Goal: Task Accomplishment & Management: Manage account settings

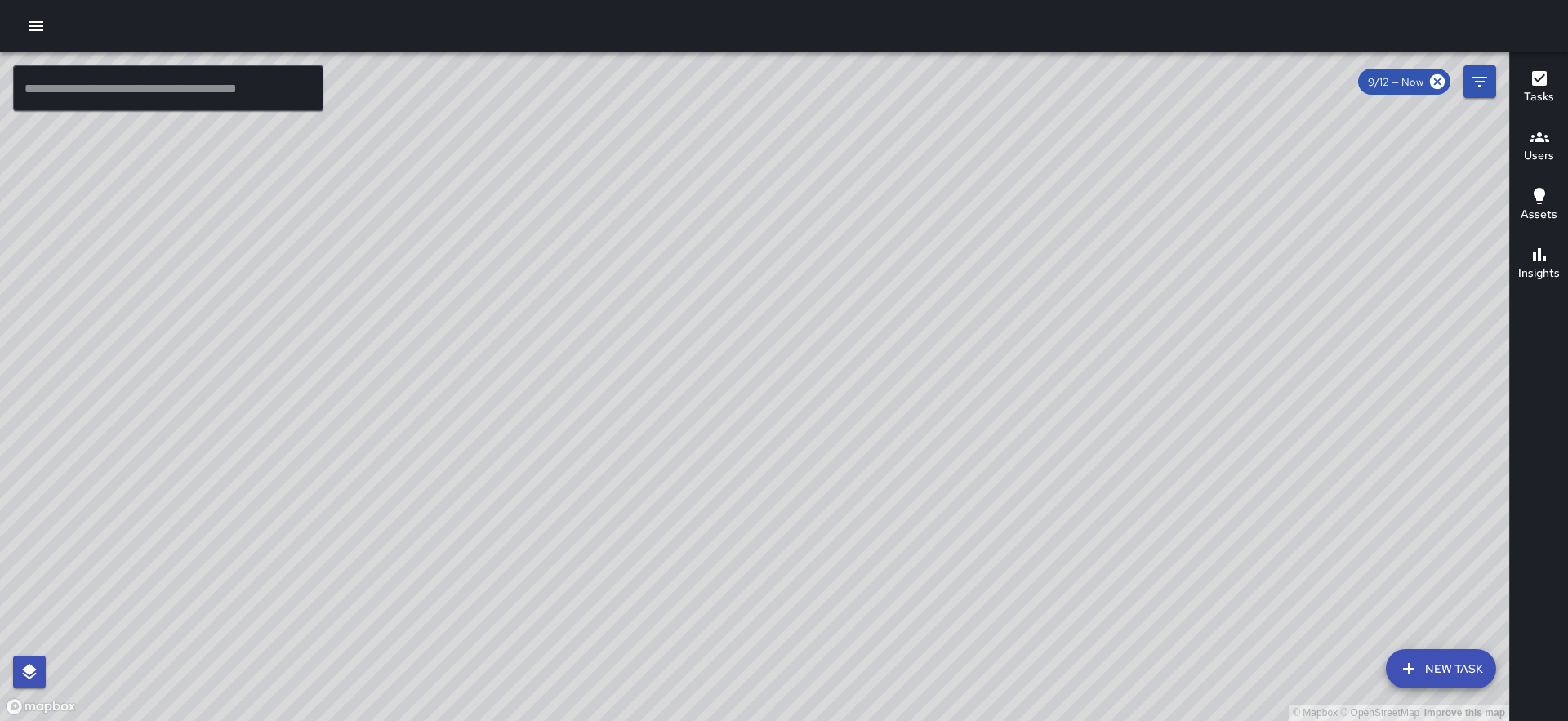
drag, startPoint x: 721, startPoint y: 389, endPoint x: 647, endPoint y: 235, distance: 170.9
click at [647, 235] on div "© Mapbox © OpenStreetMap Improve this map" at bounding box center [755, 387] width 1509 height 669
drag, startPoint x: 485, startPoint y: 166, endPoint x: 566, endPoint y: 353, distance: 203.8
click at [566, 353] on div "© Mapbox © OpenStreetMap Improve this map" at bounding box center [755, 387] width 1509 height 669
drag, startPoint x: 786, startPoint y: 339, endPoint x: 823, endPoint y: 126, distance: 216.2
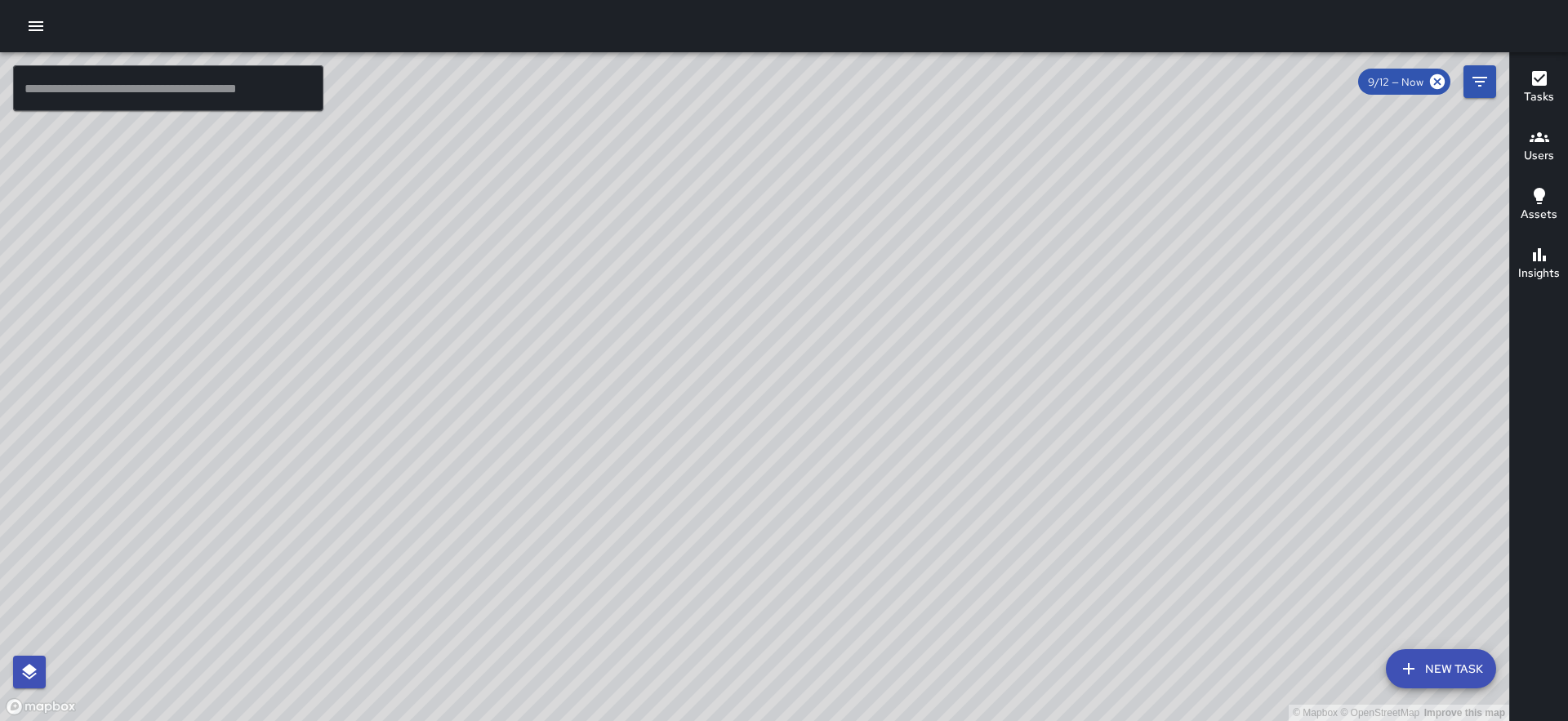
click at [823, 126] on div "© Mapbox © OpenStreetMap Improve this map" at bounding box center [755, 387] width 1509 height 669
drag, startPoint x: 524, startPoint y: 447, endPoint x: 366, endPoint y: 613, distance: 229.2
click at [366, 613] on div "© Mapbox © OpenStreetMap Improve this map" at bounding box center [755, 387] width 1509 height 669
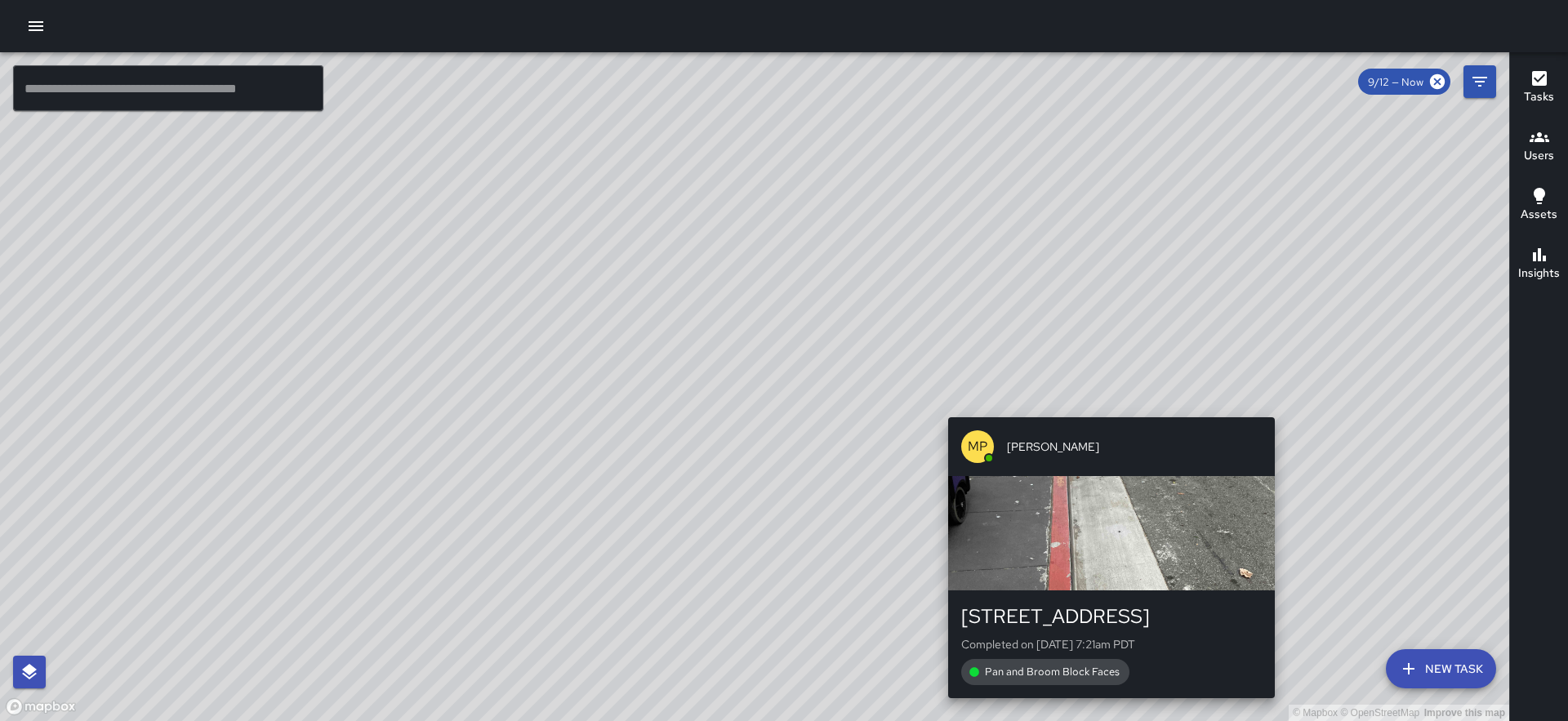
click at [1103, 411] on div "MP [PERSON_NAME] [STREET_ADDRESS] Completed on [DATE] 7:21am PDT Pan and Broom …" at bounding box center [1112, 558] width 340 height 294
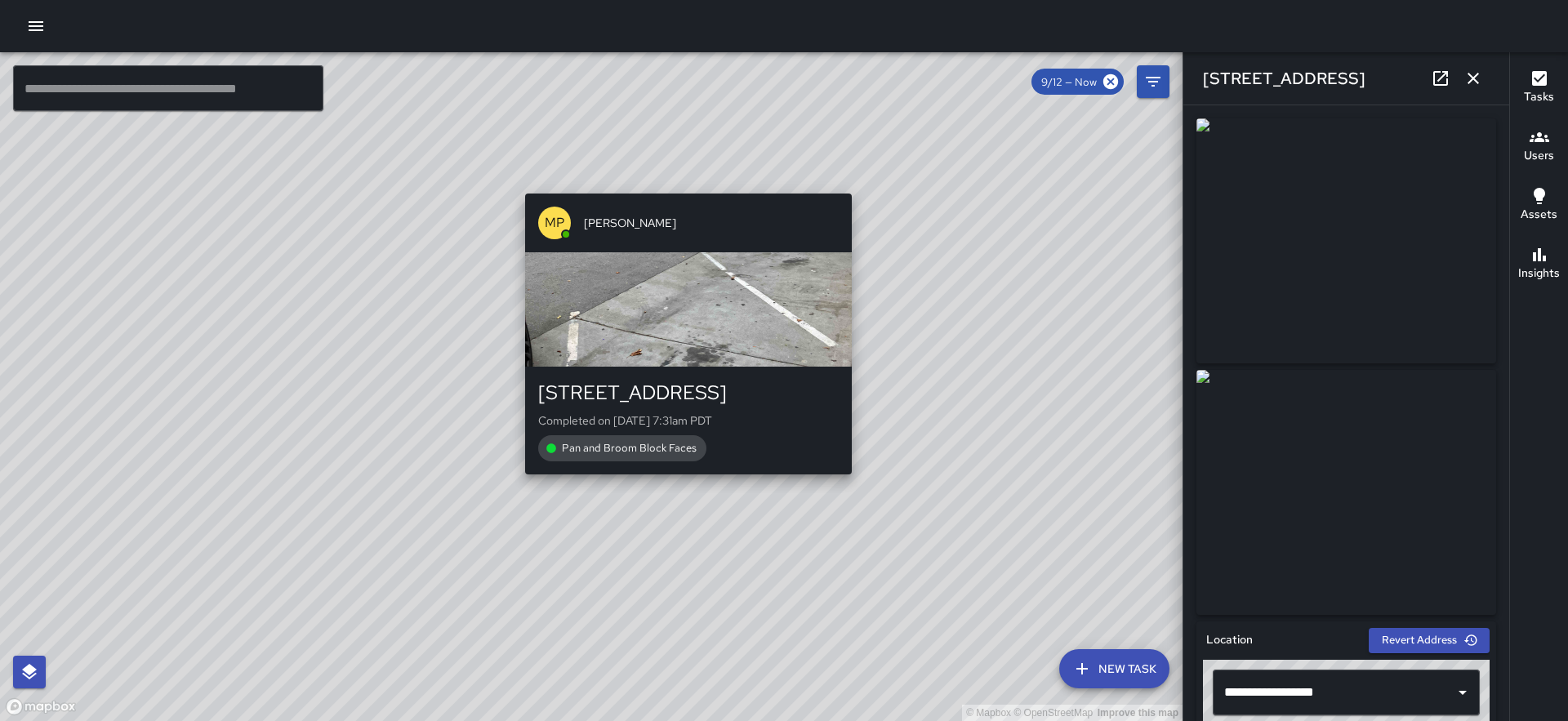
click at [683, 483] on div "© Mapbox © OpenStreetMap Improve this map MP [PERSON_NAME] [STREET_ADDRESS][PER…" at bounding box center [591, 387] width 1183 height 669
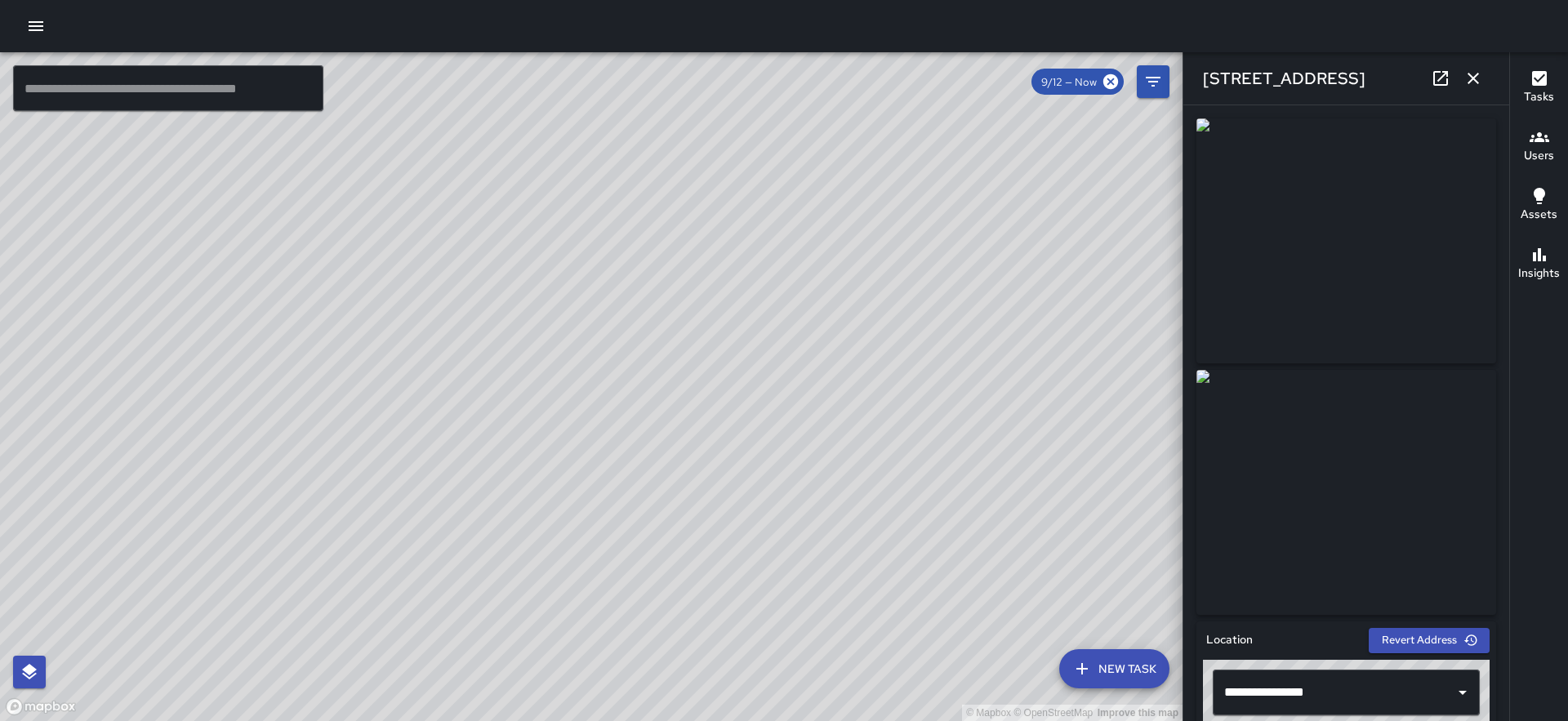
scroll to position [968, 0]
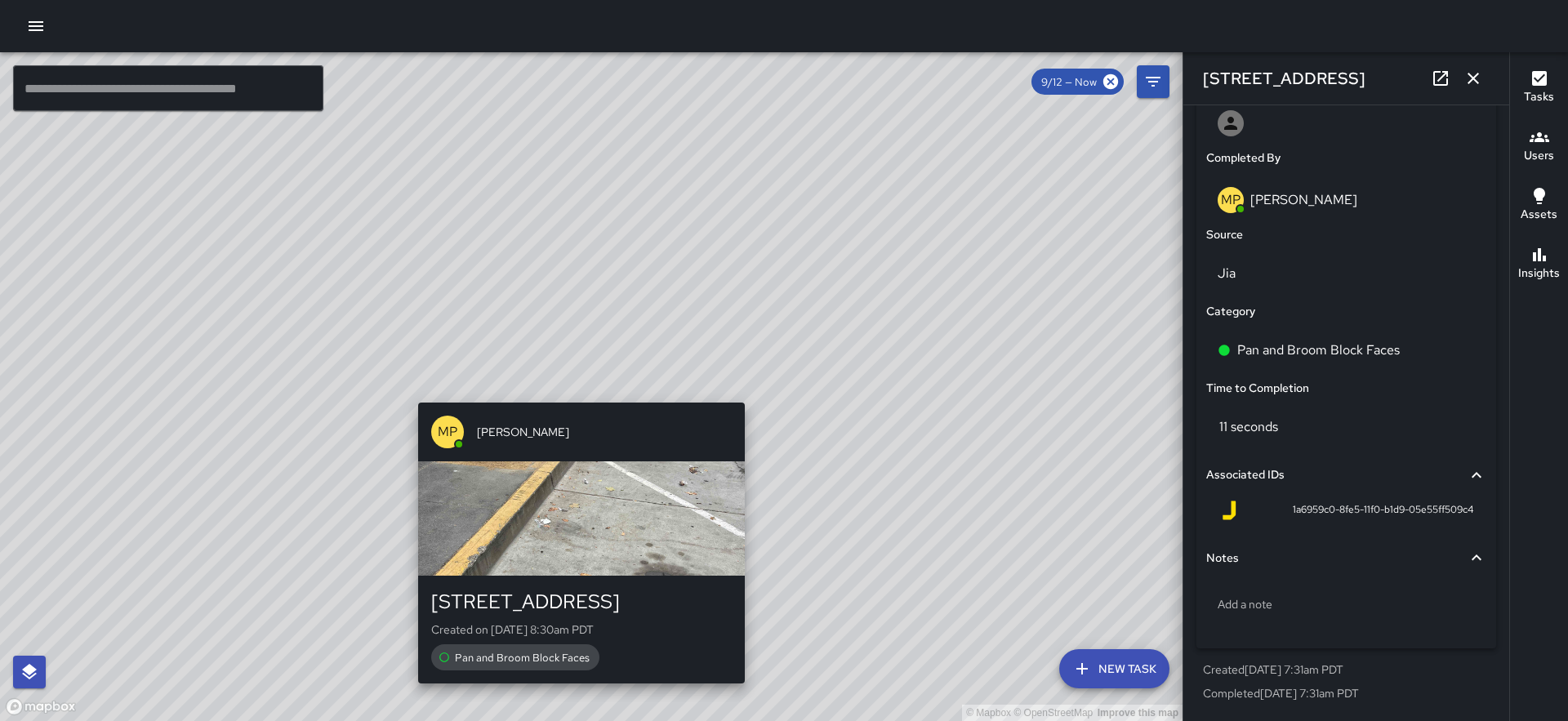
click at [571, 397] on div "MP [PERSON_NAME] [GEOGRAPHIC_DATA][PERSON_NAME] Created on [DATE] 8:30am PDT Pa…" at bounding box center [581, 543] width 340 height 294
type input "**********"
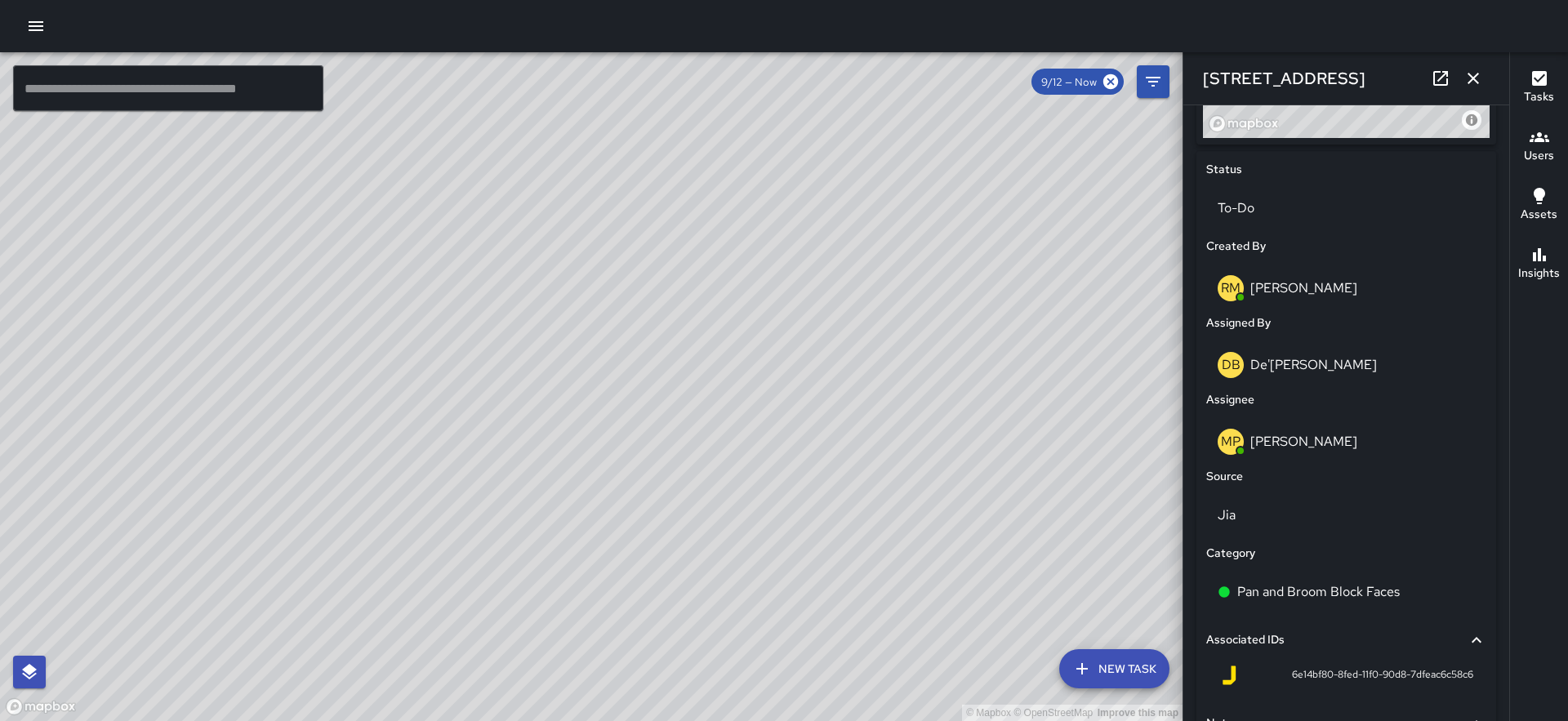
scroll to position [0, 0]
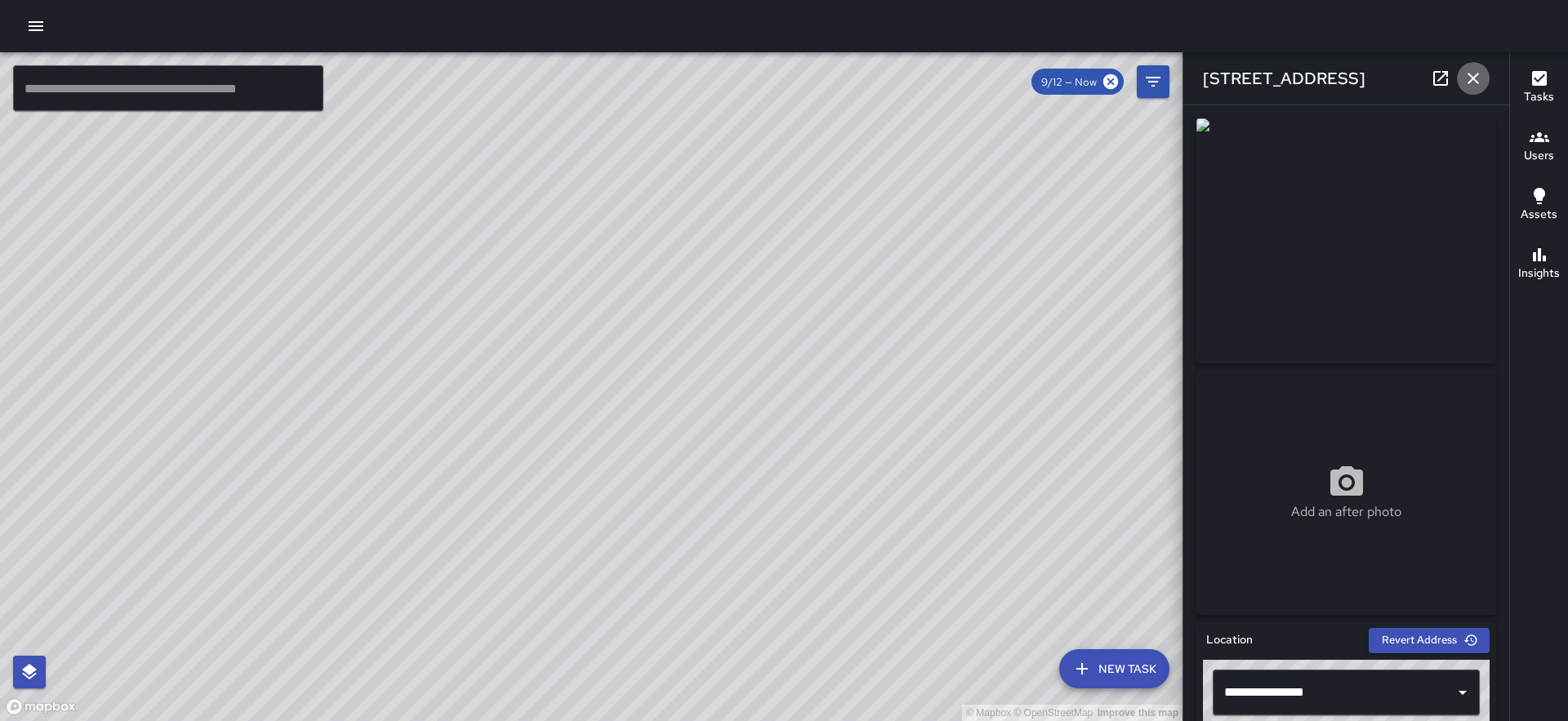
click at [1476, 79] on icon "button" at bounding box center [1474, 79] width 20 height 20
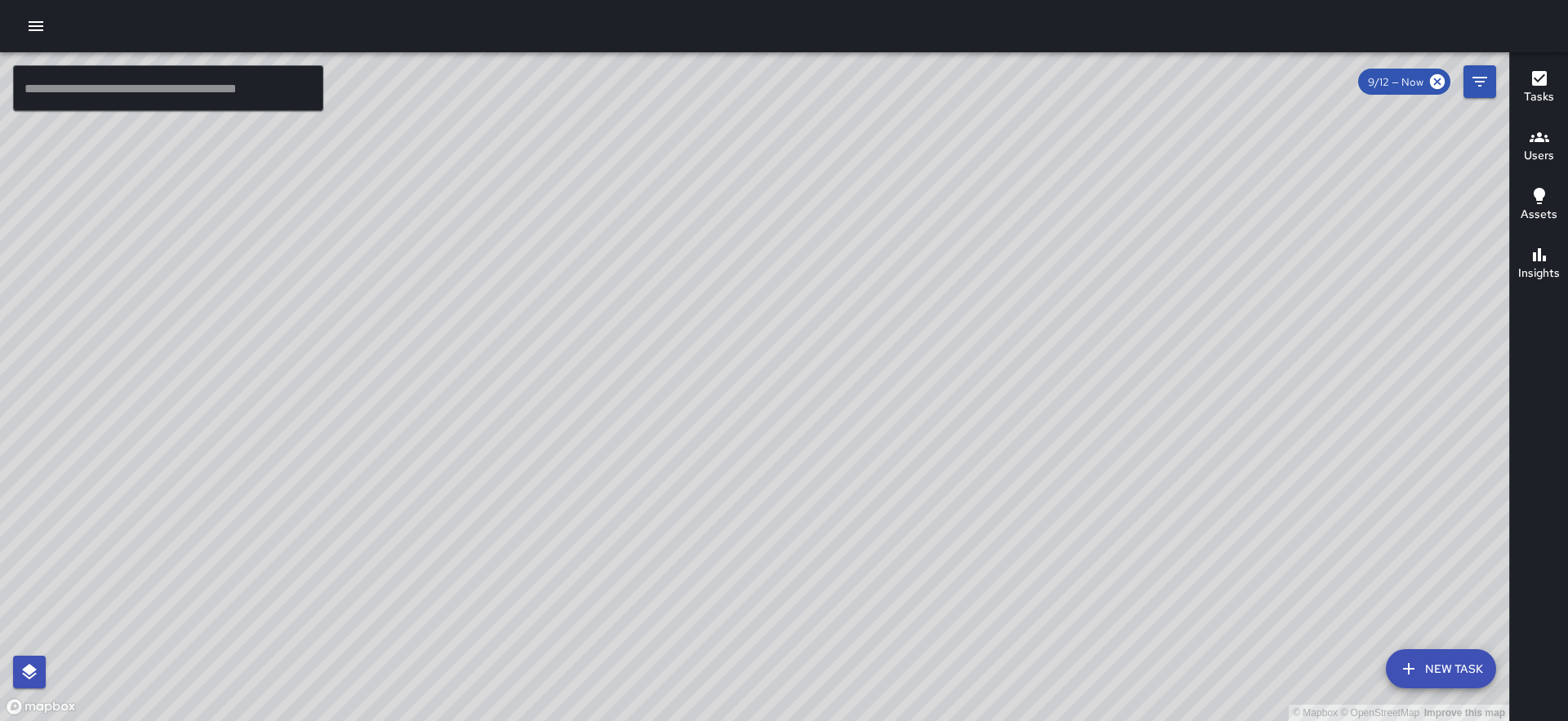
click at [1113, 335] on div "© Mapbox © OpenStreetMap Improve this map MP [PERSON_NAME] [STREET_ADDRESS][PER…" at bounding box center [755, 387] width 1509 height 669
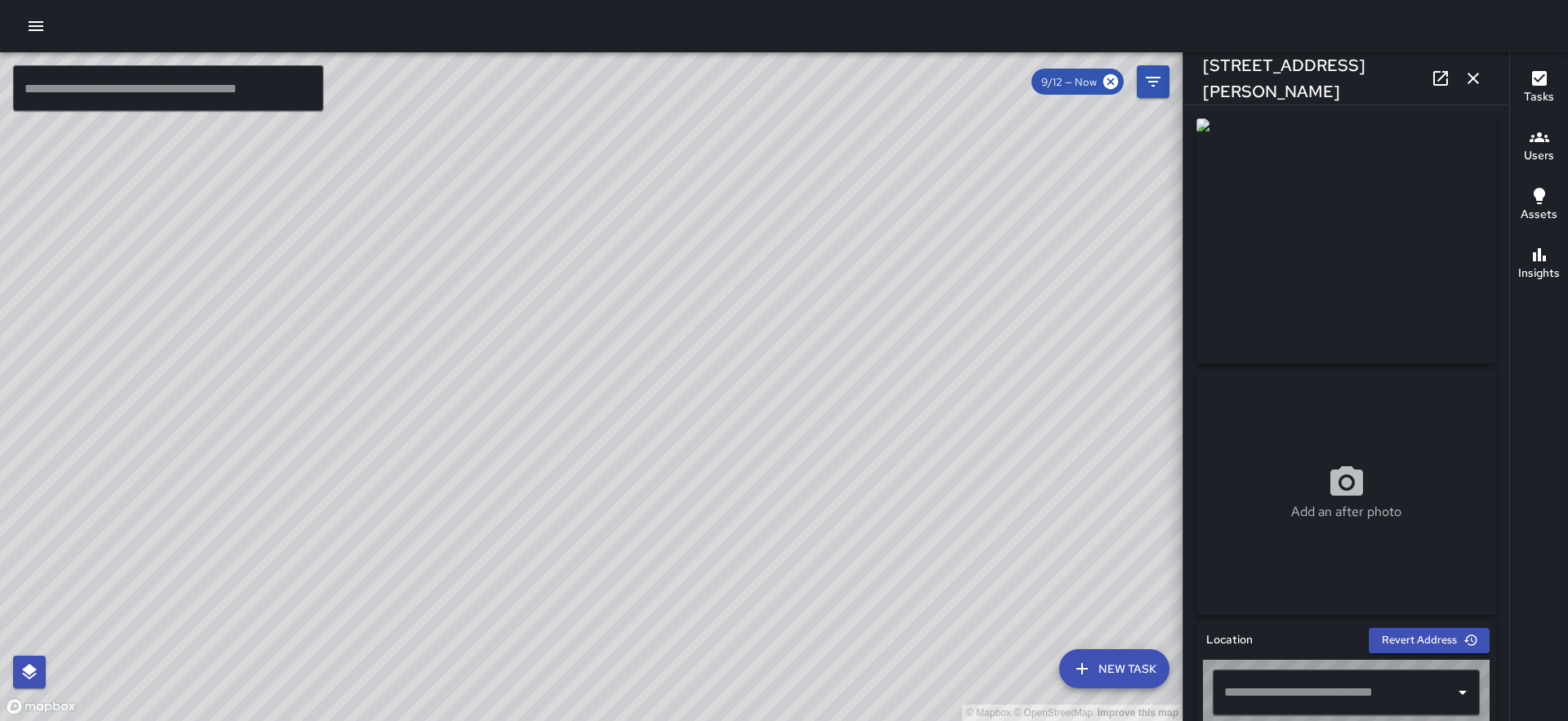
type input "**********"
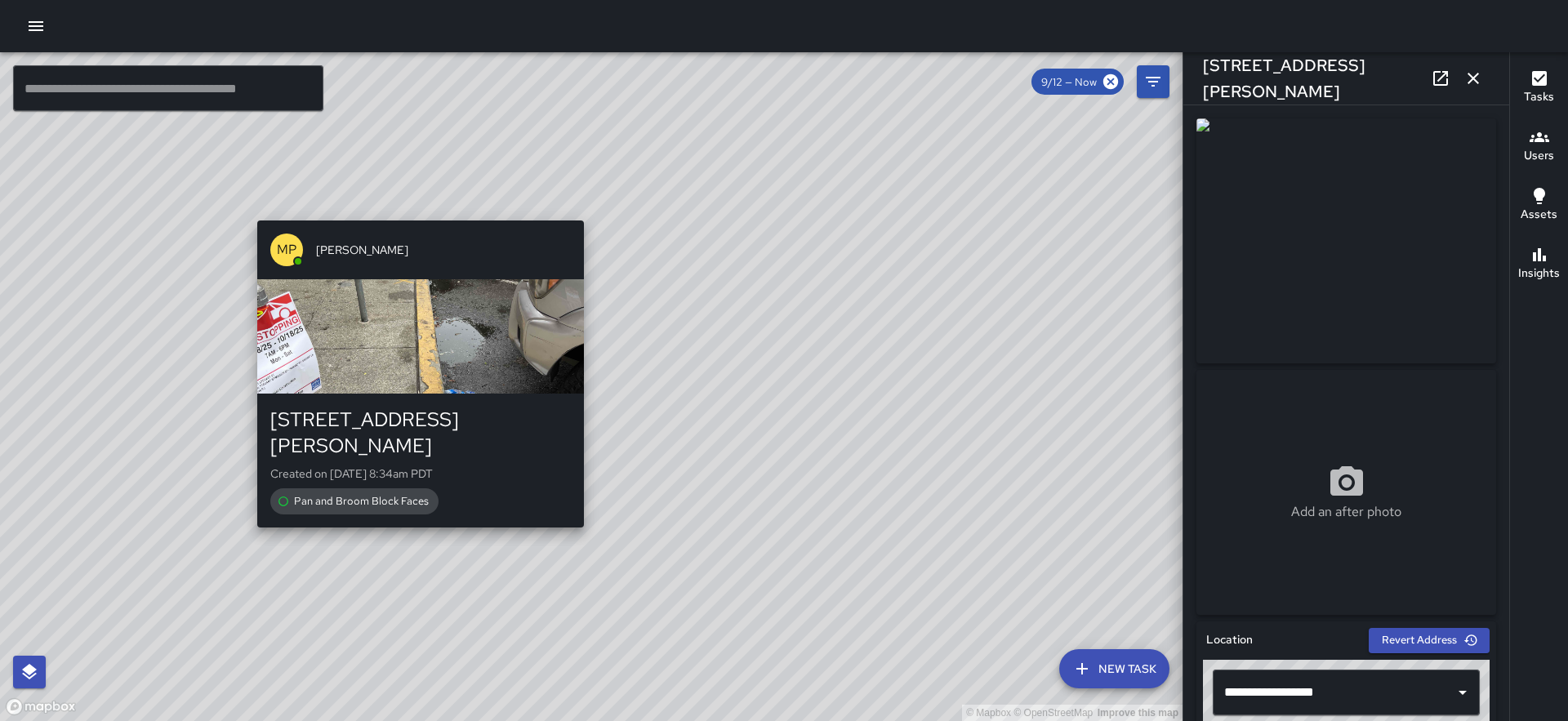
click at [408, 206] on div "© Mapbox © OpenStreetMap Improve this map MP [PERSON_NAME] [STREET_ADDRESS][PER…" at bounding box center [591, 387] width 1183 height 669
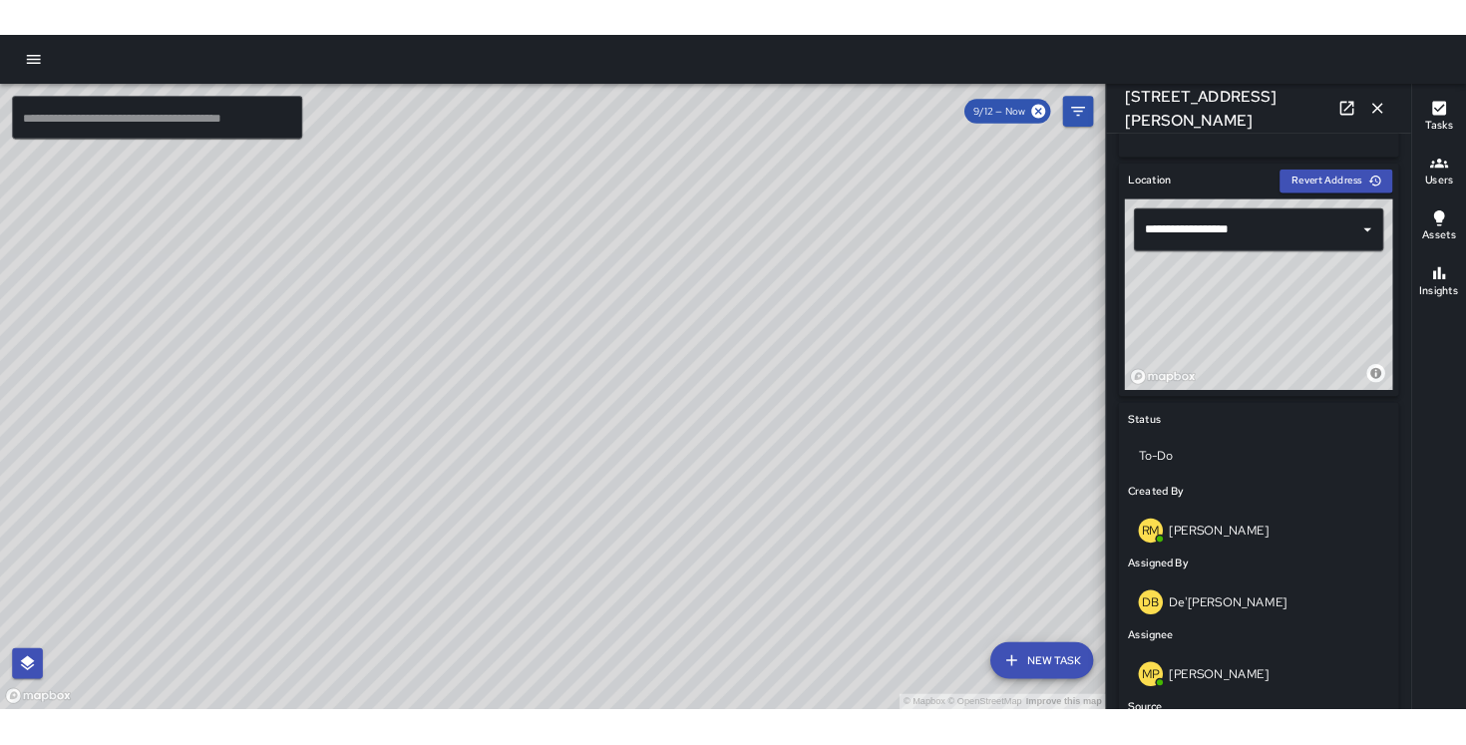
scroll to position [589, 0]
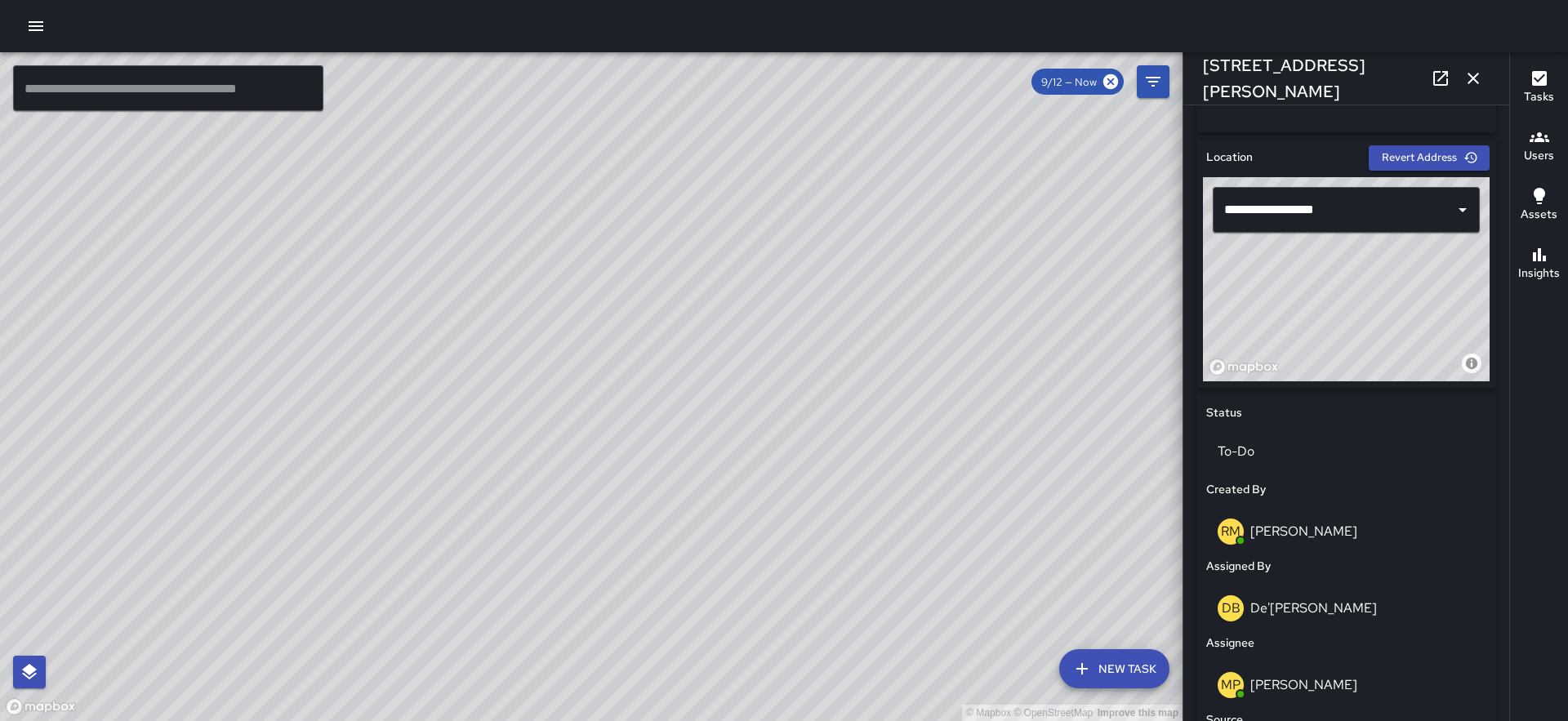
drag, startPoint x: 1328, startPoint y: 279, endPoint x: 1318, endPoint y: 297, distance: 20.6
click at [1318, 297] on div "© Mapbox © OpenStreetMap Improve this map" at bounding box center [1347, 279] width 287 height 204
click at [1473, 76] on icon "button" at bounding box center [1474, 79] width 20 height 20
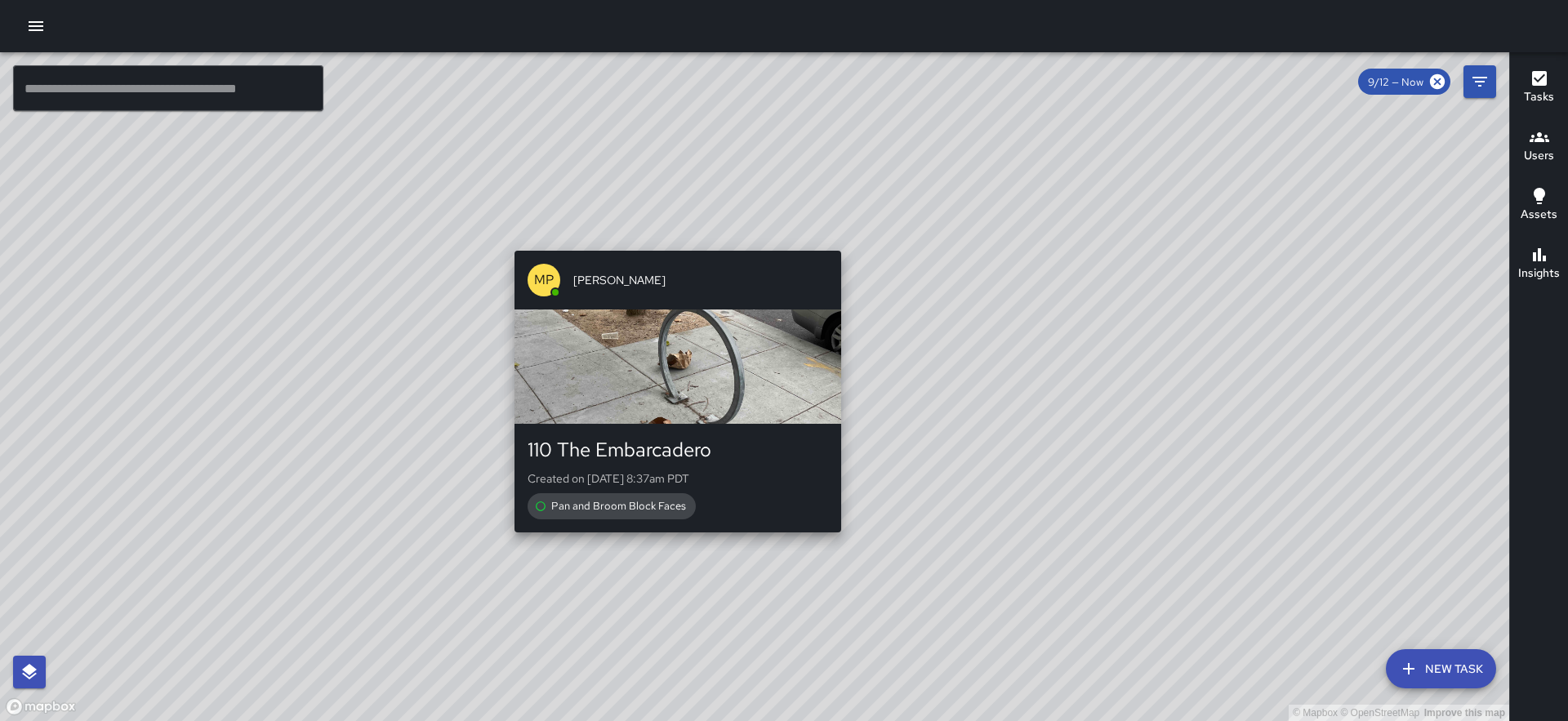
click at [836, 239] on div "© Mapbox © OpenStreetMap Improve this map MP [PERSON_NAME] 110 The Embarcadero …" at bounding box center [755, 387] width 1509 height 669
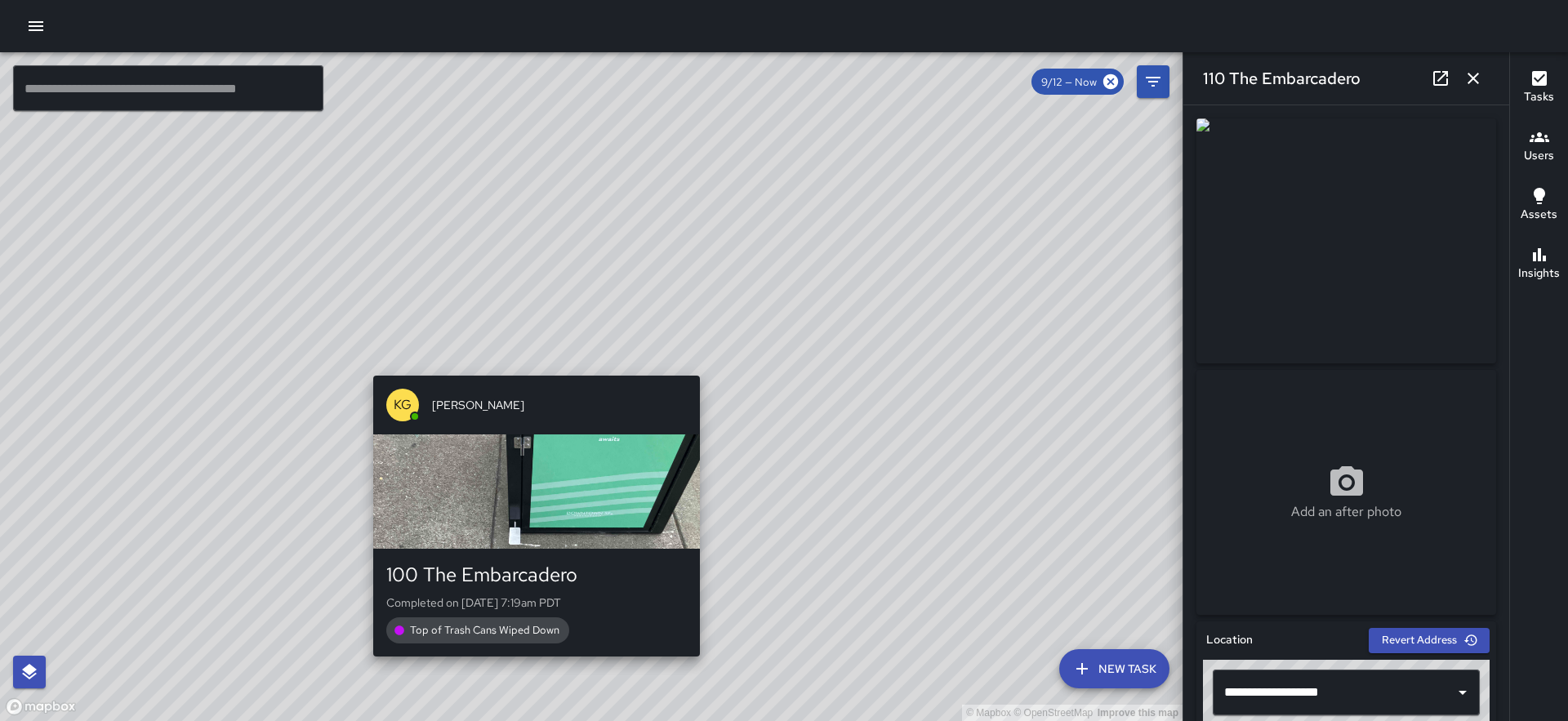
click at [528, 365] on div "© Mapbox © OpenStreetMap Improve this map KG [PERSON_NAME] 100 The Embarcadero …" at bounding box center [591, 387] width 1183 height 669
type input "**********"
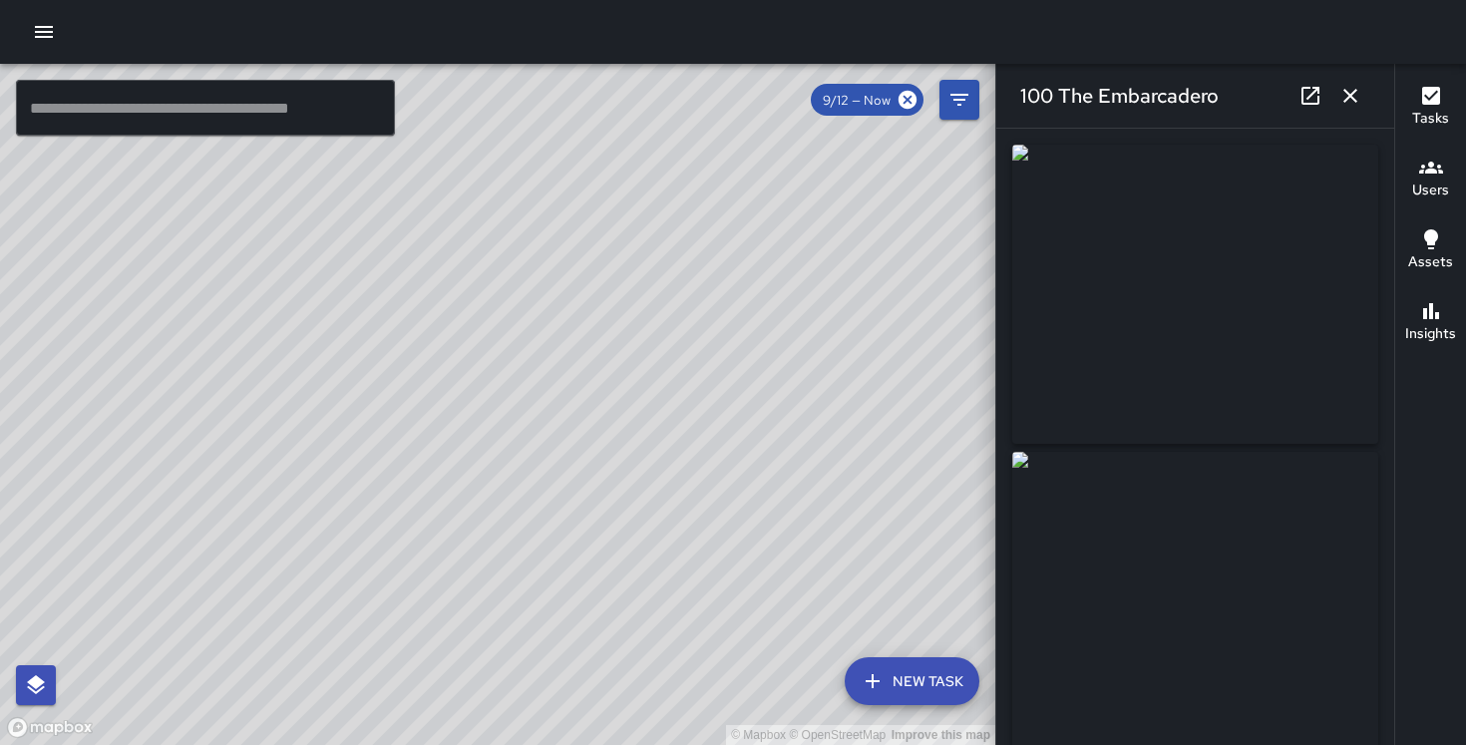
drag, startPoint x: 368, startPoint y: 335, endPoint x: 730, endPoint y: 159, distance: 402.7
click at [730, 159] on div "© Mapbox © OpenStreetMap Improve this map" at bounding box center [497, 404] width 995 height 681
click at [1356, 89] on icon "button" at bounding box center [1350, 96] width 14 height 14
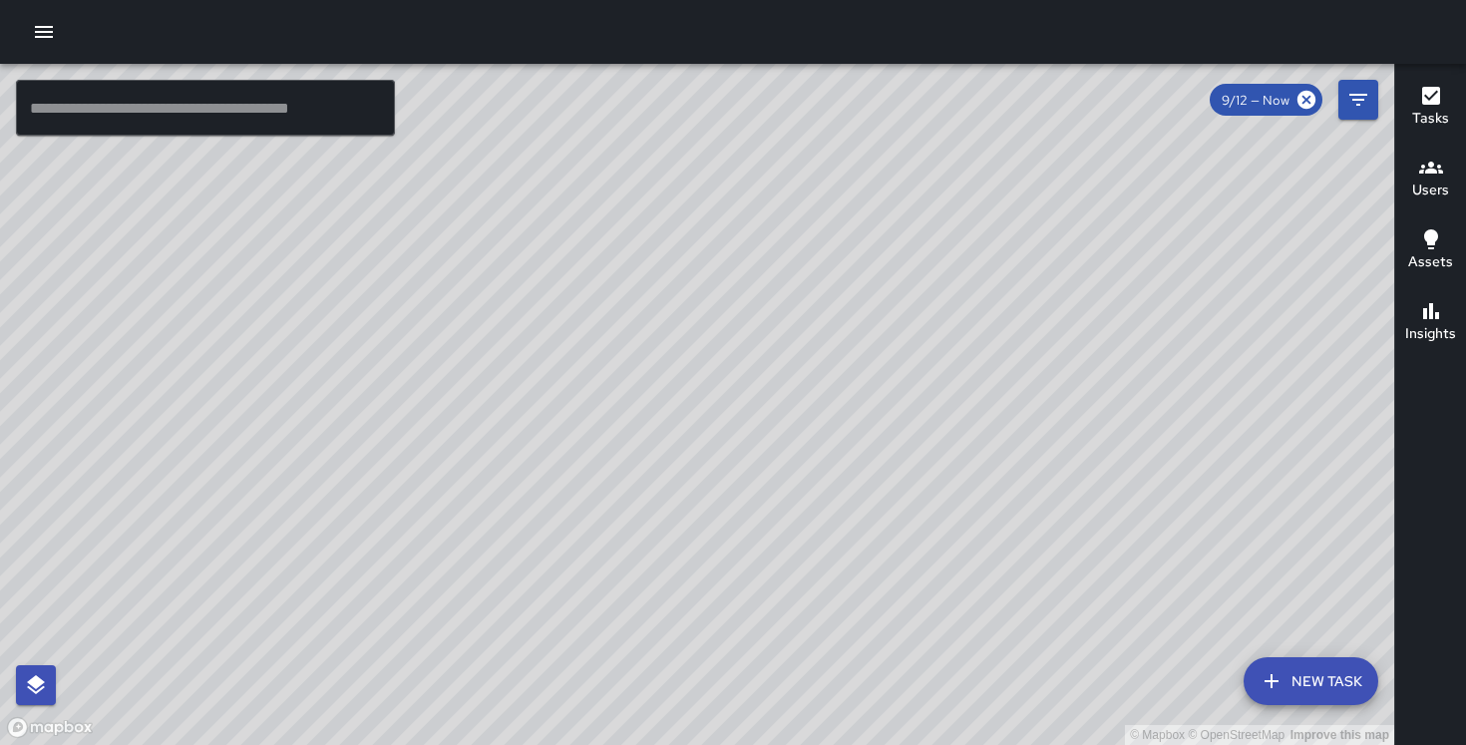
click at [53, 28] on icon "button" at bounding box center [44, 32] width 24 height 24
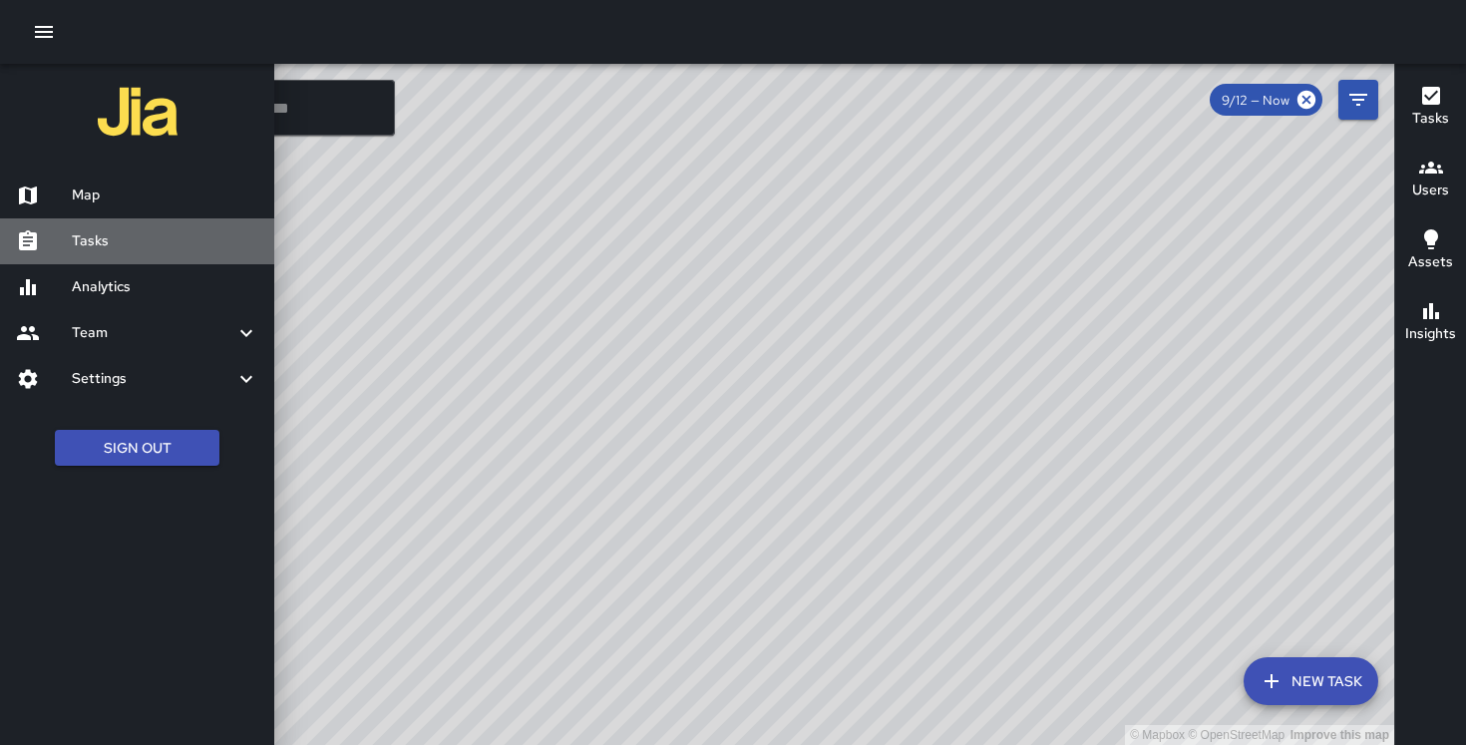
click at [118, 243] on h6 "Tasks" at bounding box center [165, 241] width 186 height 22
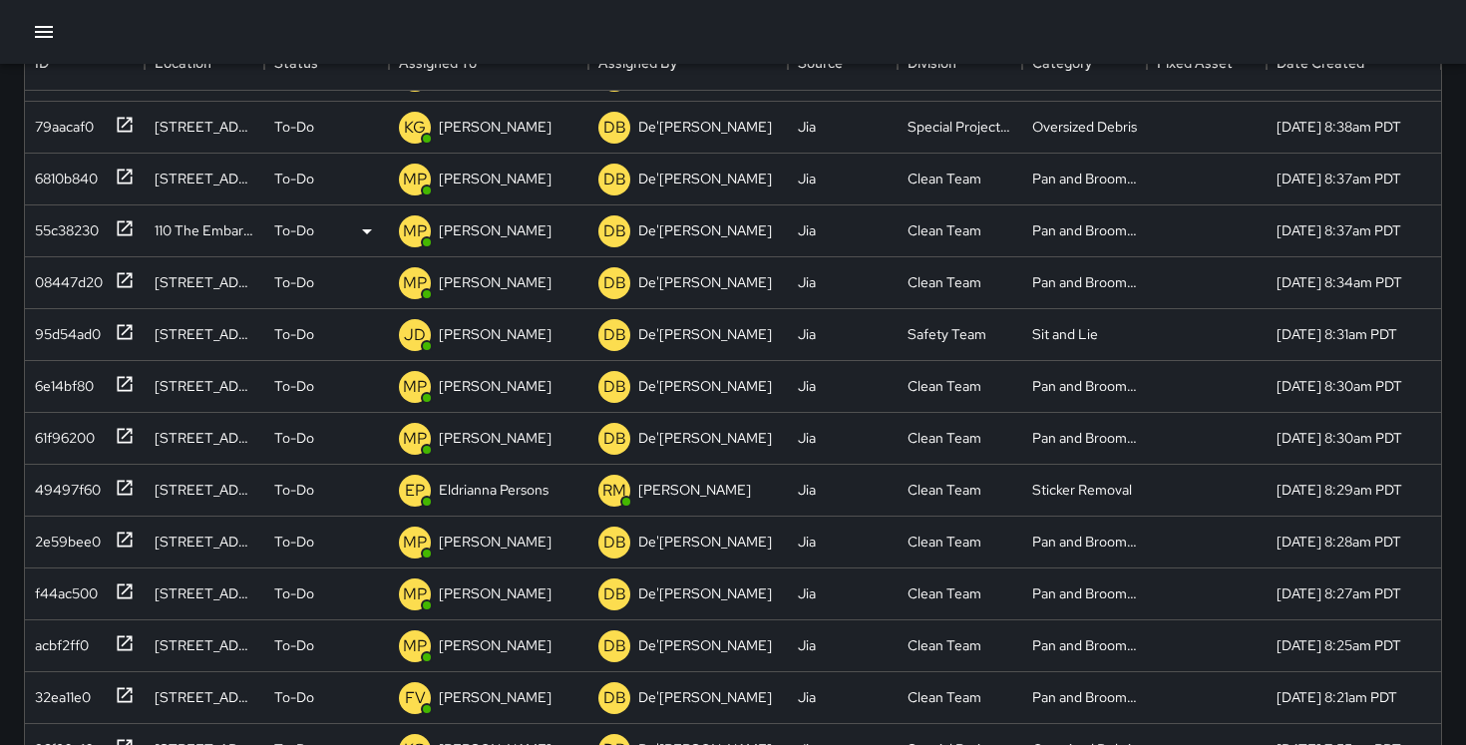
scroll to position [433, 0]
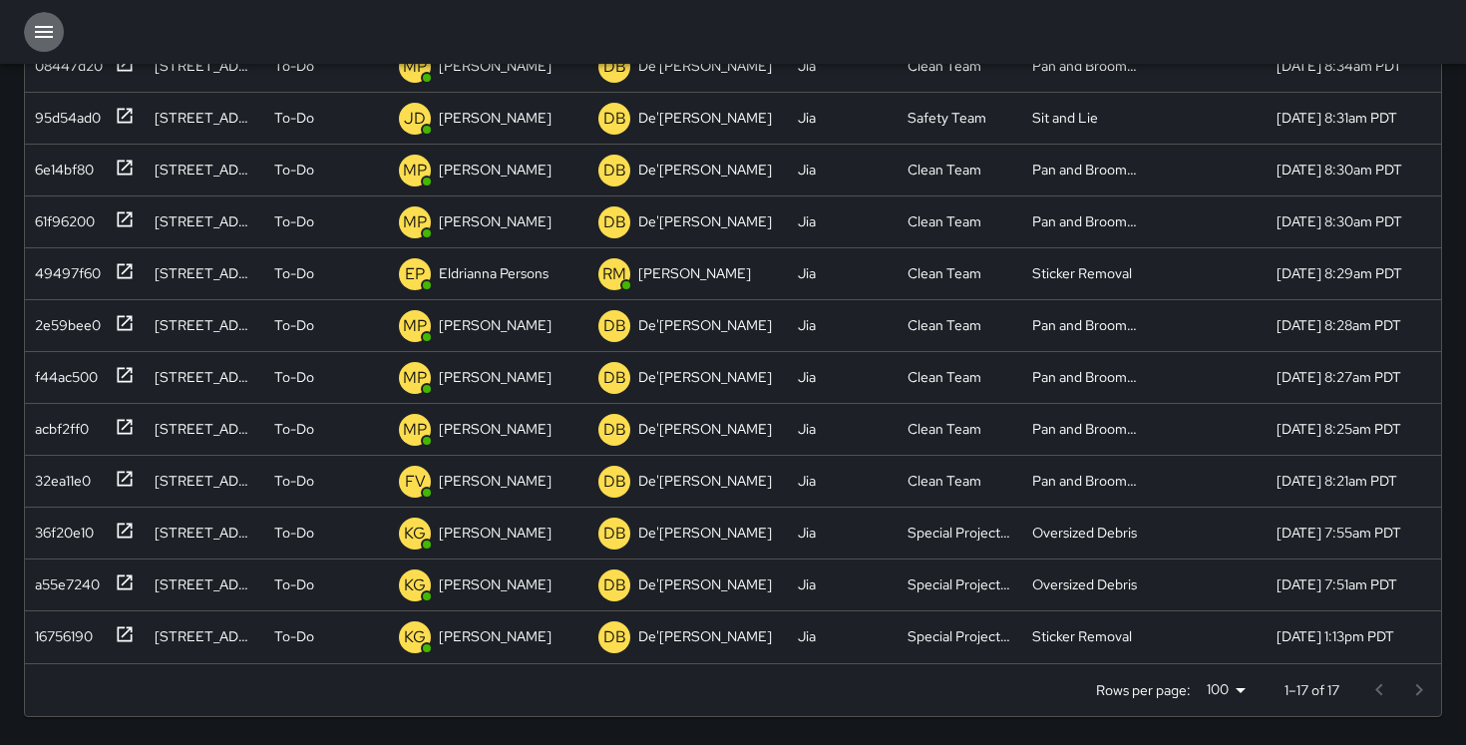
click at [39, 16] on button "button" at bounding box center [44, 32] width 40 height 40
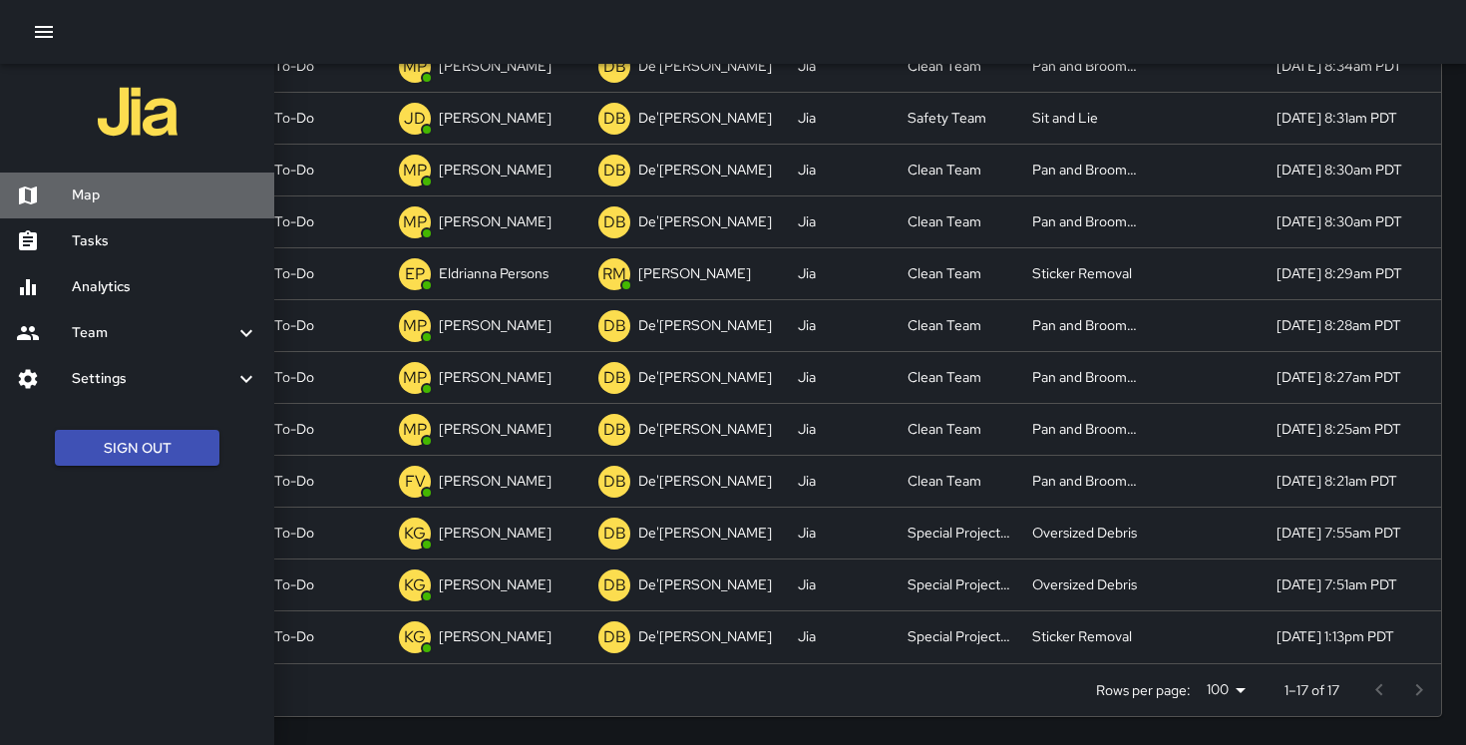
click at [123, 205] on h6 "Map" at bounding box center [165, 195] width 186 height 22
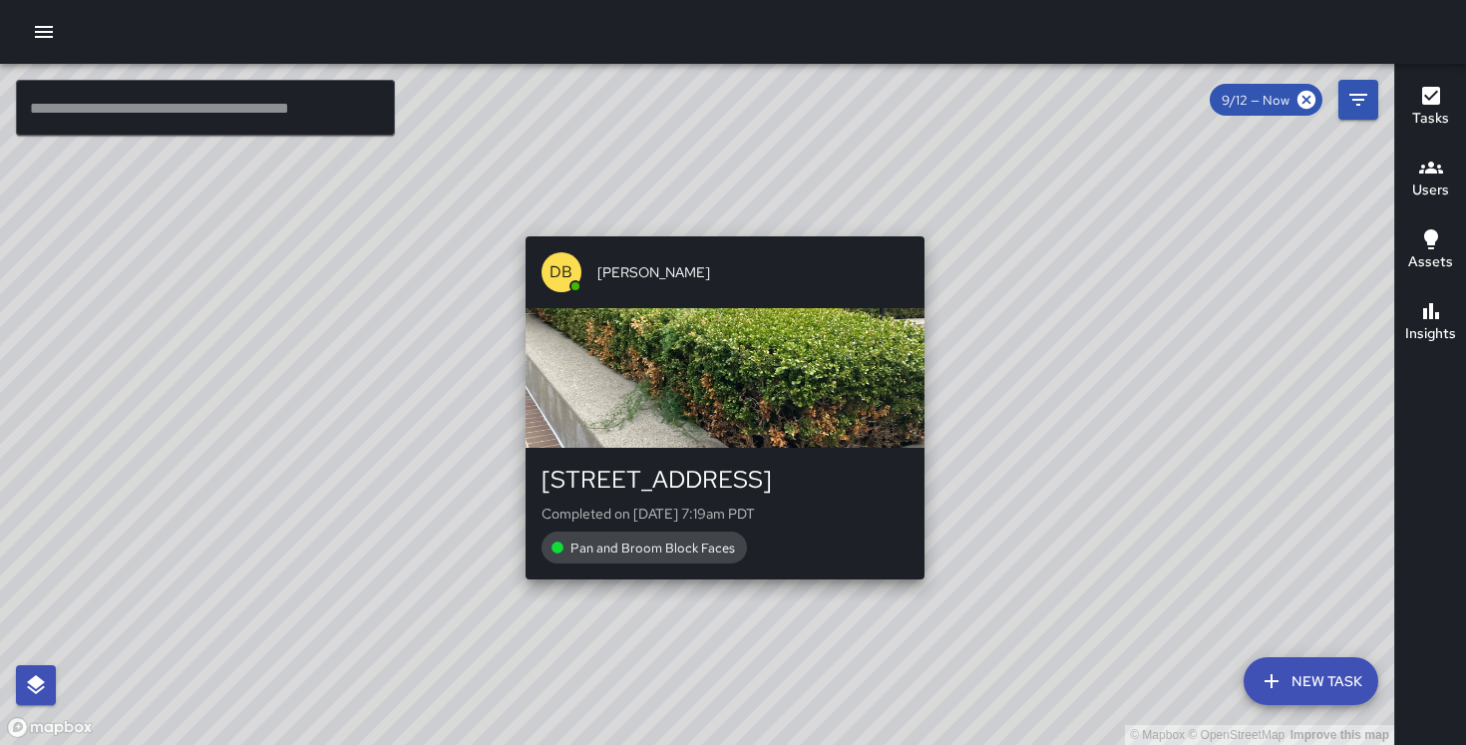
click at [721, 226] on div "© Mapbox © OpenStreetMap Improve this map DB [PERSON_NAME] [STREET_ADDRESS] Com…" at bounding box center [697, 404] width 1394 height 681
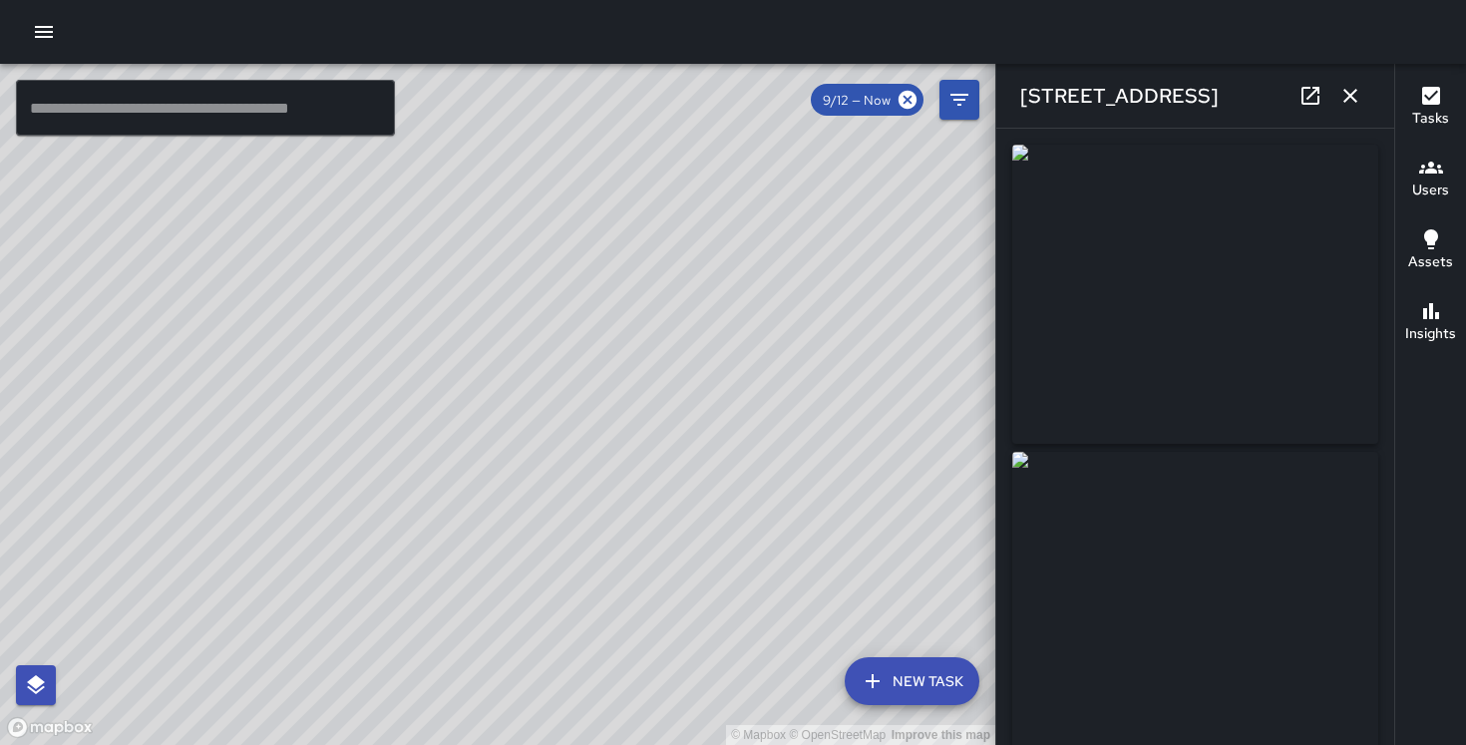
type input "**********"
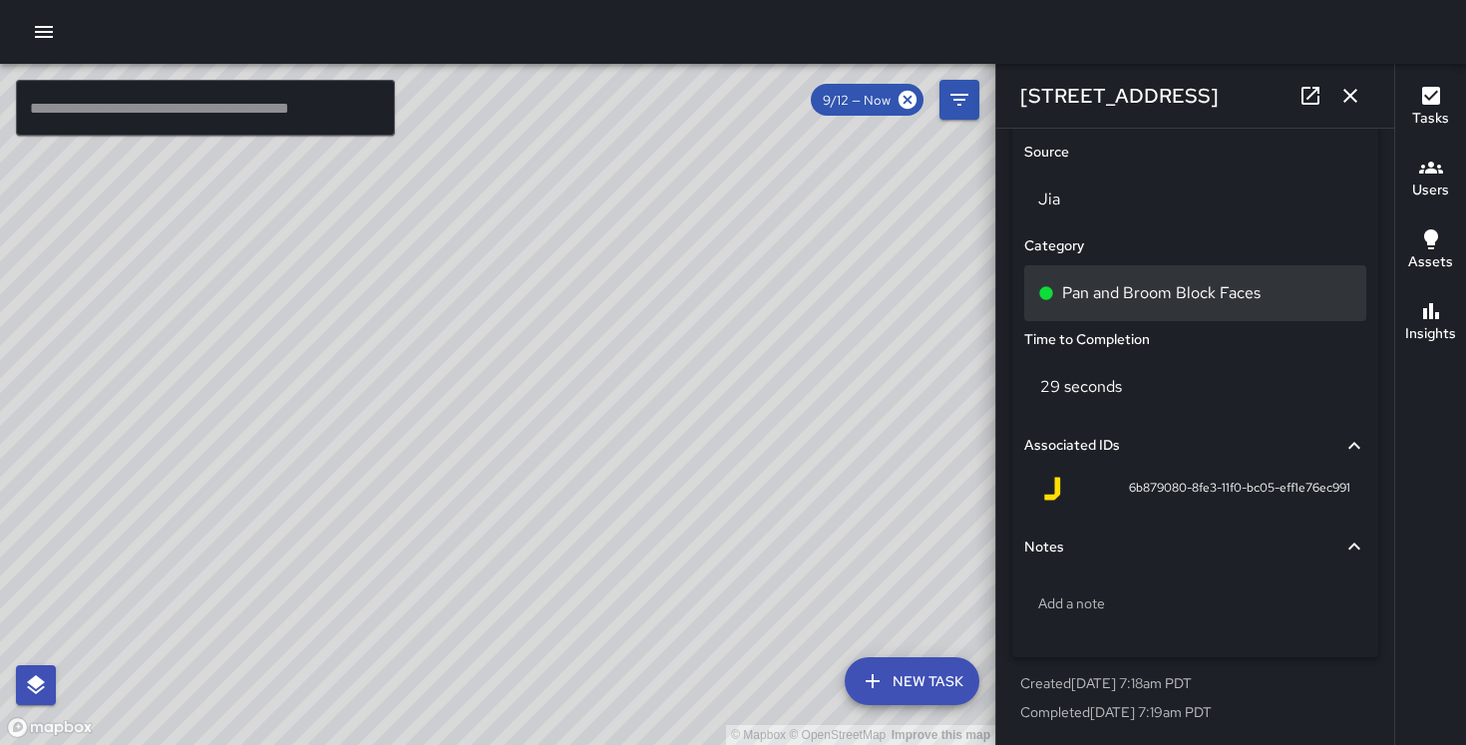
click at [1228, 294] on p "Pan and Broom Block Faces" at bounding box center [1161, 293] width 198 height 24
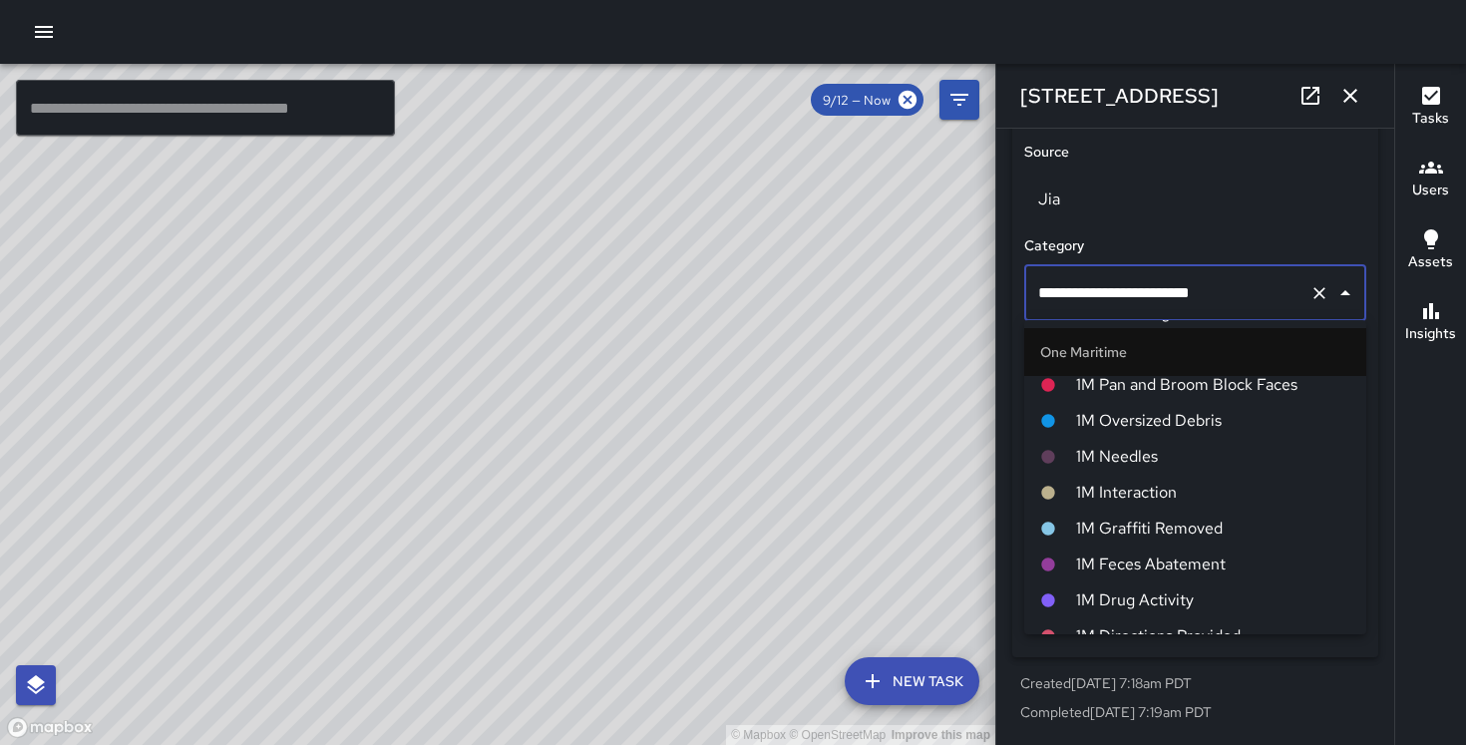
scroll to position [867, 0]
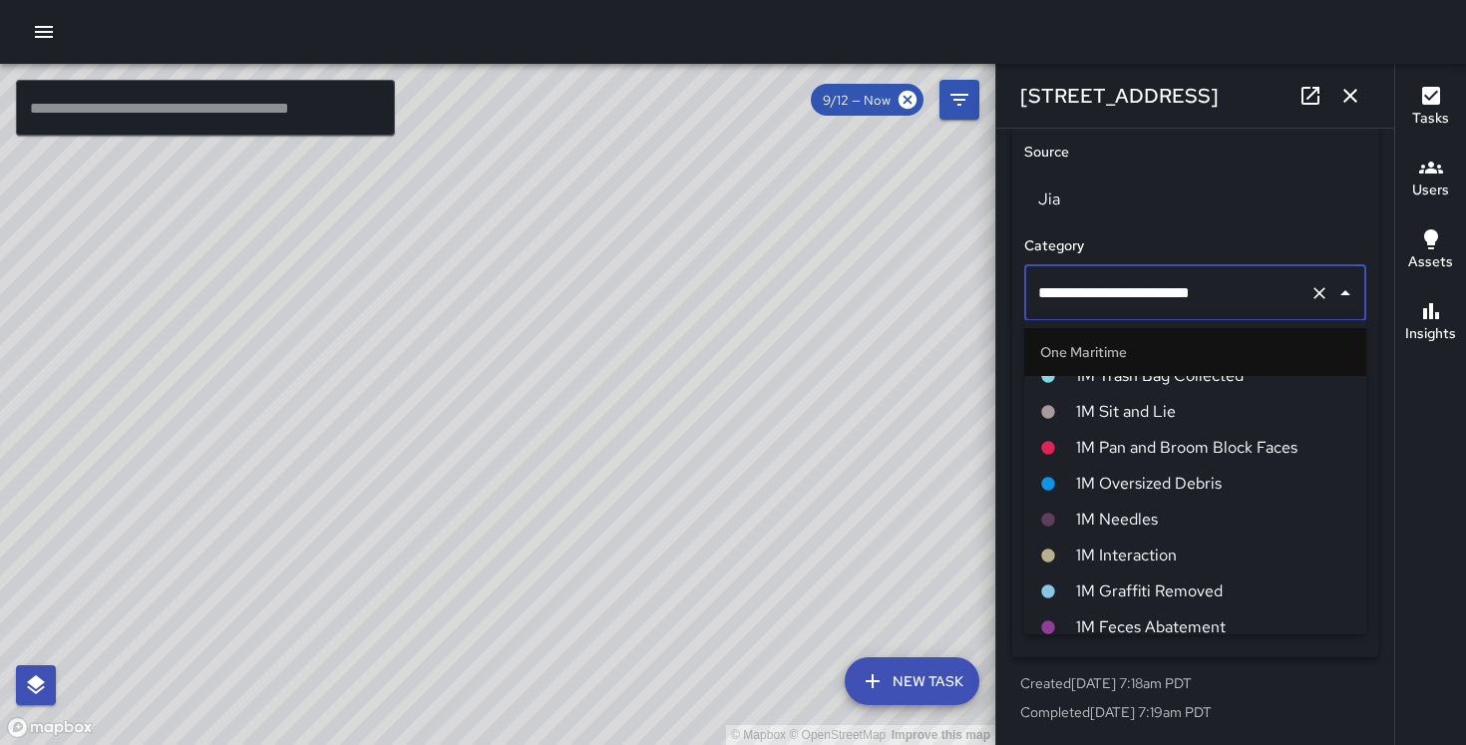
click at [1183, 437] on span "1M Pan and Broom Block Faces" at bounding box center [1213, 448] width 274 height 24
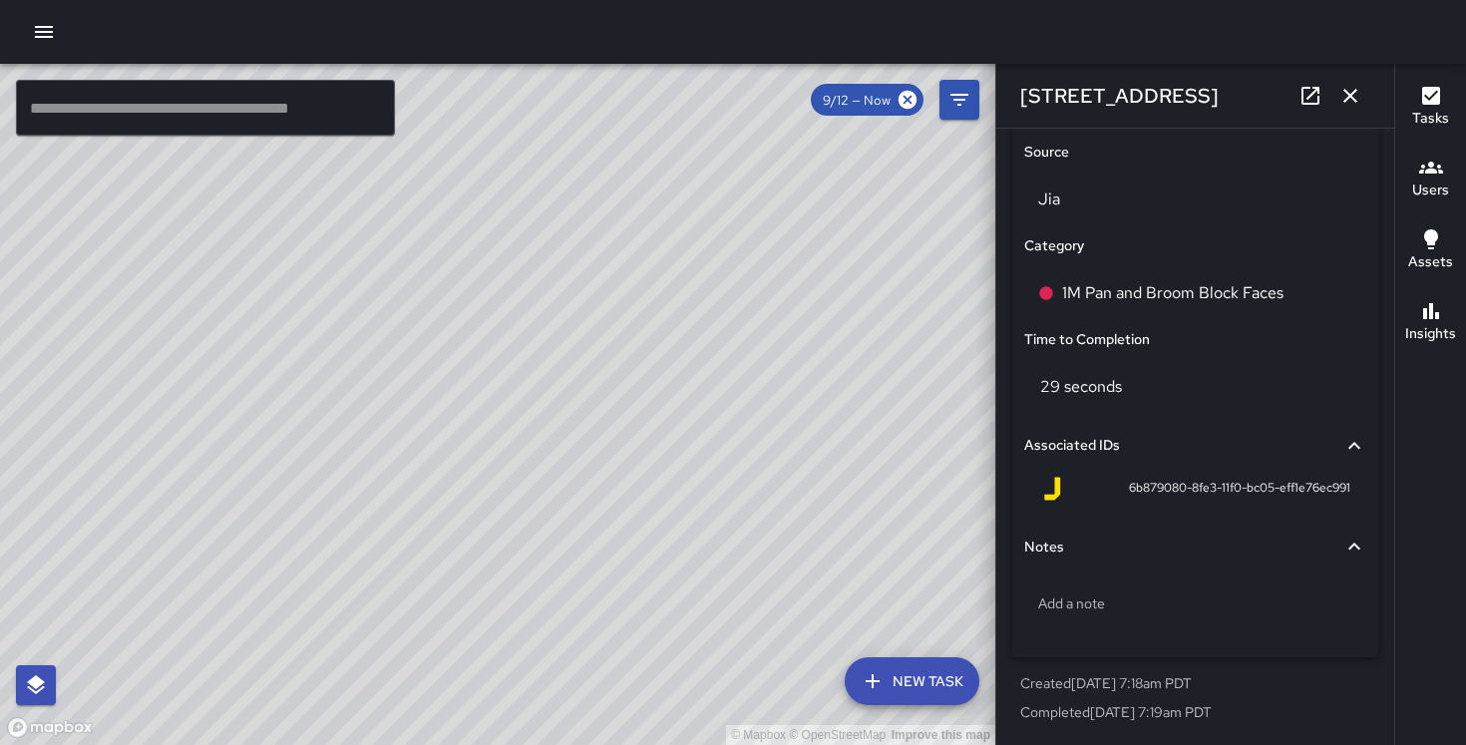
click at [351, 414] on div "© Mapbox © OpenStreetMap Improve this map DB [PERSON_NAME] [STREET_ADDRESS][US_…" at bounding box center [497, 404] width 995 height 681
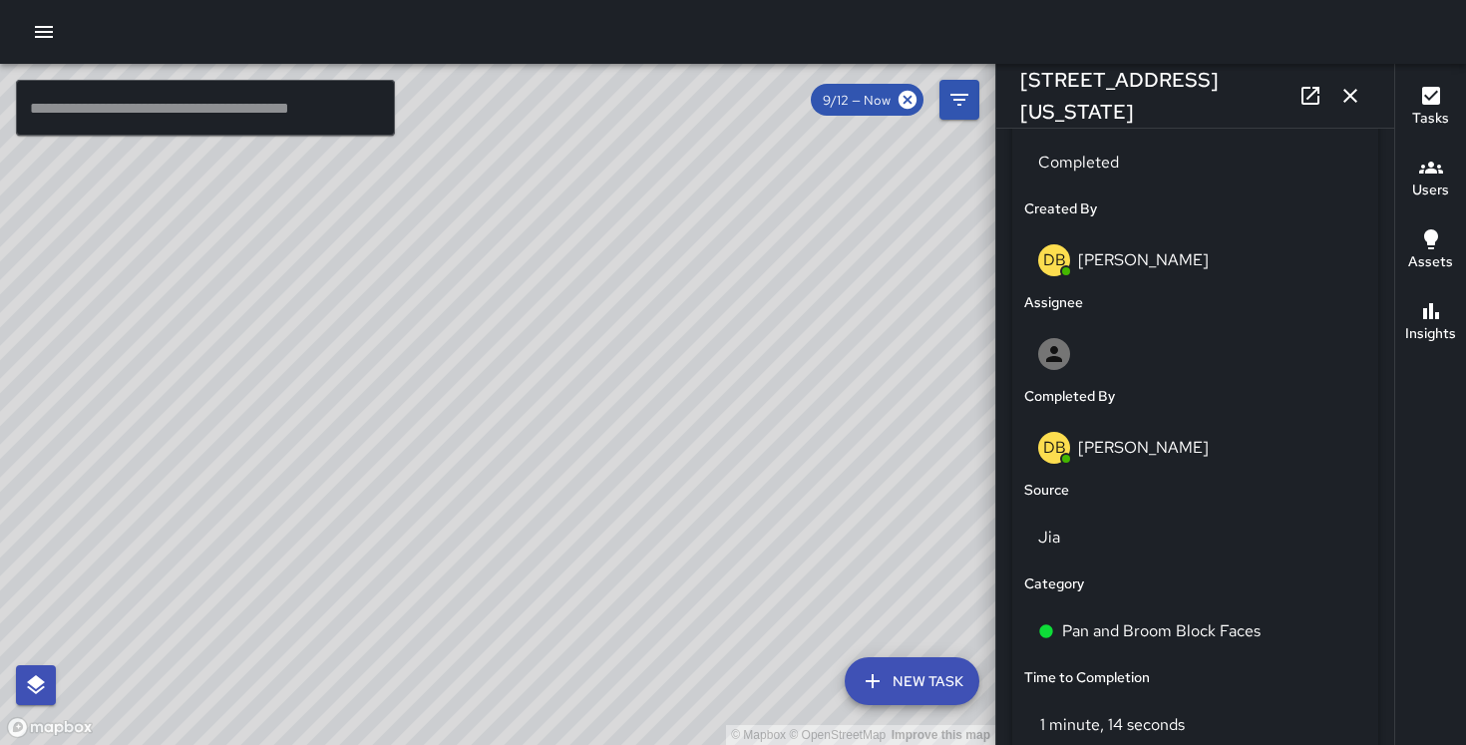
scroll to position [1258, 0]
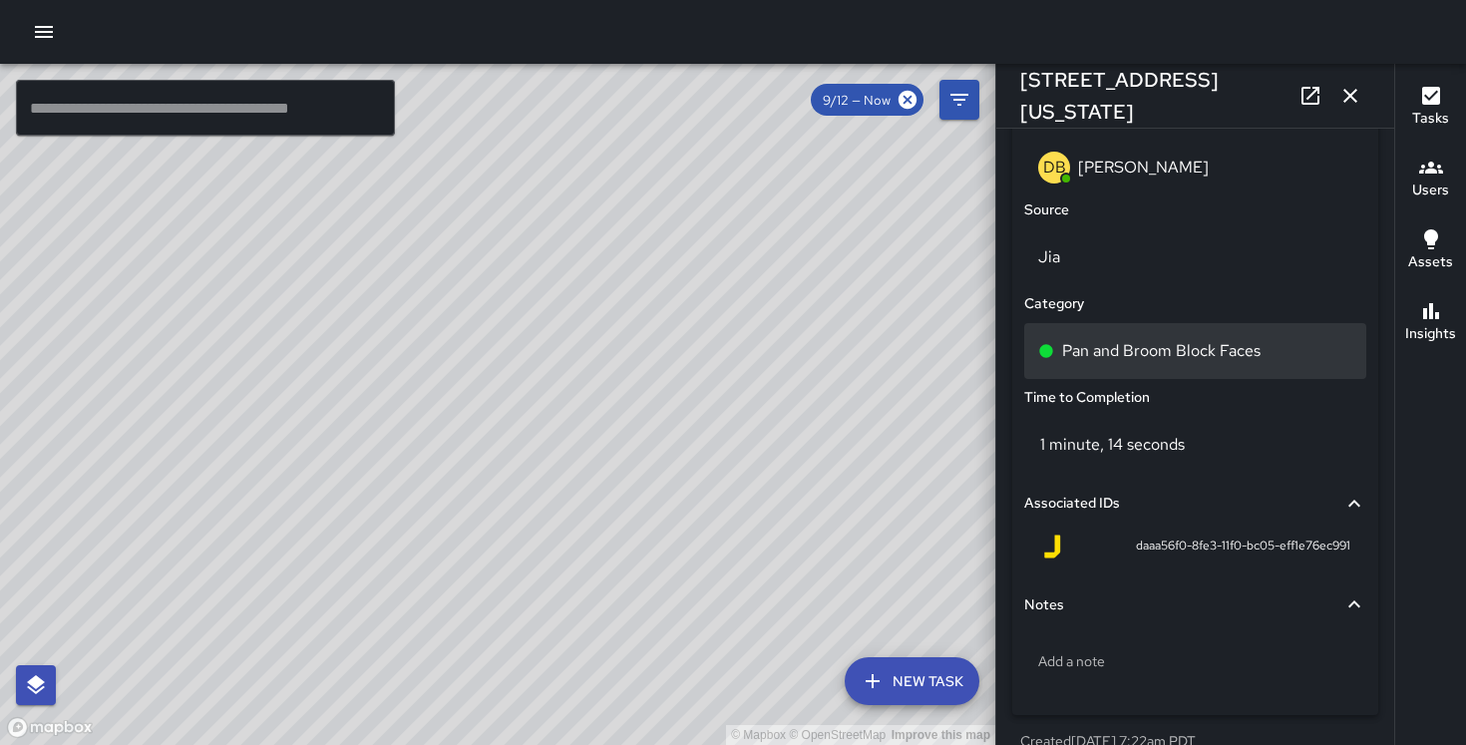
click at [1170, 347] on p "Pan and Broom Block Faces" at bounding box center [1161, 351] width 198 height 24
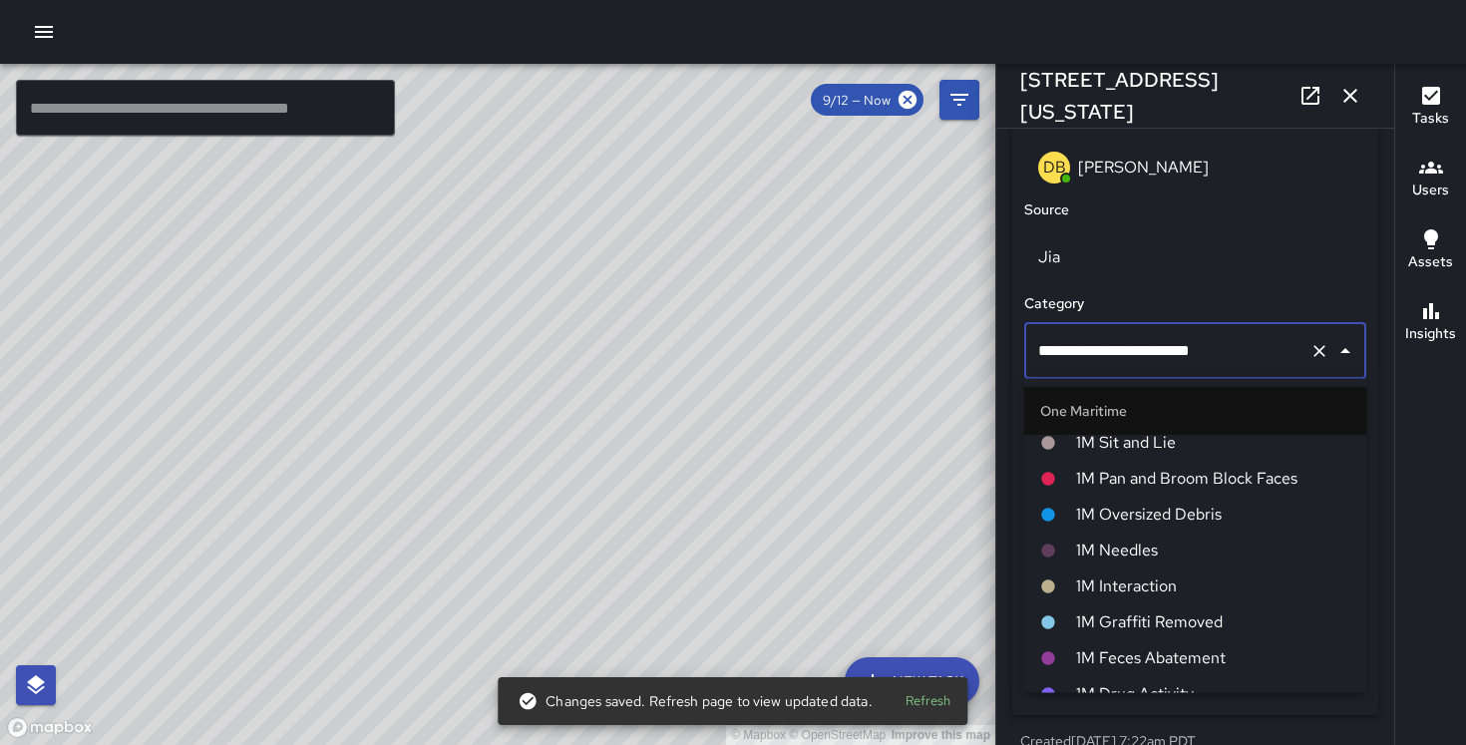
scroll to position [907, 0]
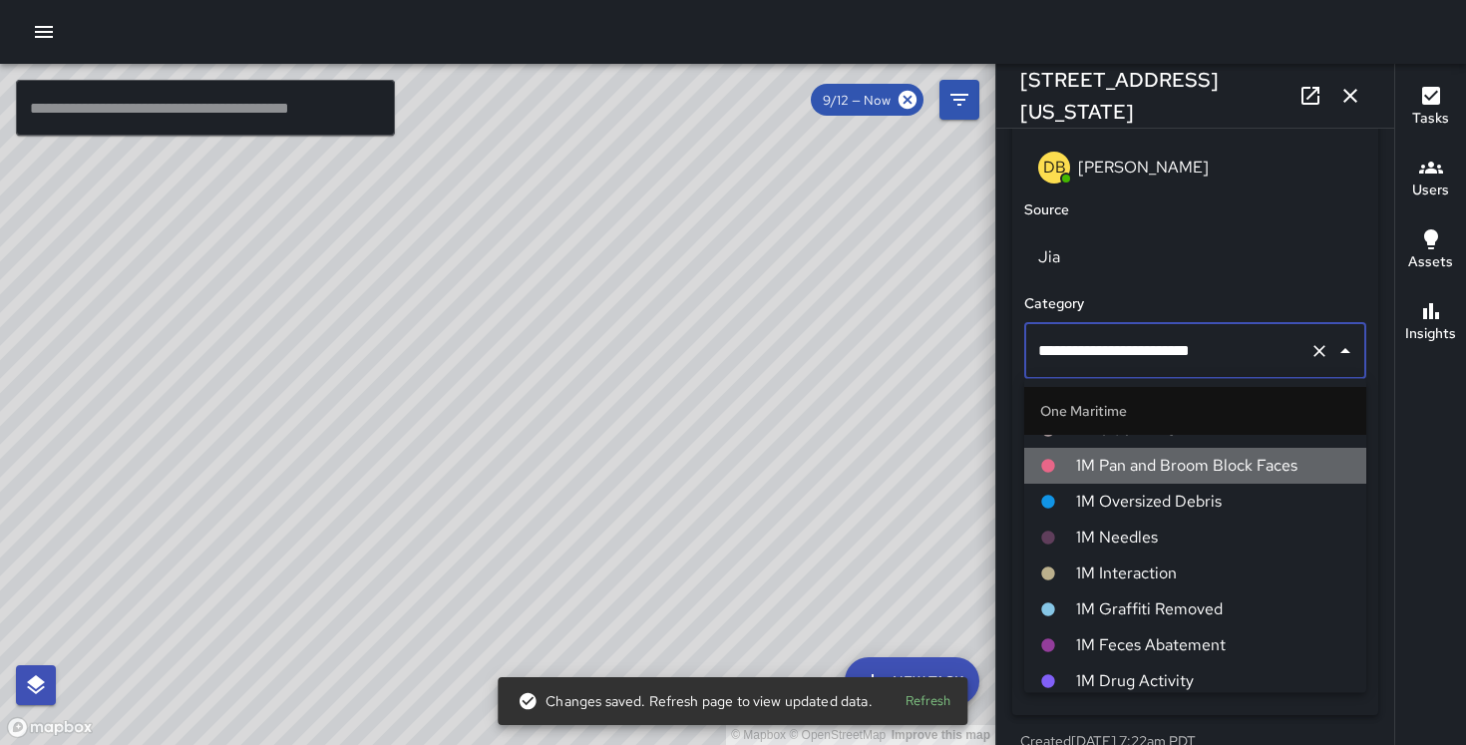
click at [1192, 469] on span "1M Pan and Broom Block Faces" at bounding box center [1213, 467] width 274 height 24
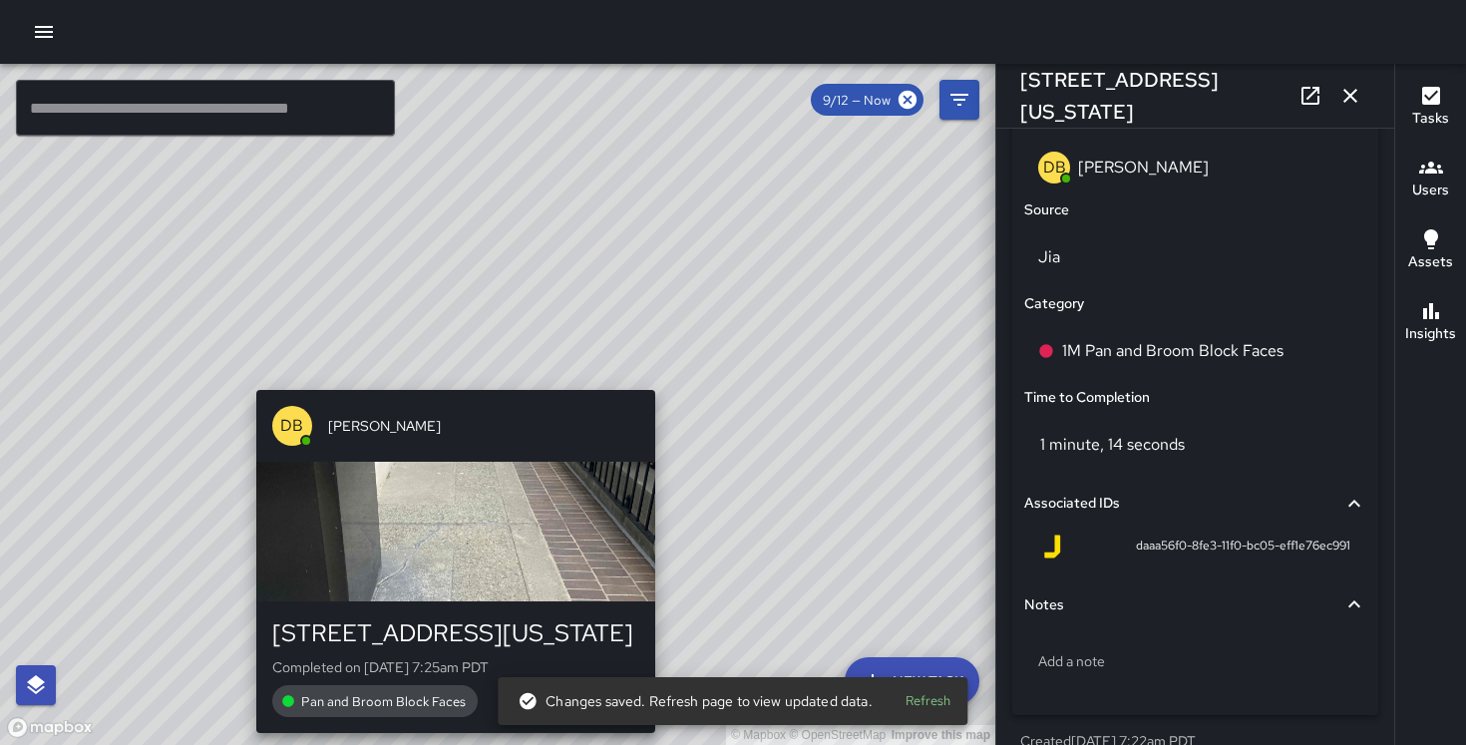
click at [448, 373] on div "© Mapbox © OpenStreetMap Improve this map DB [PERSON_NAME] [STREET_ADDRESS][US_…" at bounding box center [497, 404] width 995 height 681
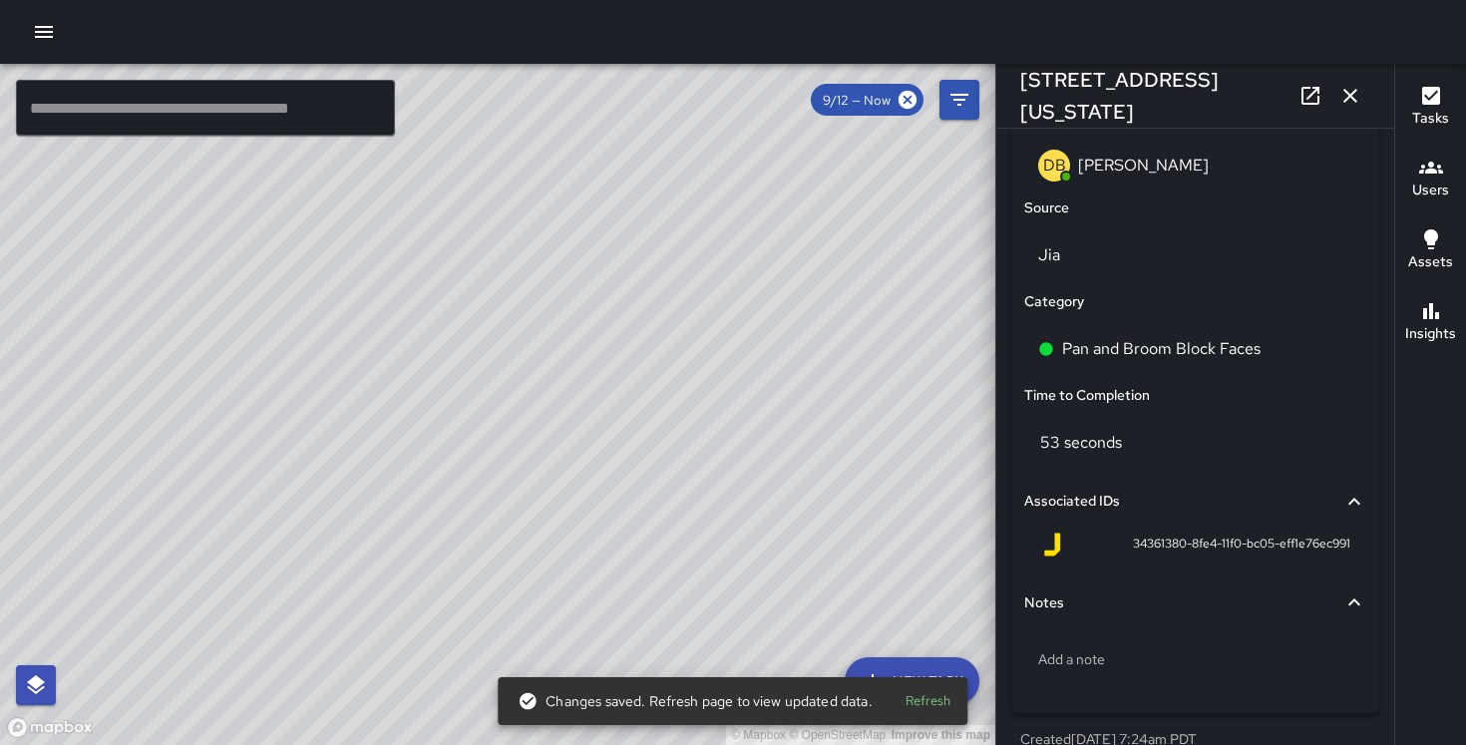
scroll to position [1316, 0]
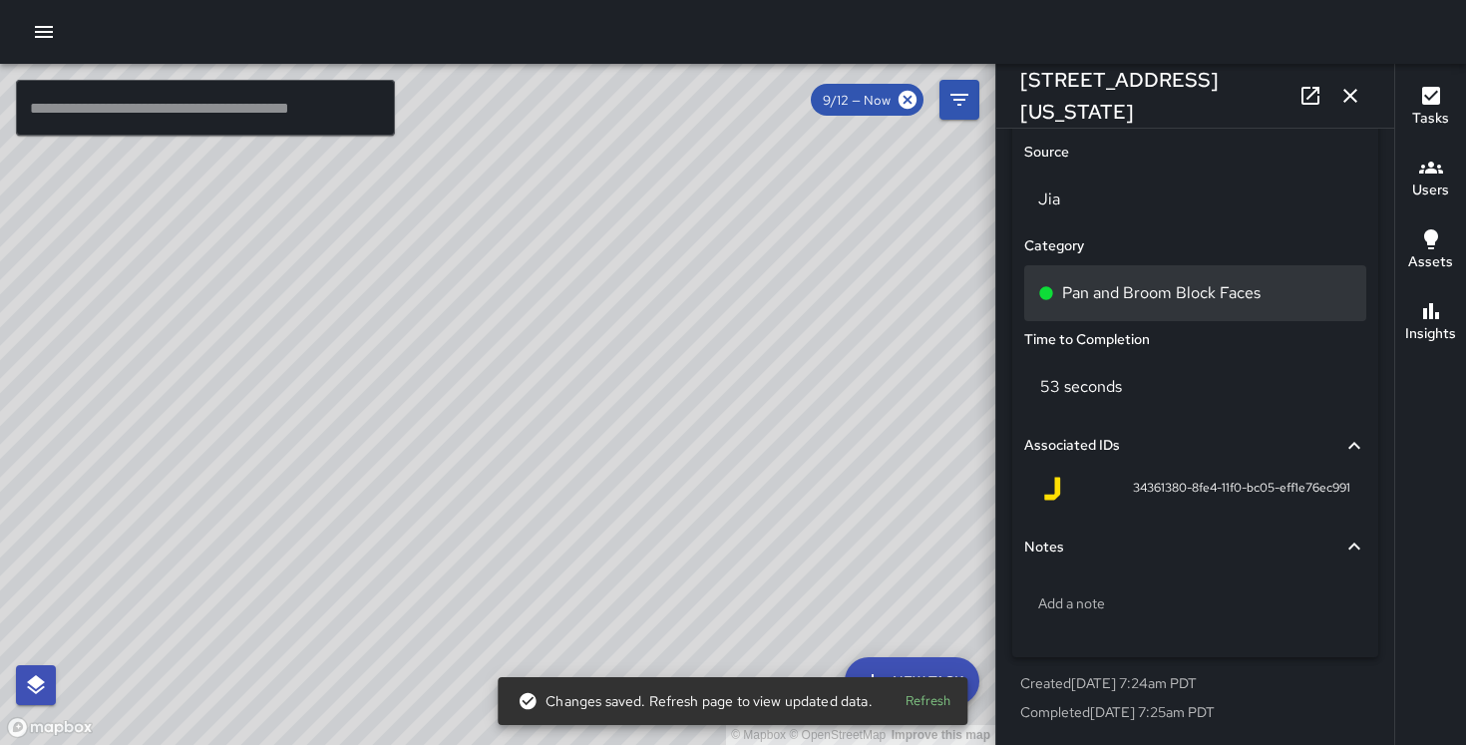
click at [1196, 295] on p "Pan and Broom Block Faces" at bounding box center [1161, 293] width 198 height 24
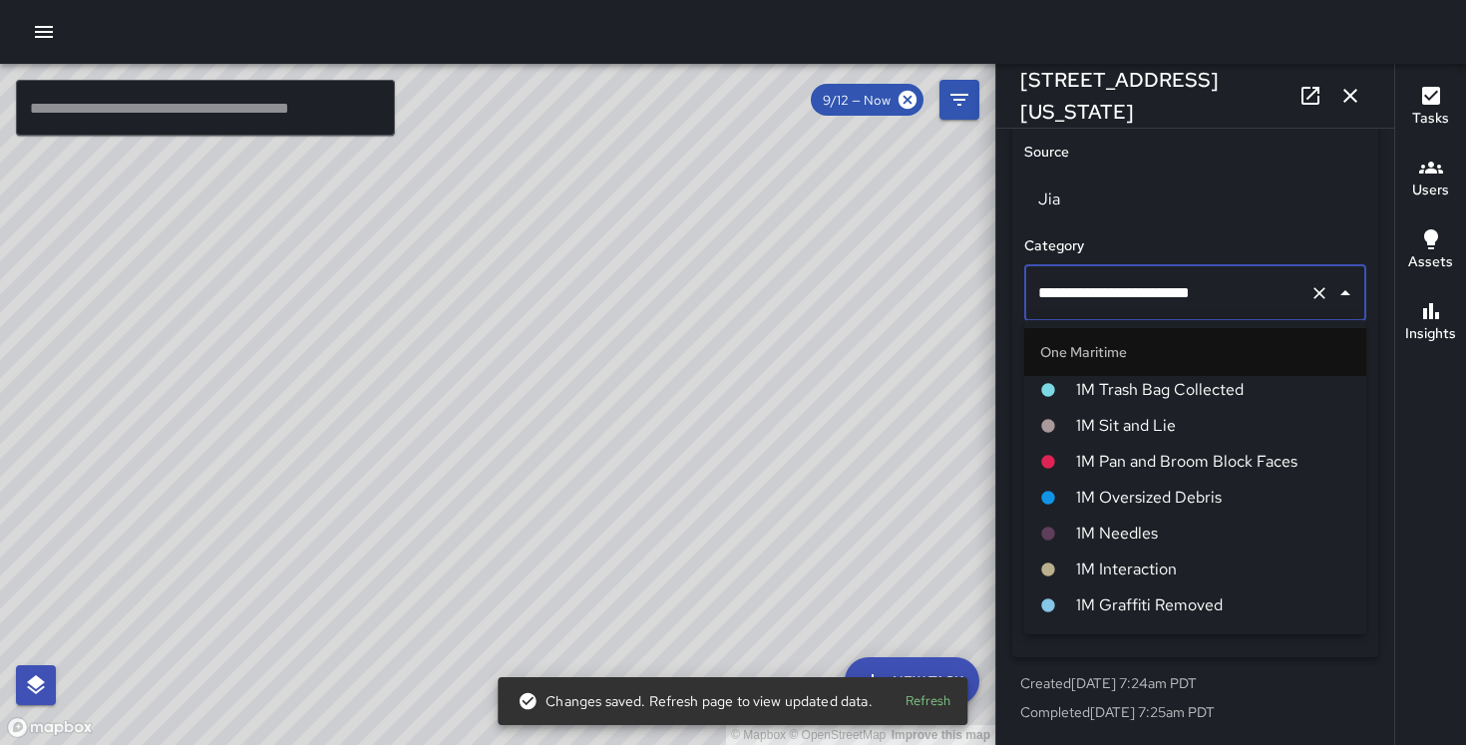
scroll to position [854, 0]
click at [1170, 467] on span "1M Pan and Broom Block Faces" at bounding box center [1213, 461] width 274 height 24
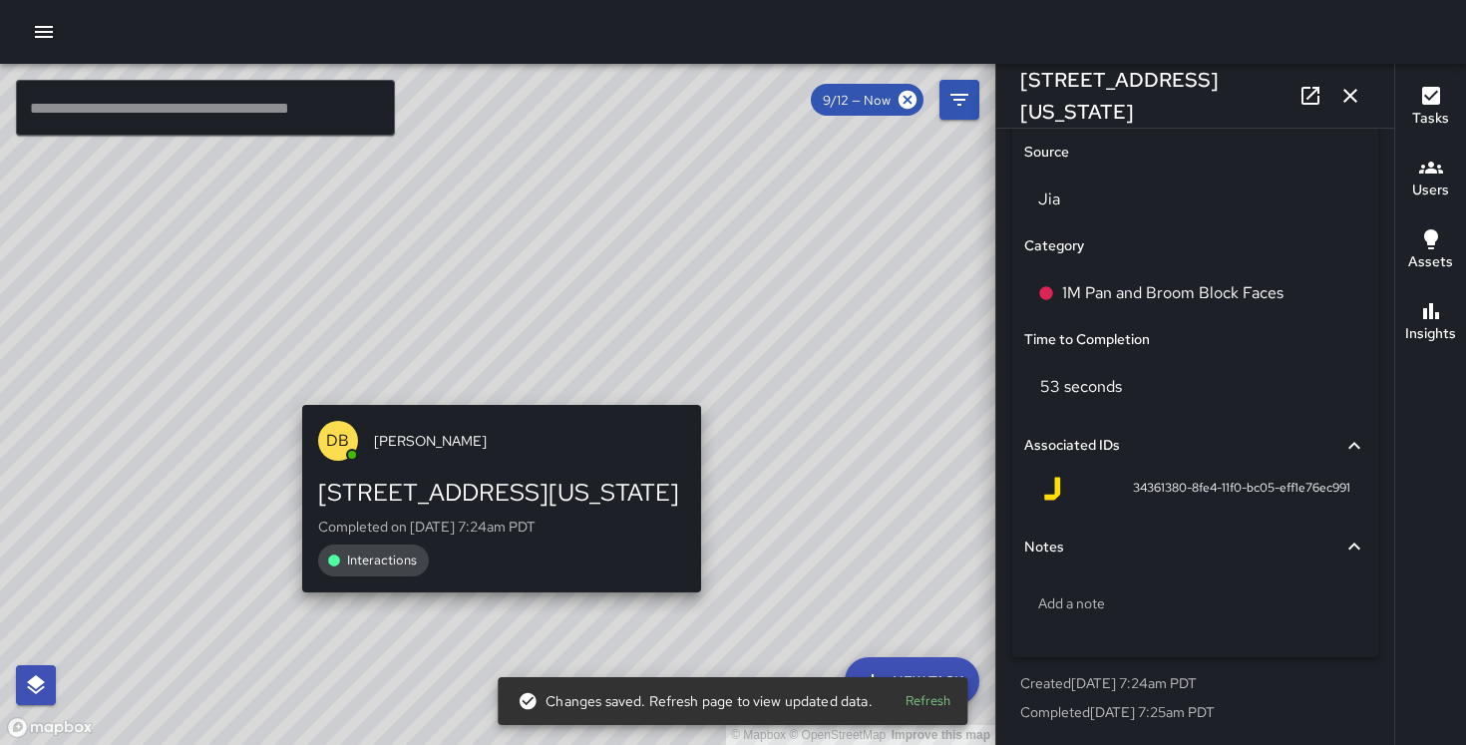
click at [492, 384] on div "© Mapbox © OpenStreetMap Improve this map DB [PERSON_NAME] [STREET_ADDRESS][US_…" at bounding box center [497, 404] width 995 height 681
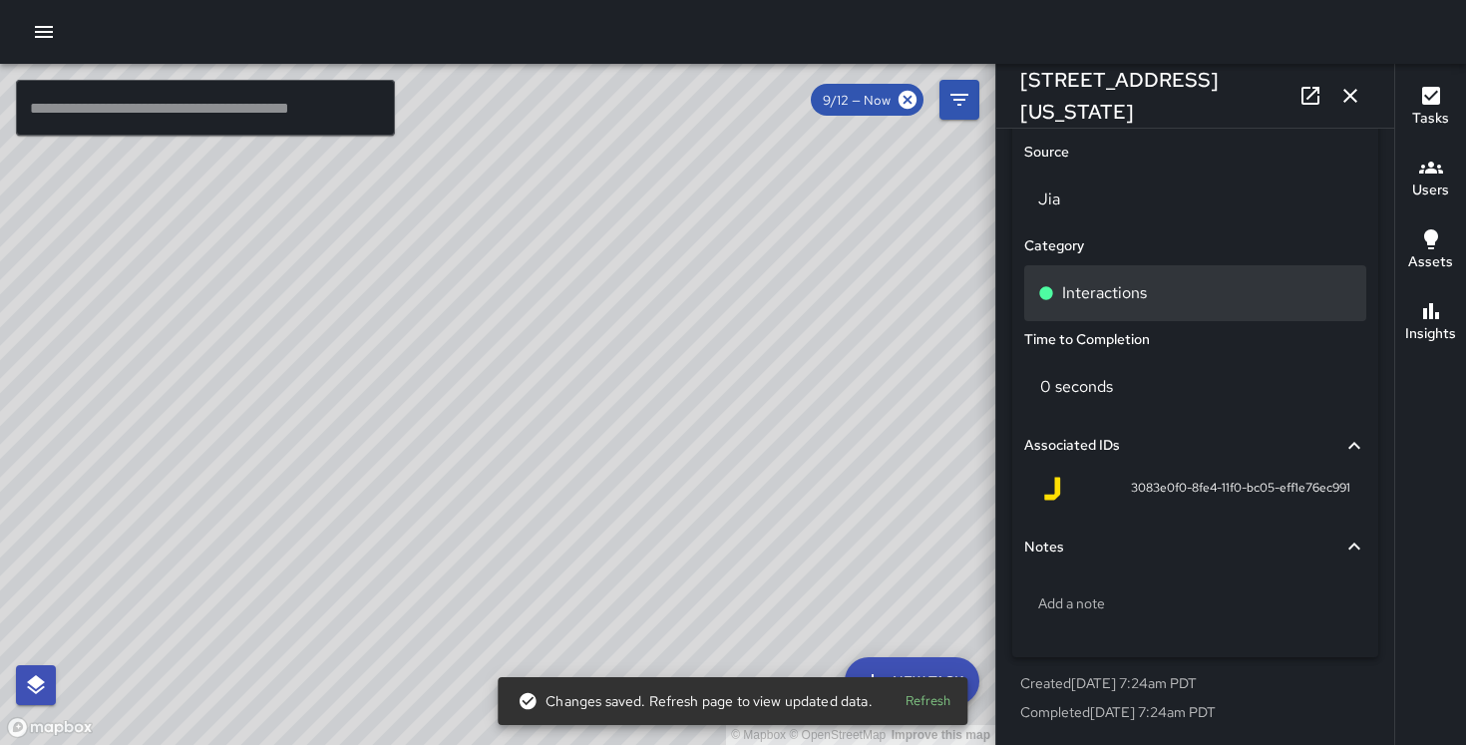
click at [1093, 301] on p "Interactions" at bounding box center [1104, 293] width 85 height 24
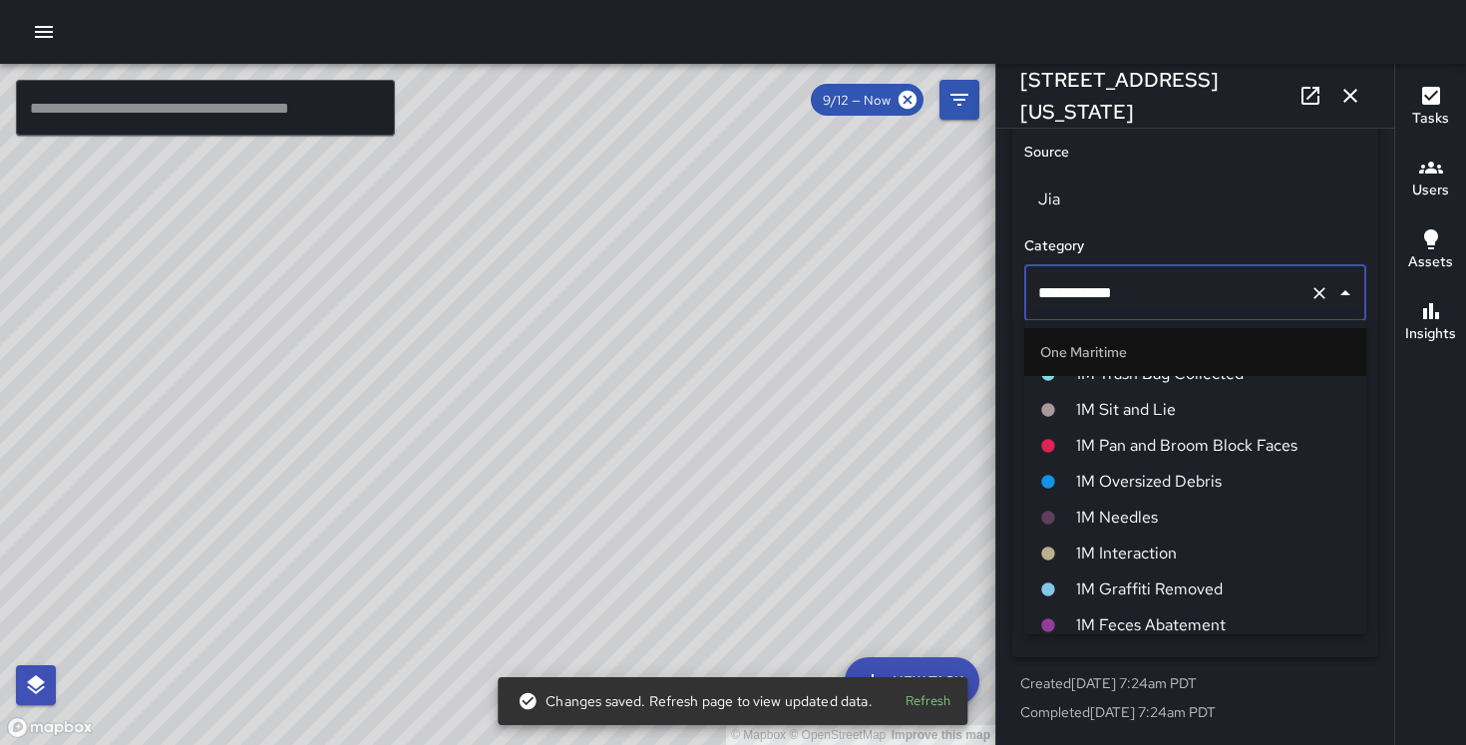
scroll to position [870, 0]
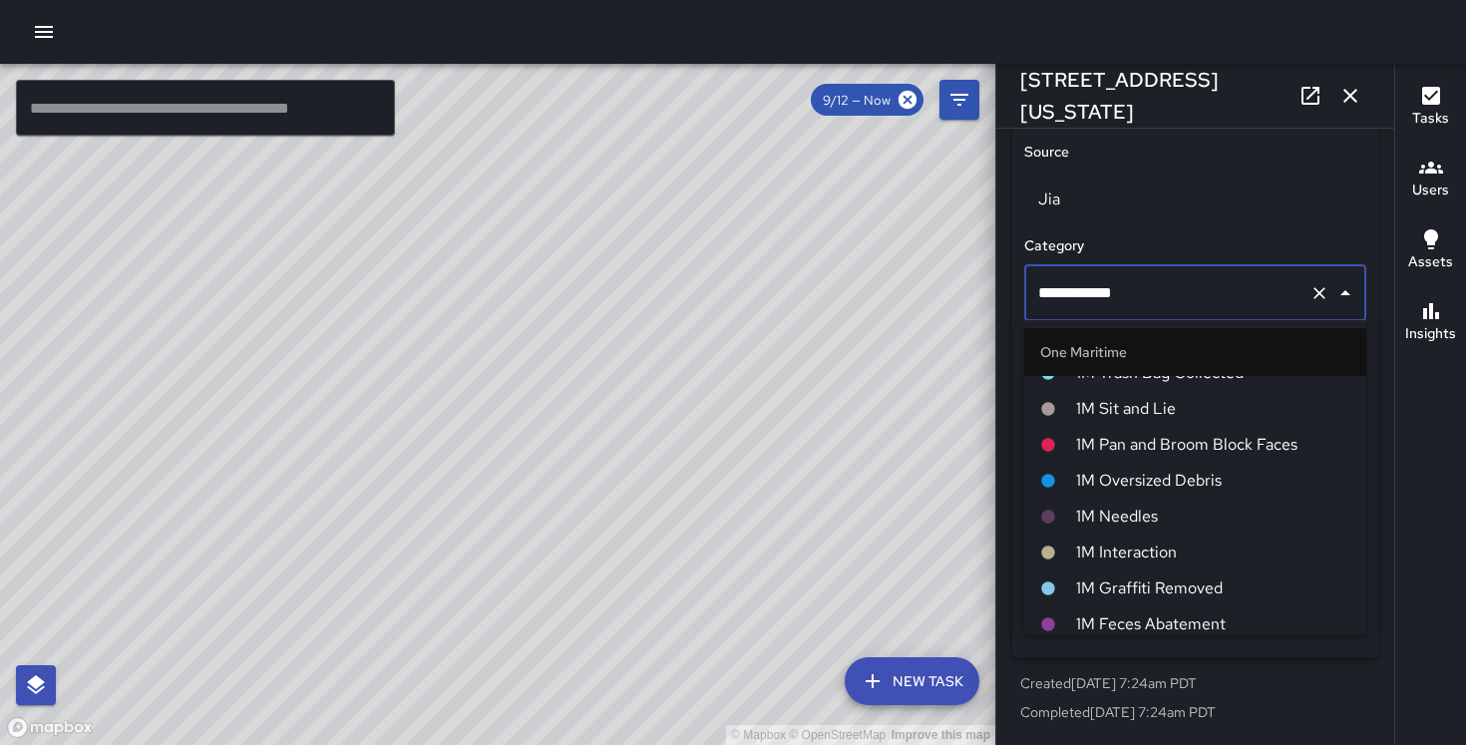
click at [1117, 547] on span "1M Interaction" at bounding box center [1213, 552] width 274 height 24
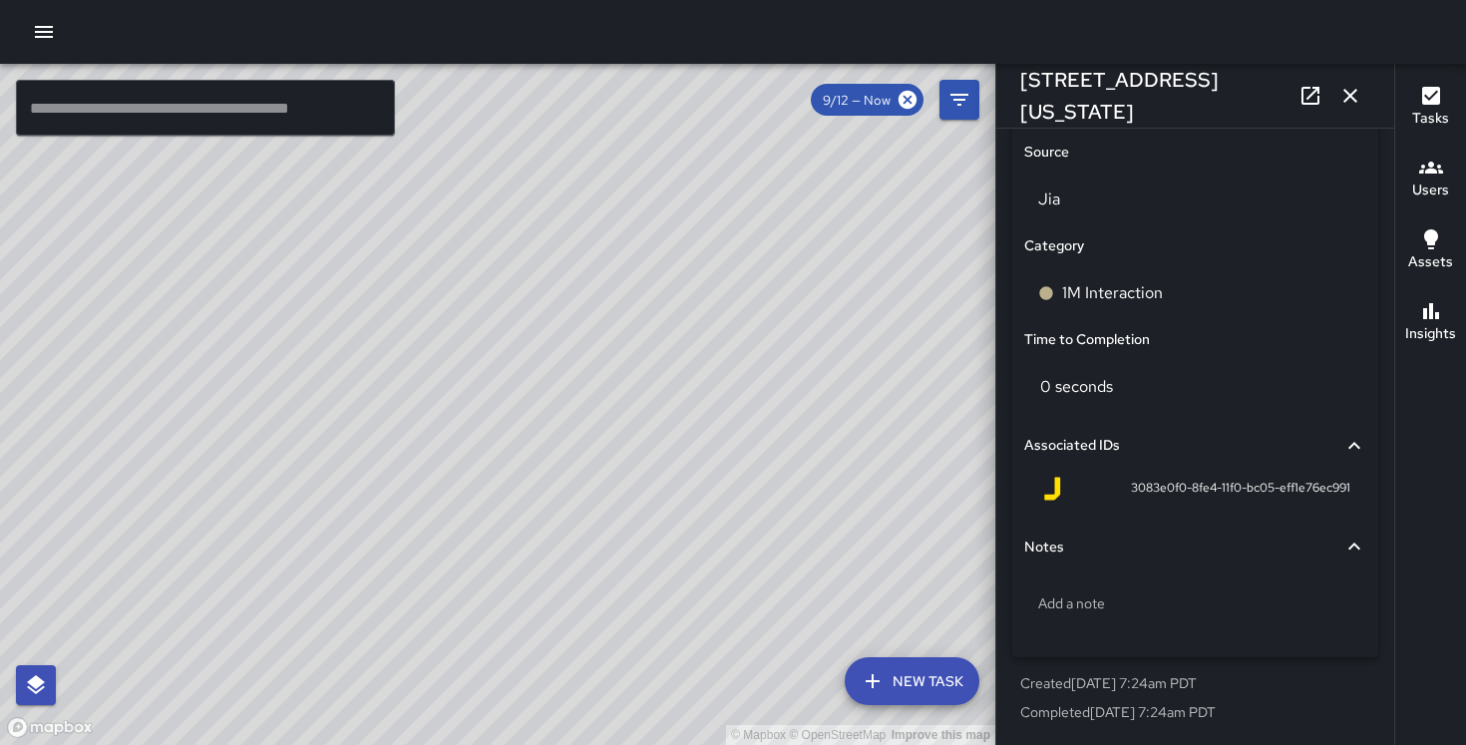
click at [392, 444] on div "© Mapbox © OpenStreetMap Improve this map DB [PERSON_NAME] [STREET_ADDRESS][US_…" at bounding box center [497, 404] width 995 height 681
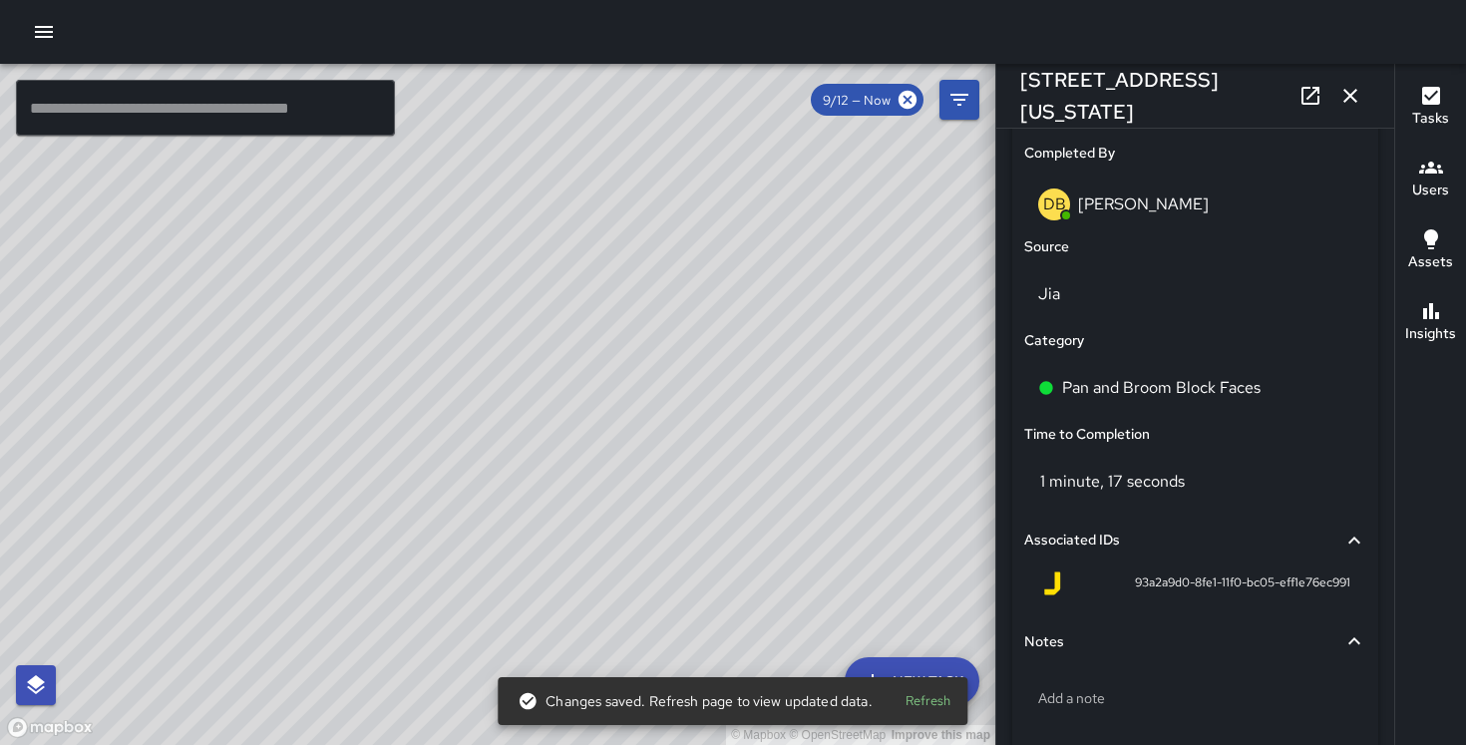
scroll to position [1316, 0]
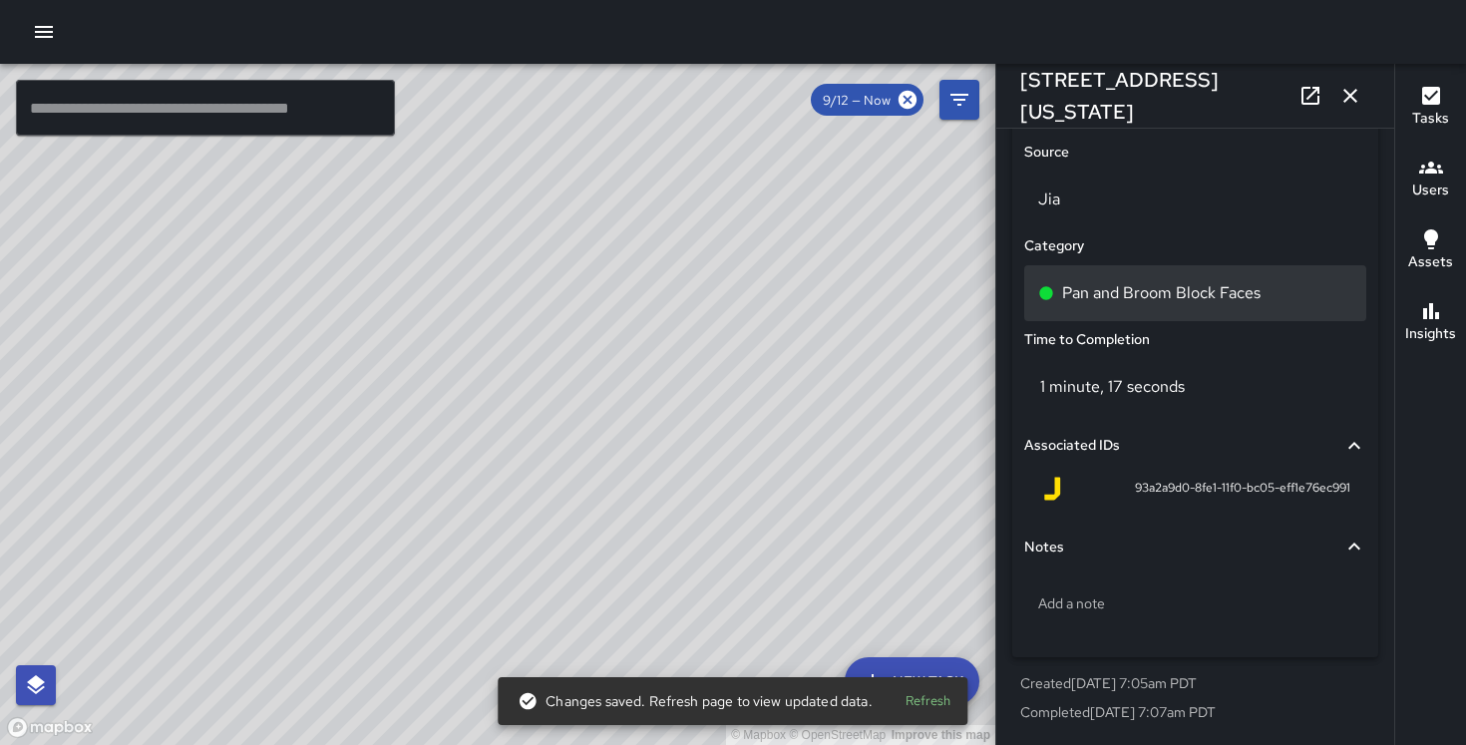
click at [1158, 298] on p "Pan and Broom Block Faces" at bounding box center [1161, 293] width 198 height 24
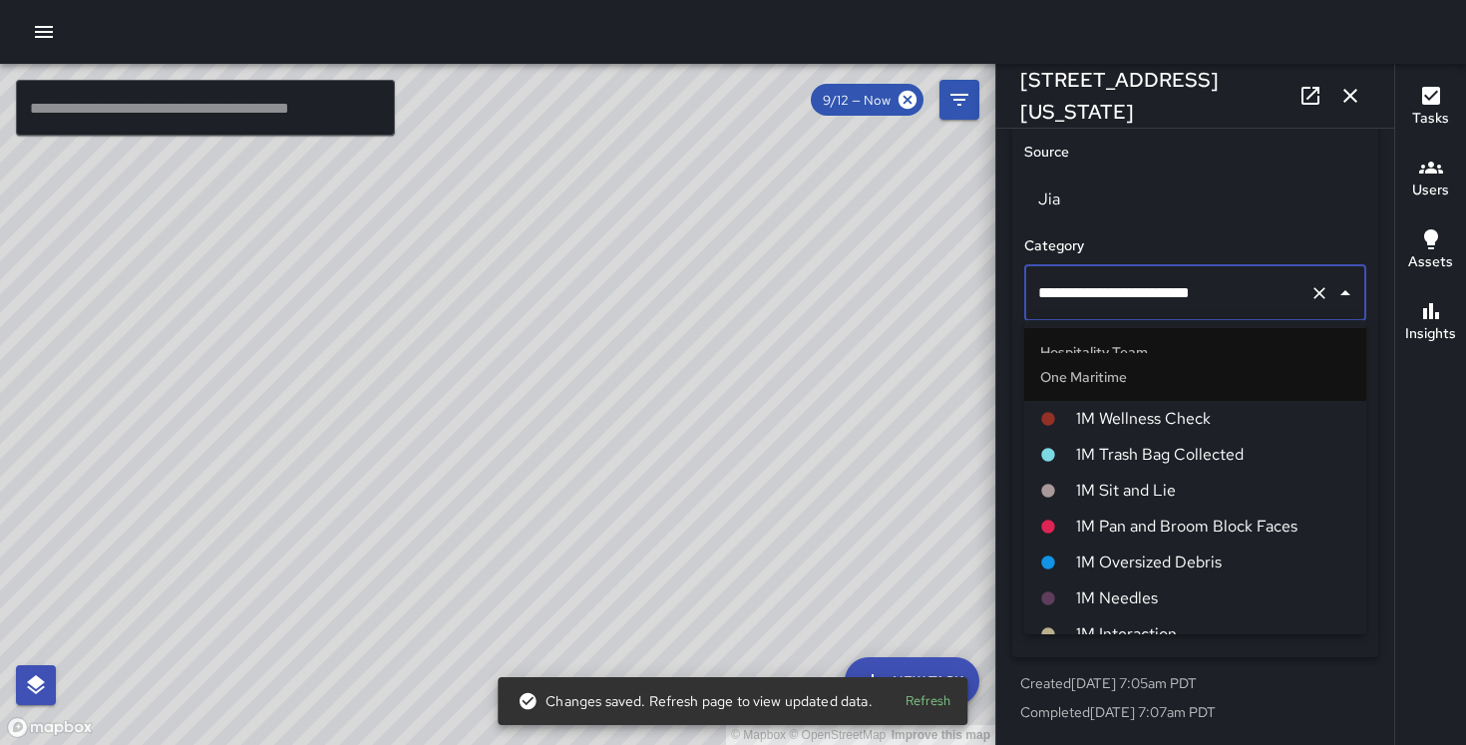
scroll to position [795, 0]
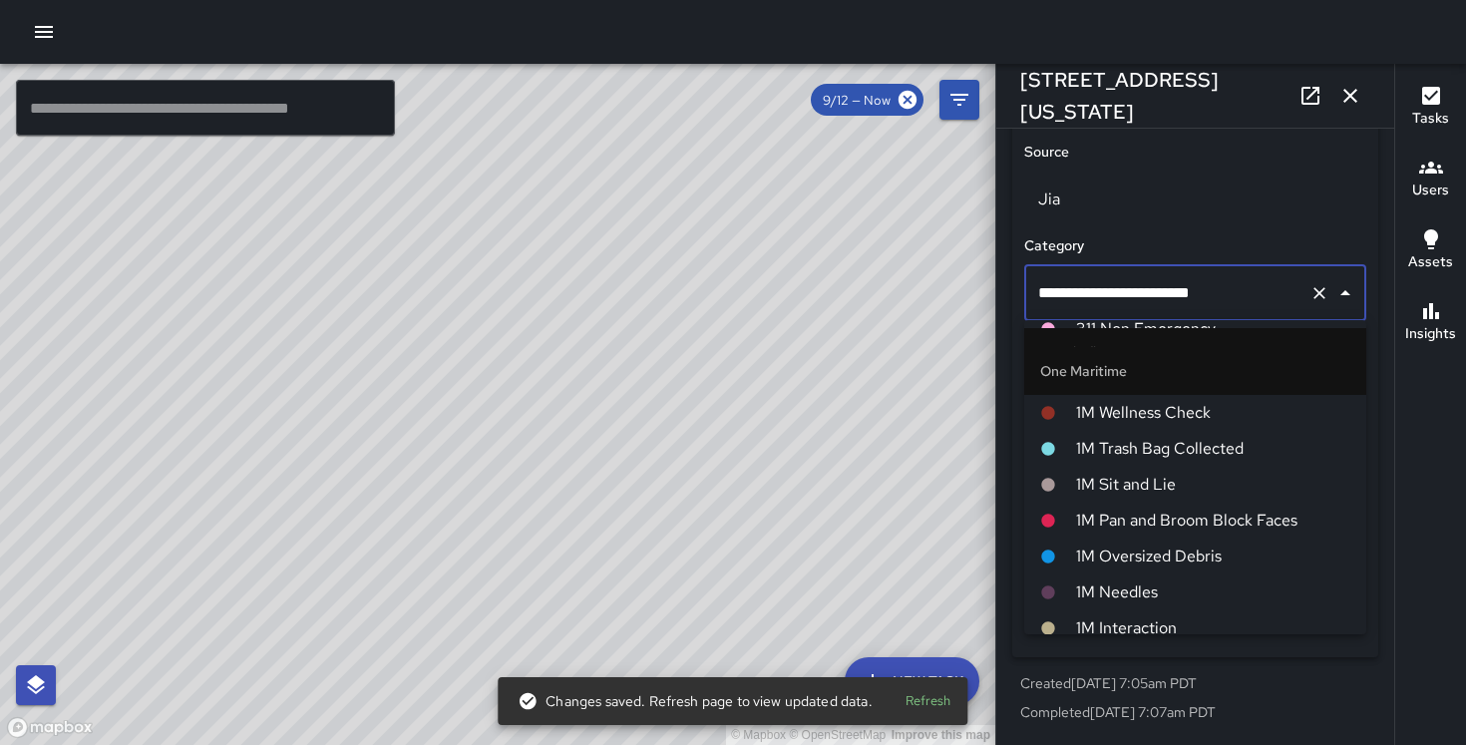
click at [1198, 514] on span "1M Pan and Broom Block Faces" at bounding box center [1213, 520] width 274 height 24
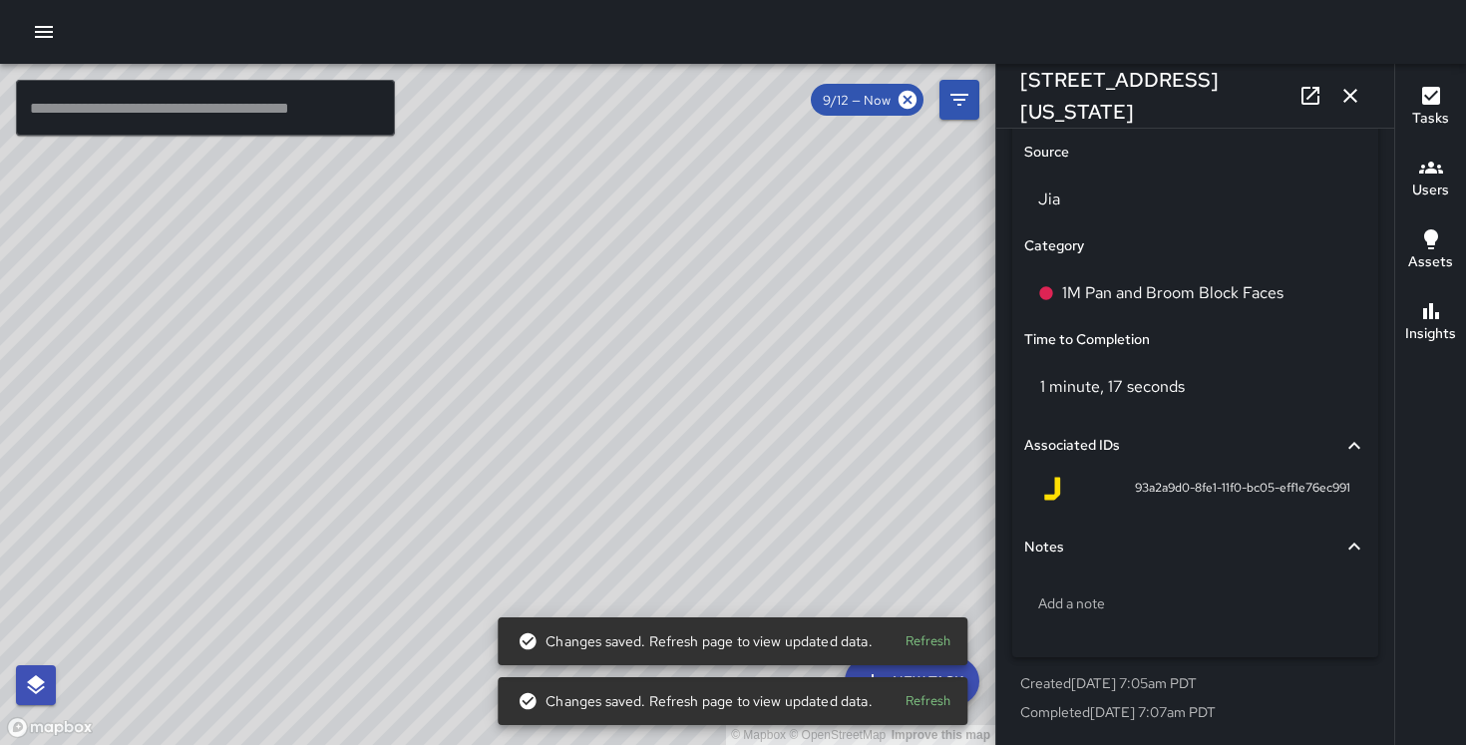
click at [429, 395] on div "© Mapbox © OpenStreetMap Improve this map DB [PERSON_NAME] [STREET_ADDRESS][US_…" at bounding box center [497, 404] width 995 height 681
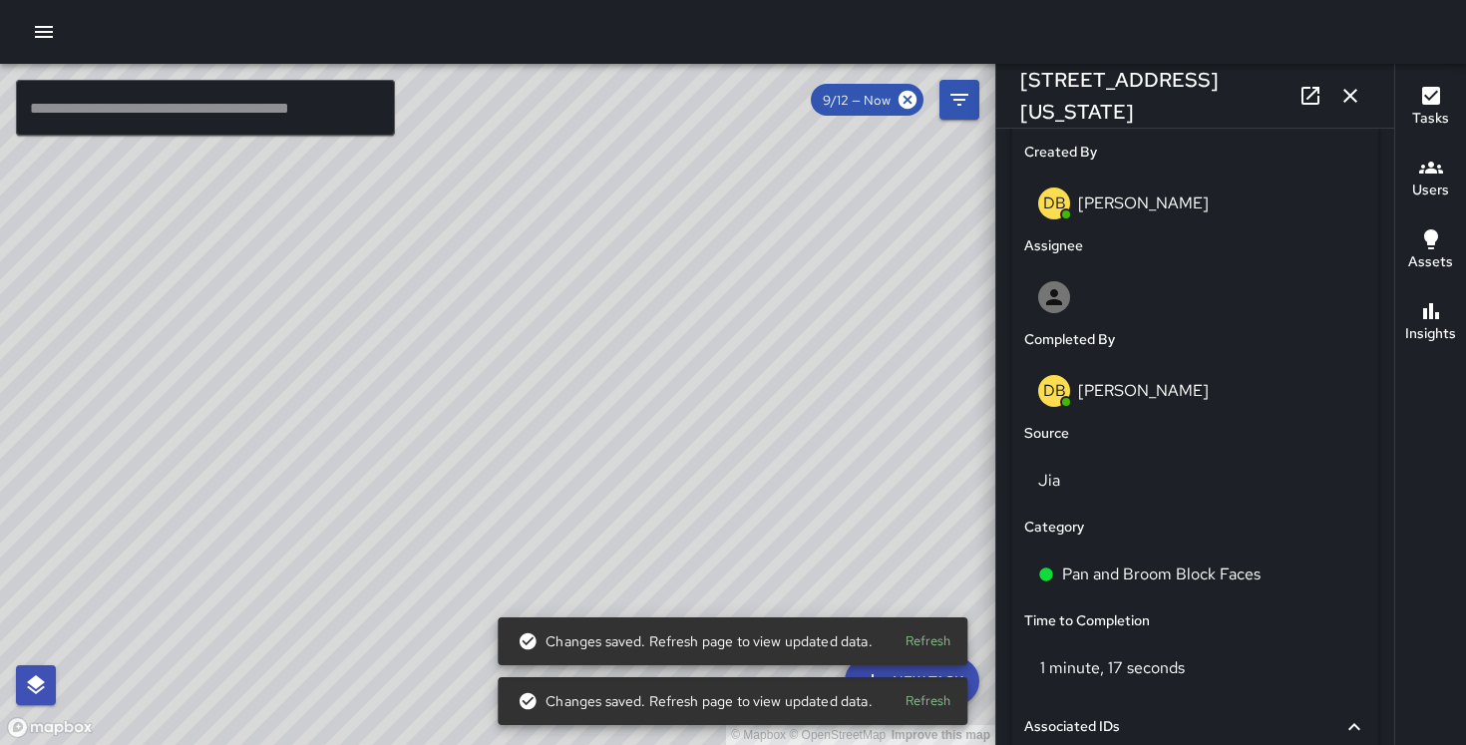
scroll to position [1316, 0]
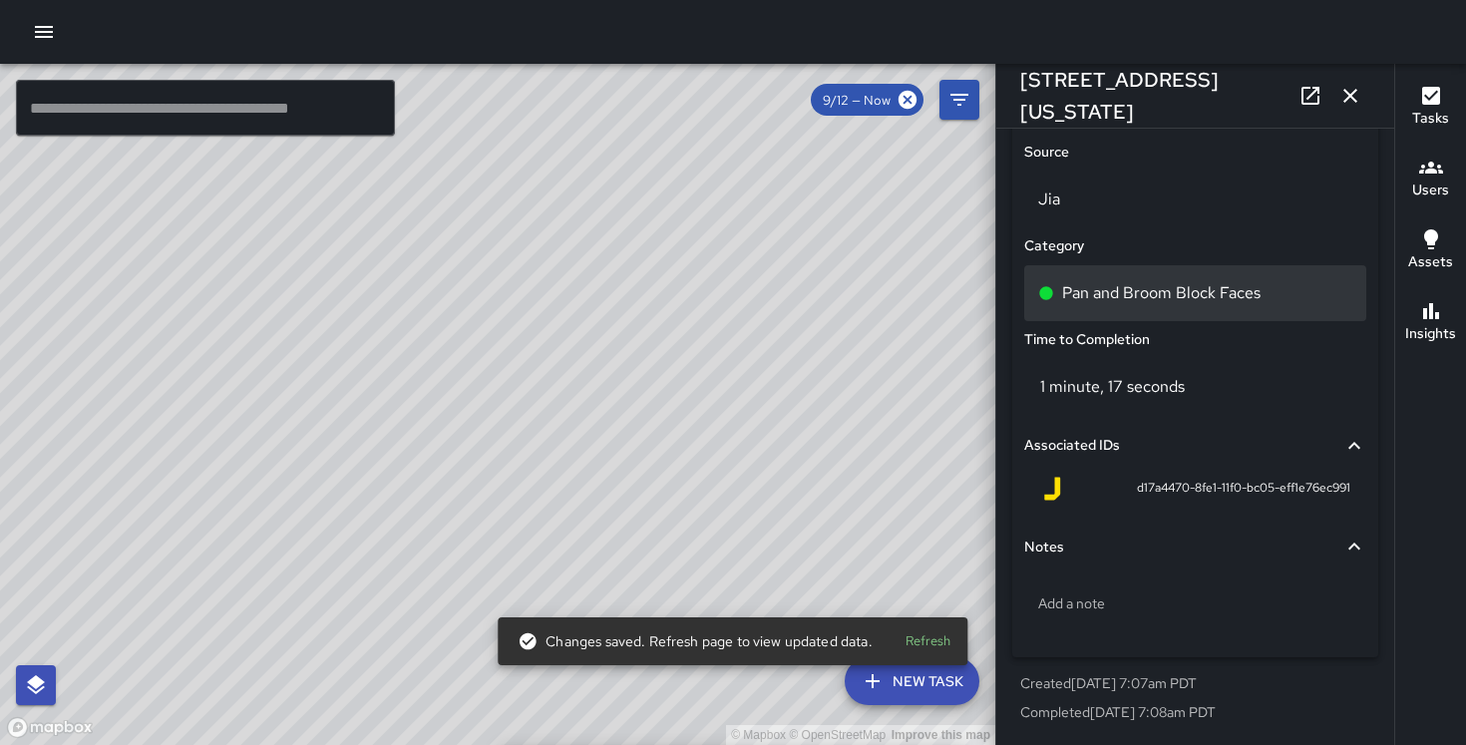
click at [1195, 284] on p "Pan and Broom Block Faces" at bounding box center [1161, 293] width 198 height 24
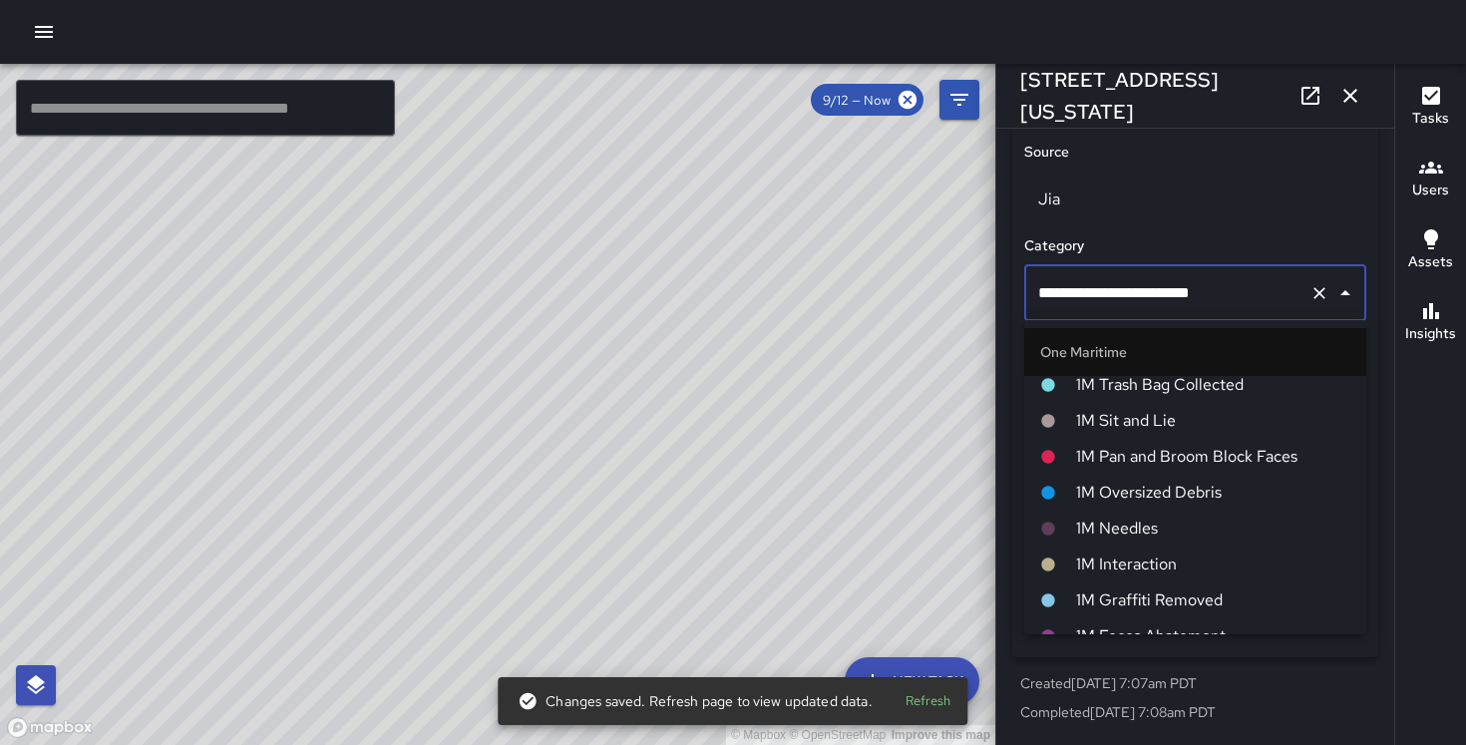
scroll to position [859, 0]
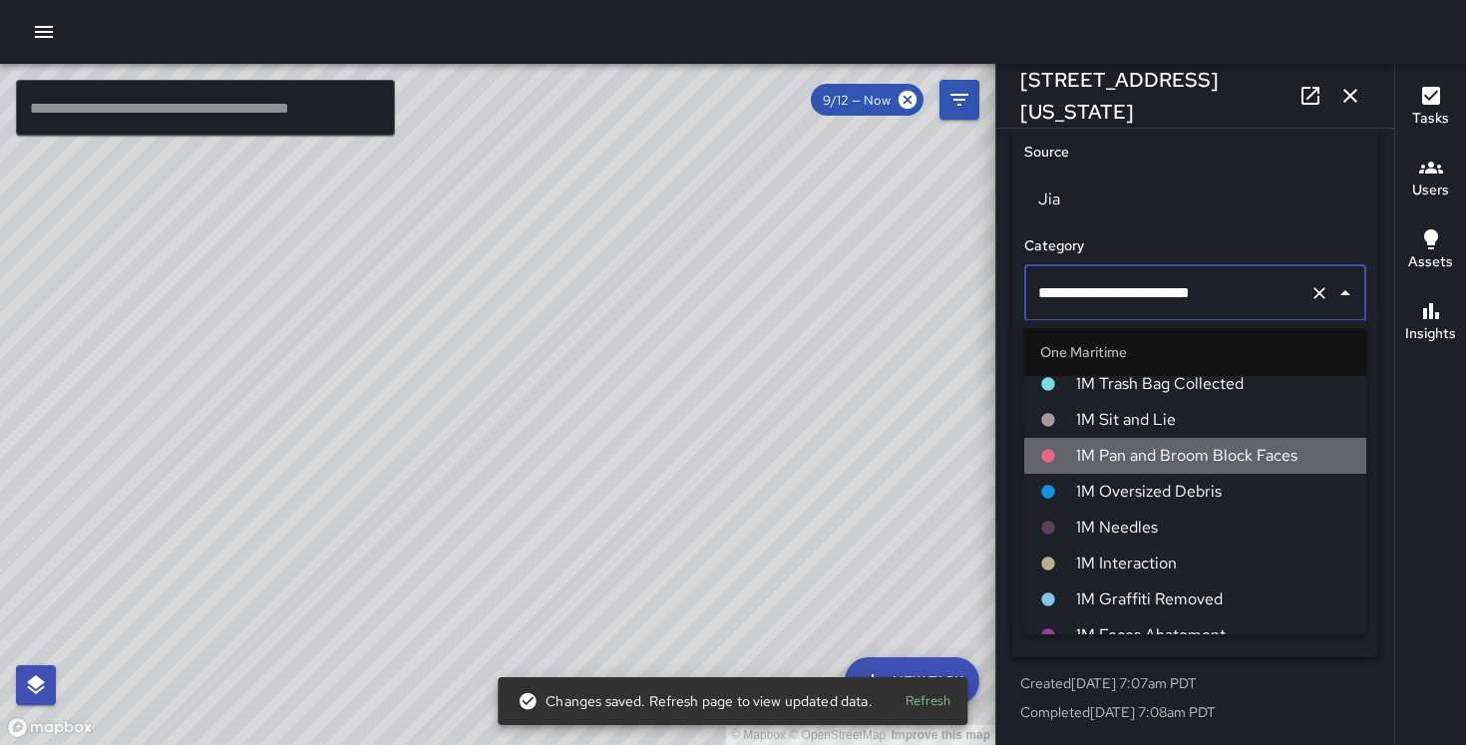
click at [1242, 470] on li "1M Pan and Broom Block Faces" at bounding box center [1195, 456] width 342 height 36
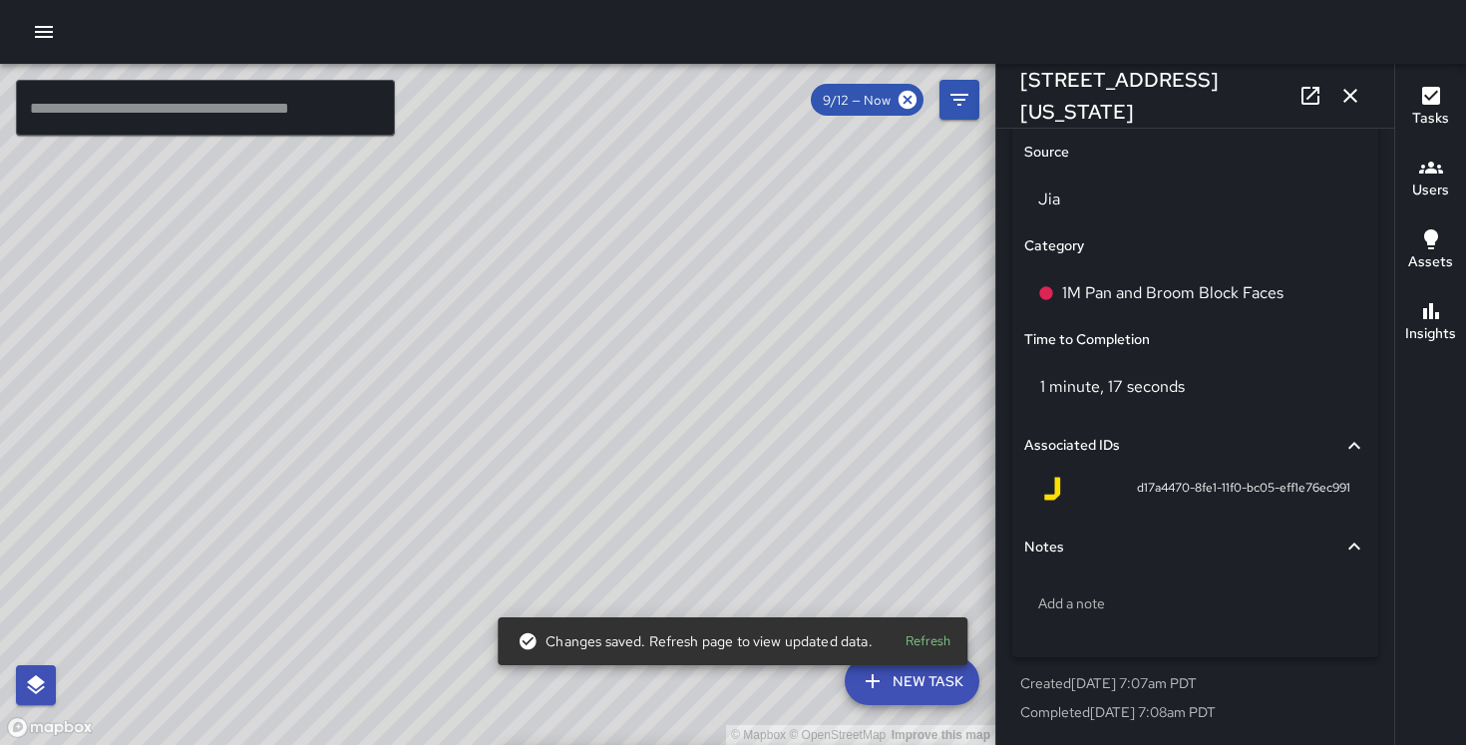
click at [489, 391] on div "© Mapbox © OpenStreetMap Improve this map DB [PERSON_NAME] [STREET_ADDRESS][US_…" at bounding box center [497, 404] width 995 height 681
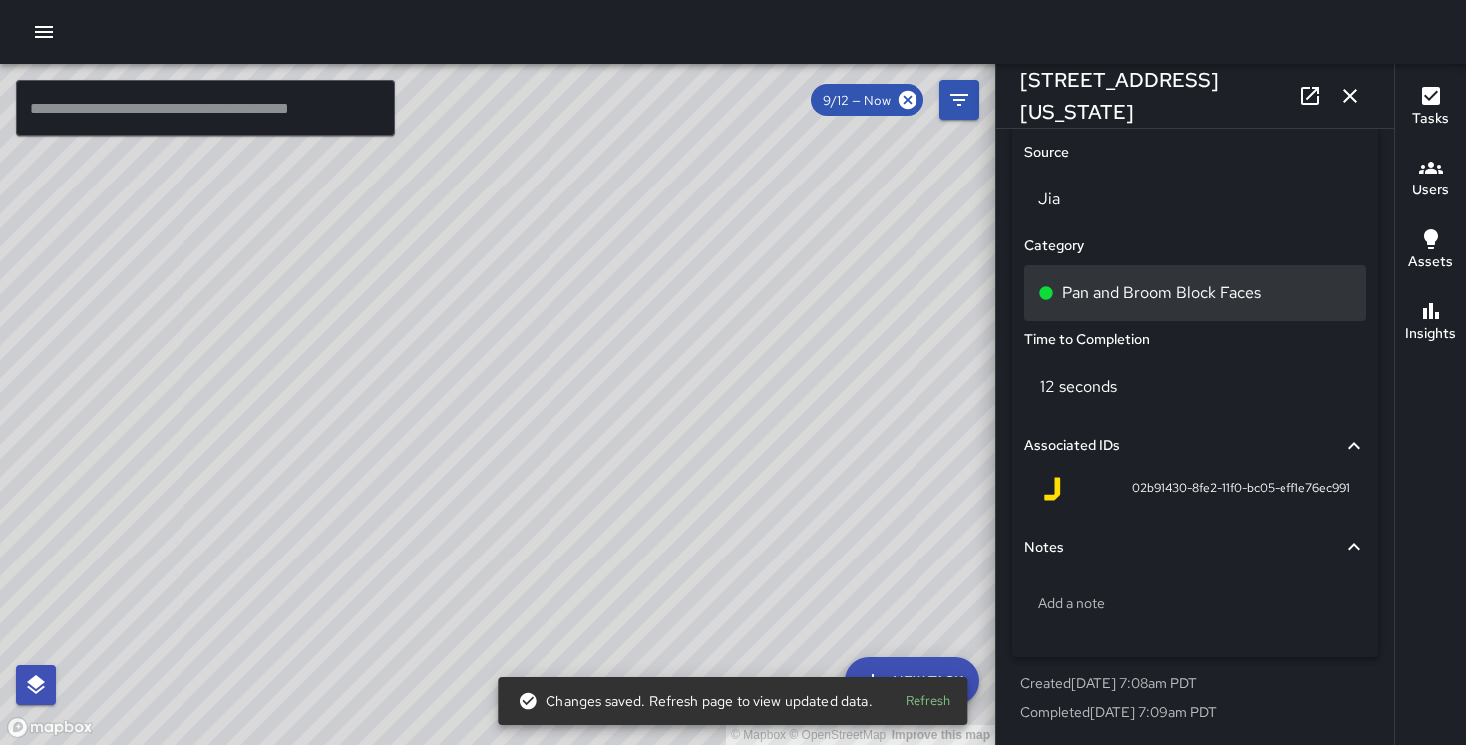
click at [1191, 284] on p "Pan and Broom Block Faces" at bounding box center [1161, 293] width 198 height 24
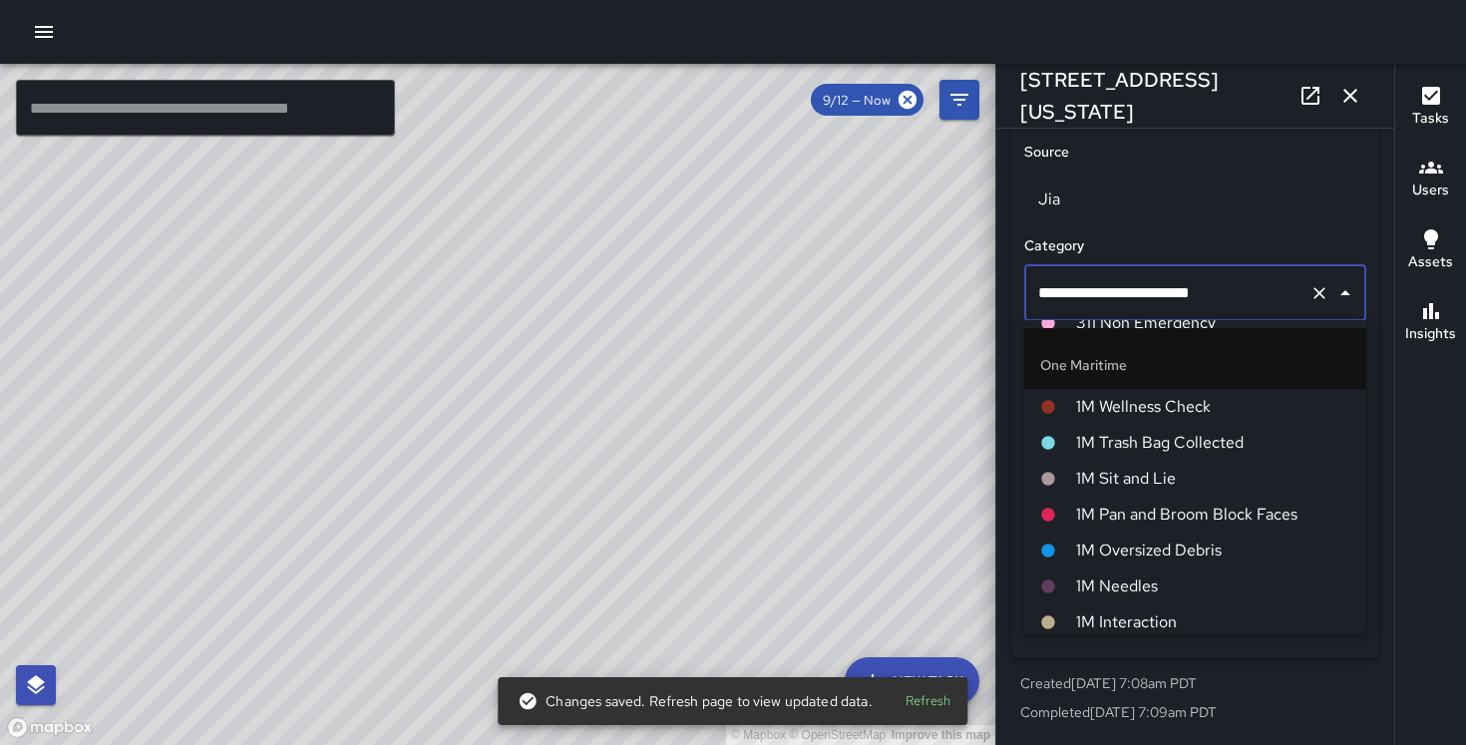
scroll to position [807, 0]
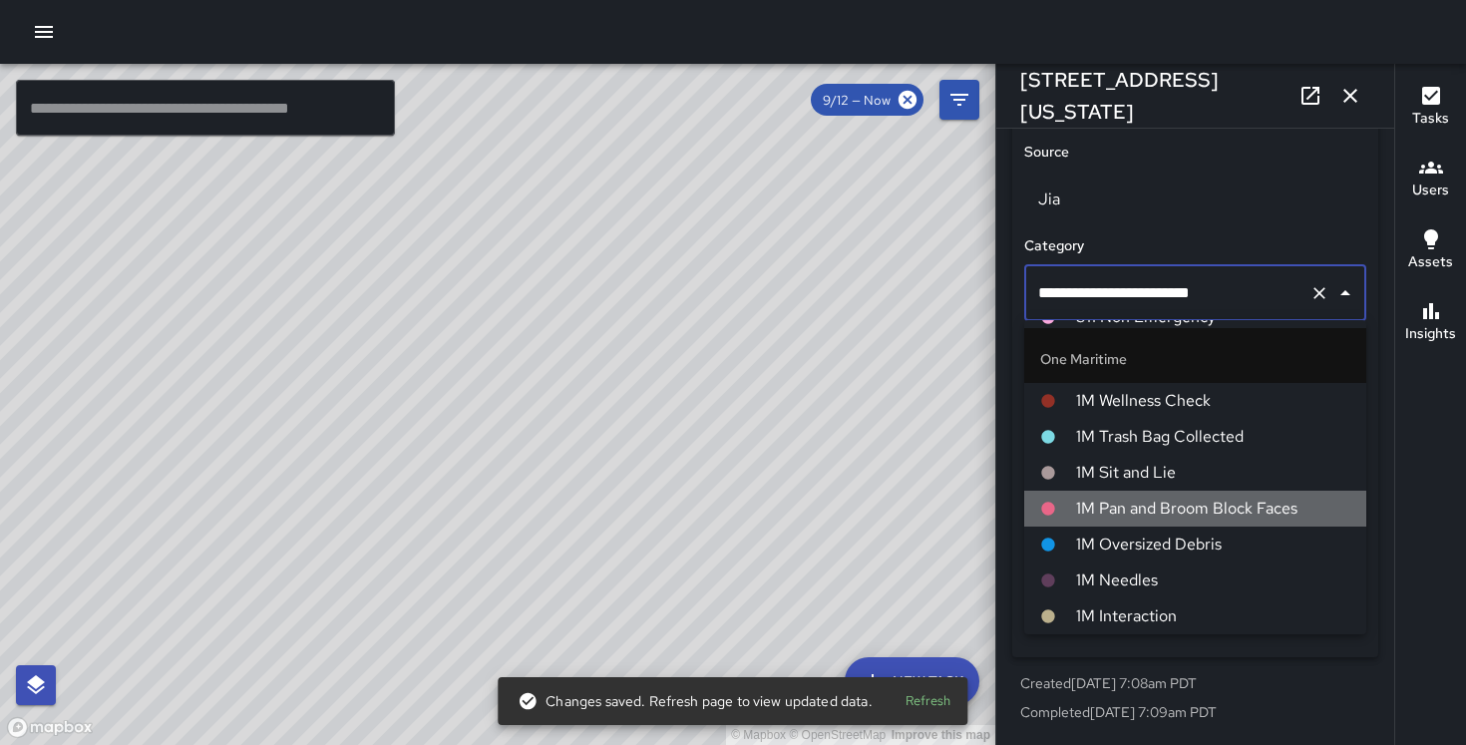
click at [1215, 520] on li "1M Pan and Broom Block Faces" at bounding box center [1195, 509] width 342 height 36
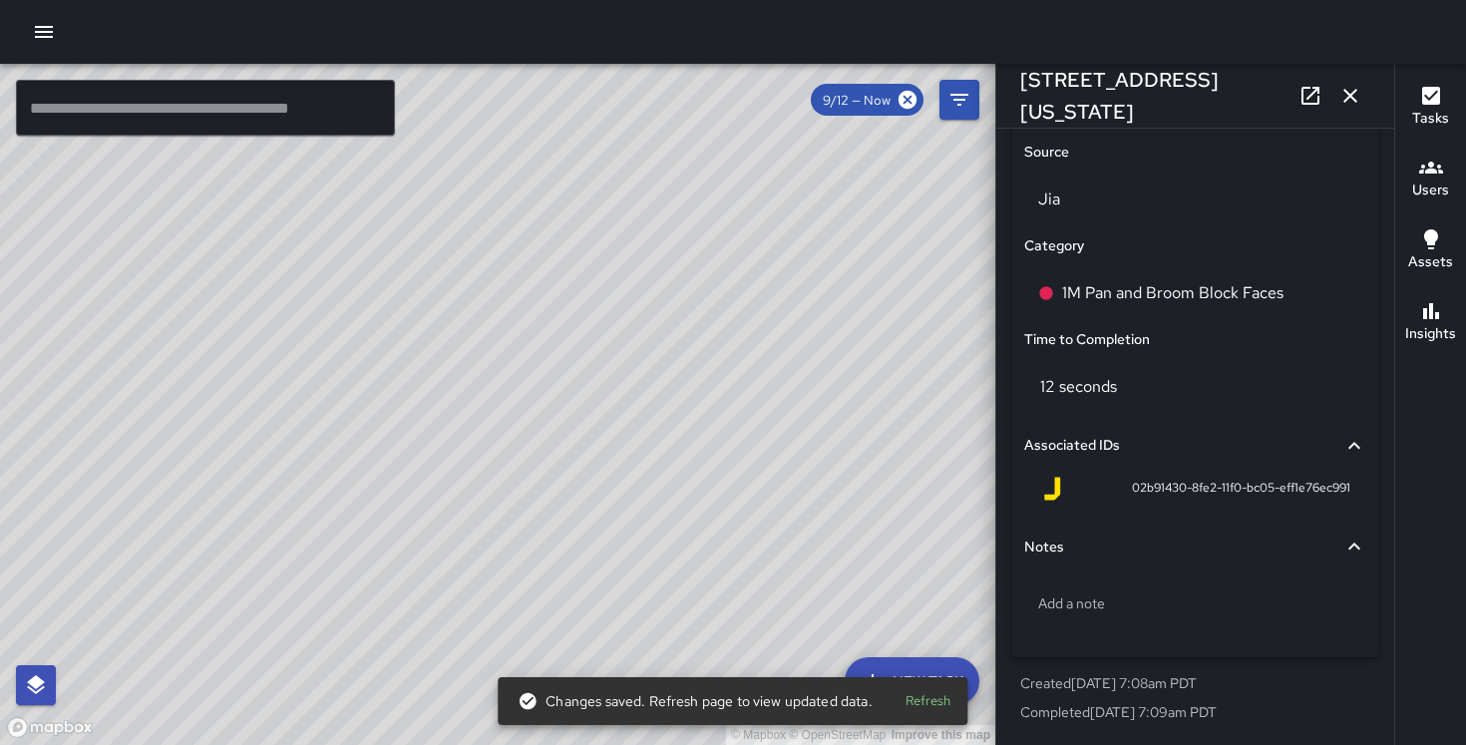
click at [416, 398] on div "© Mapbox © OpenStreetMap Improve this map DB [PERSON_NAME] [STREET_ADDRESS][US_…" at bounding box center [497, 404] width 995 height 681
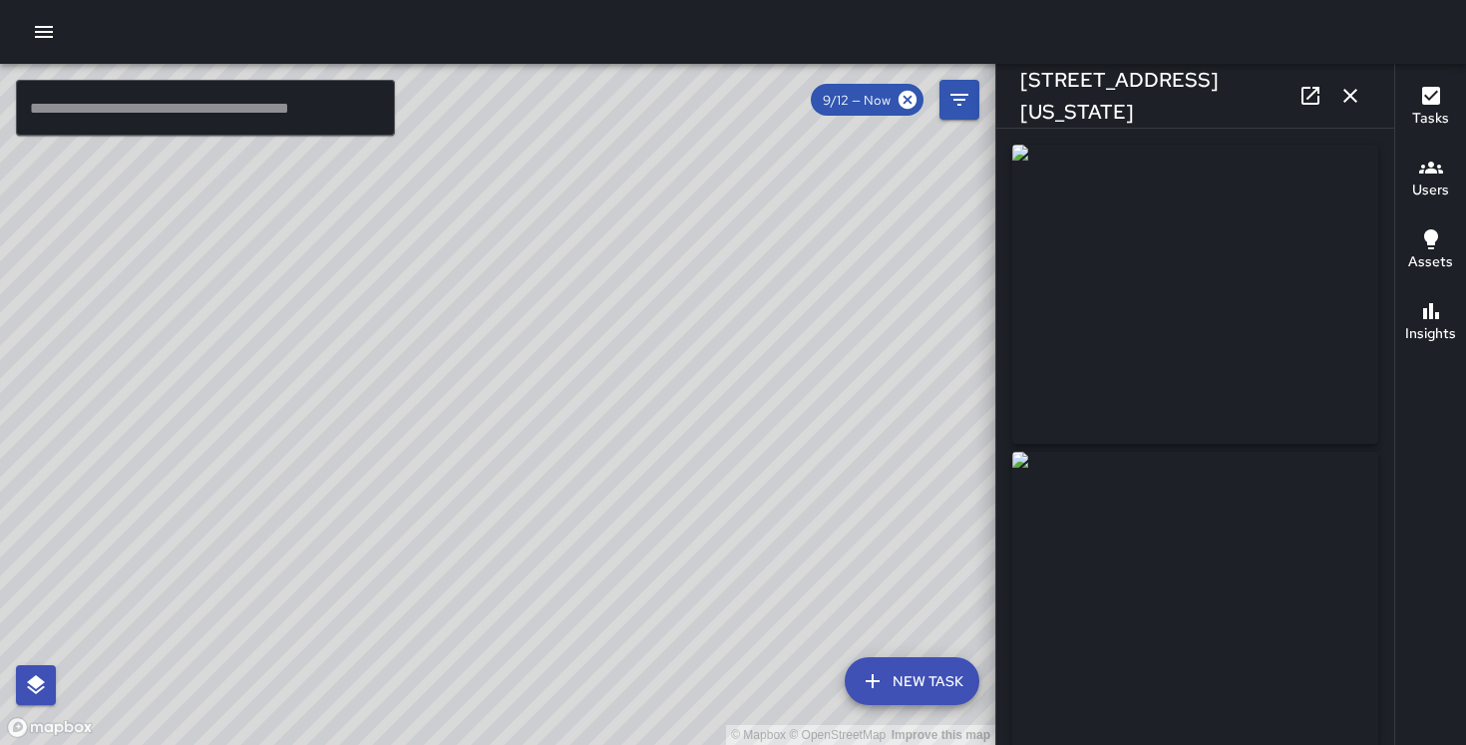
type input "**********"
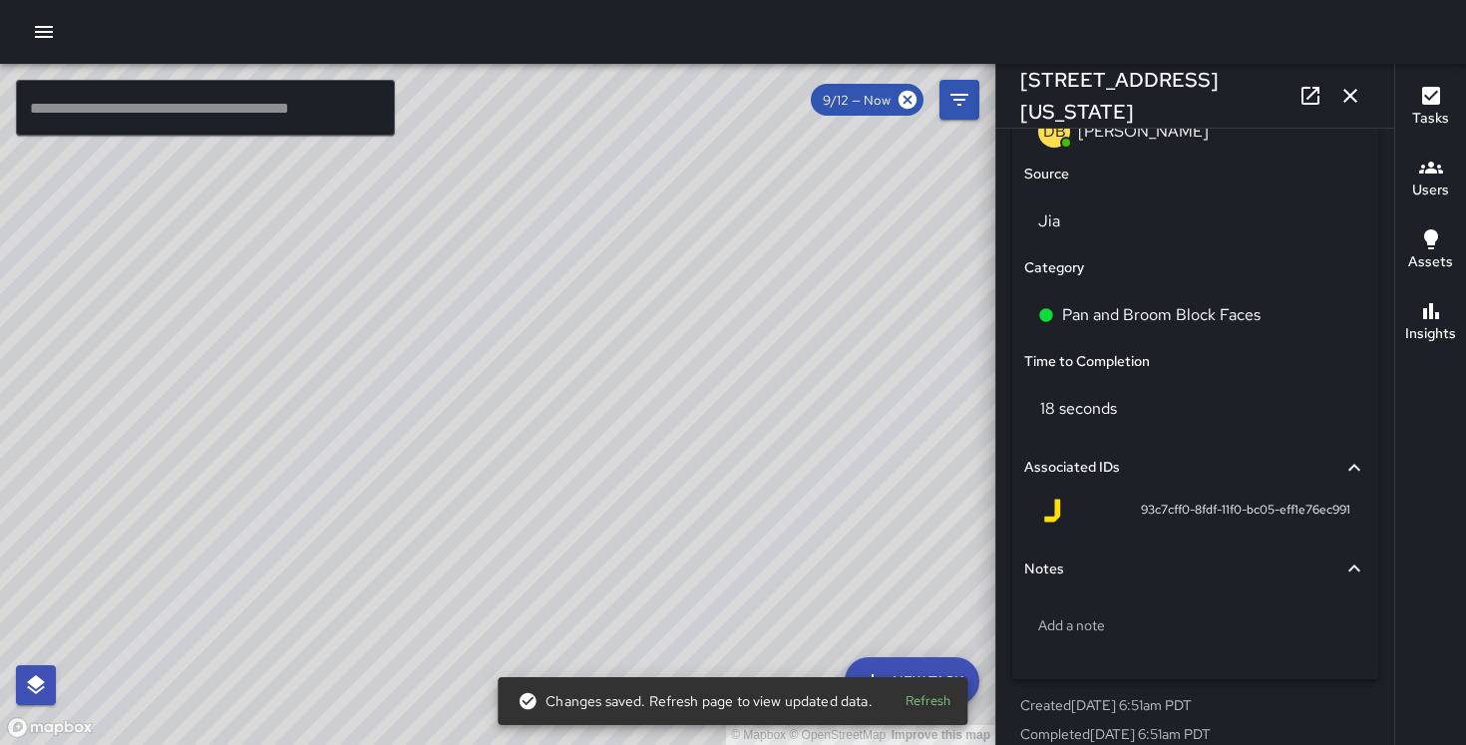
scroll to position [1299, 0]
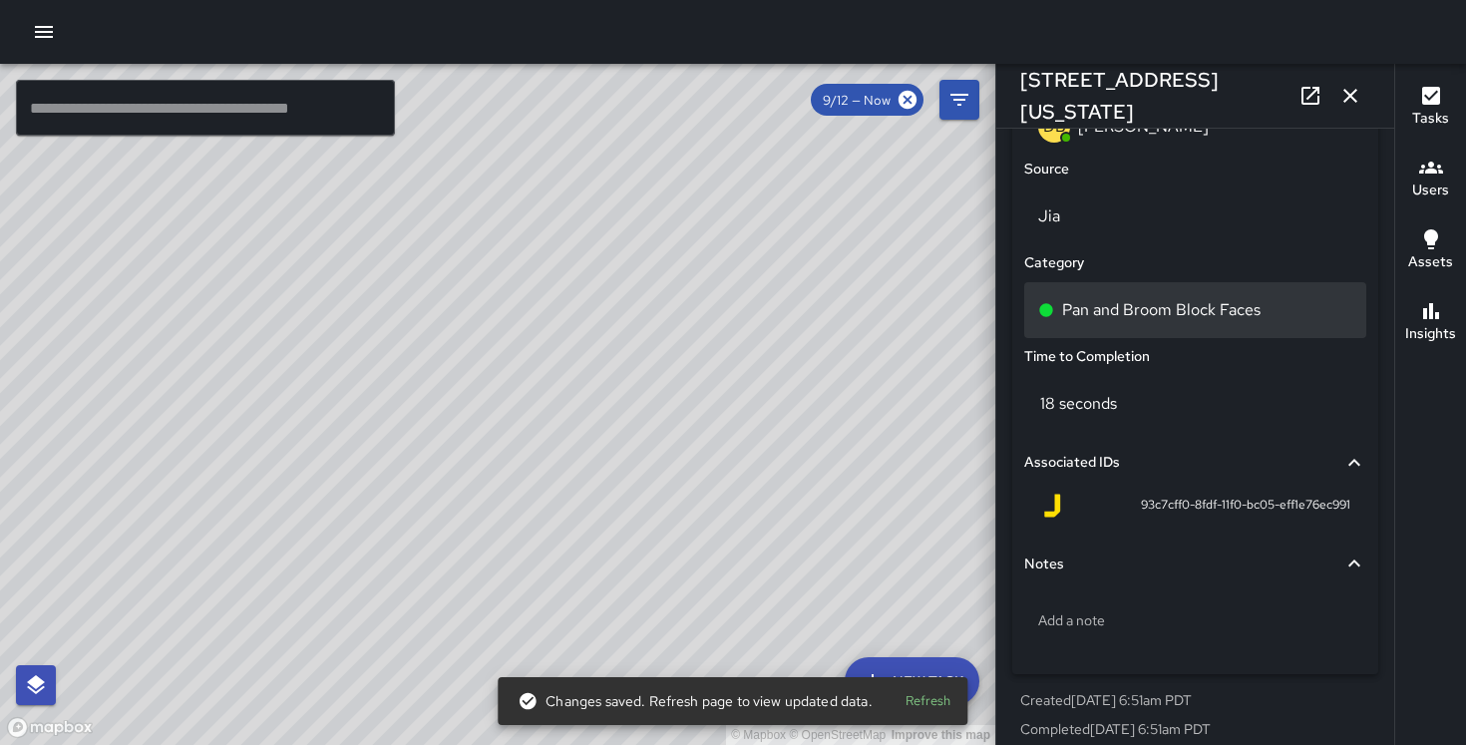
click at [1171, 318] on p "Pan and Broom Block Faces" at bounding box center [1161, 310] width 198 height 24
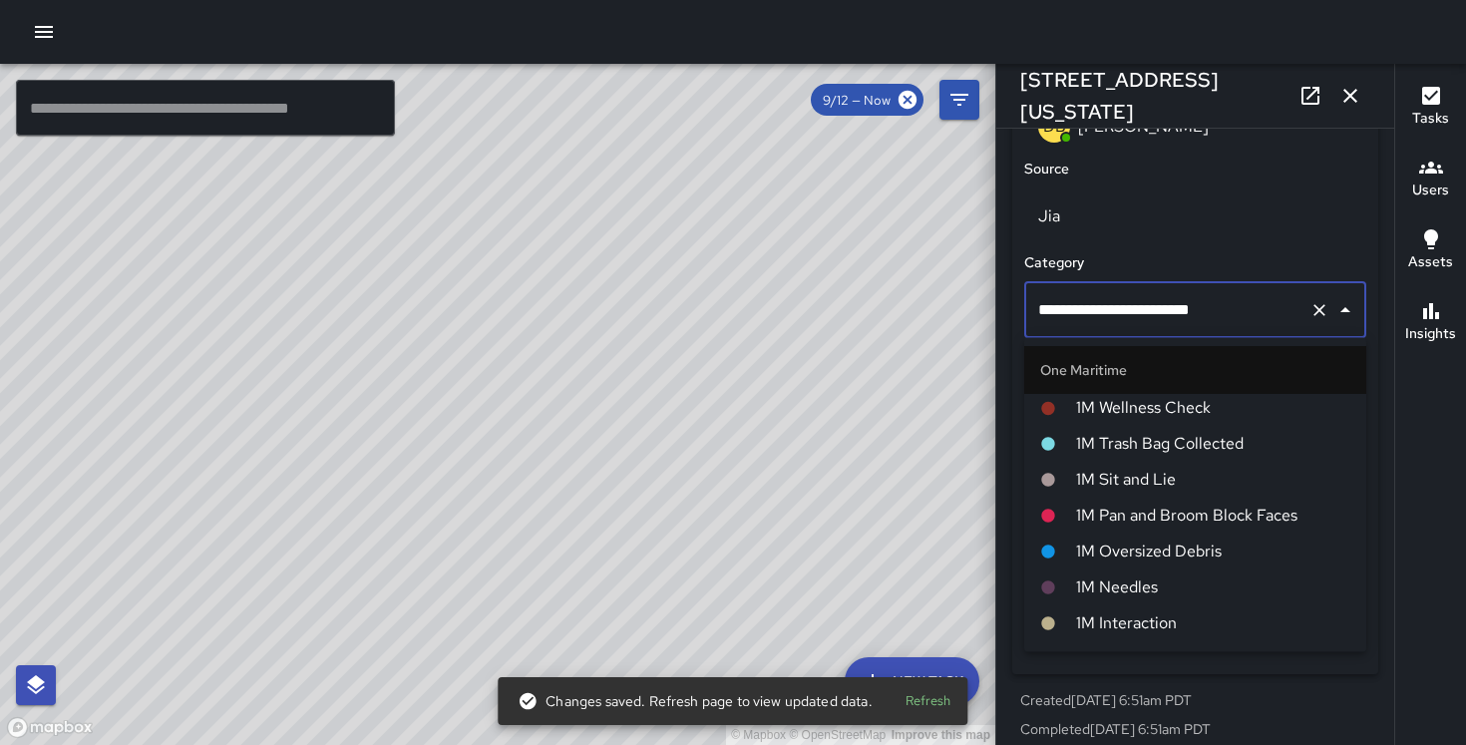
scroll to position [835, 0]
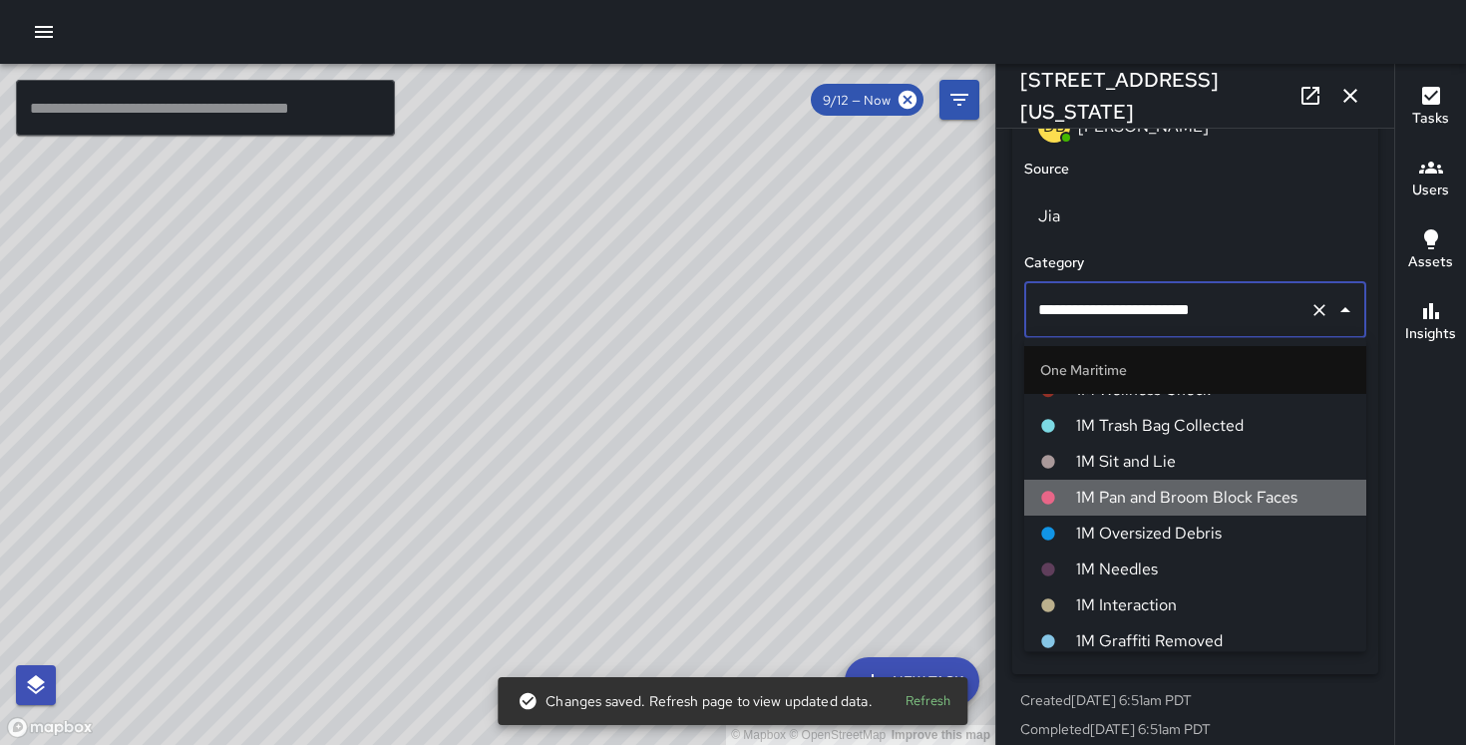
click at [1185, 492] on span "1M Pan and Broom Block Faces" at bounding box center [1213, 499] width 274 height 24
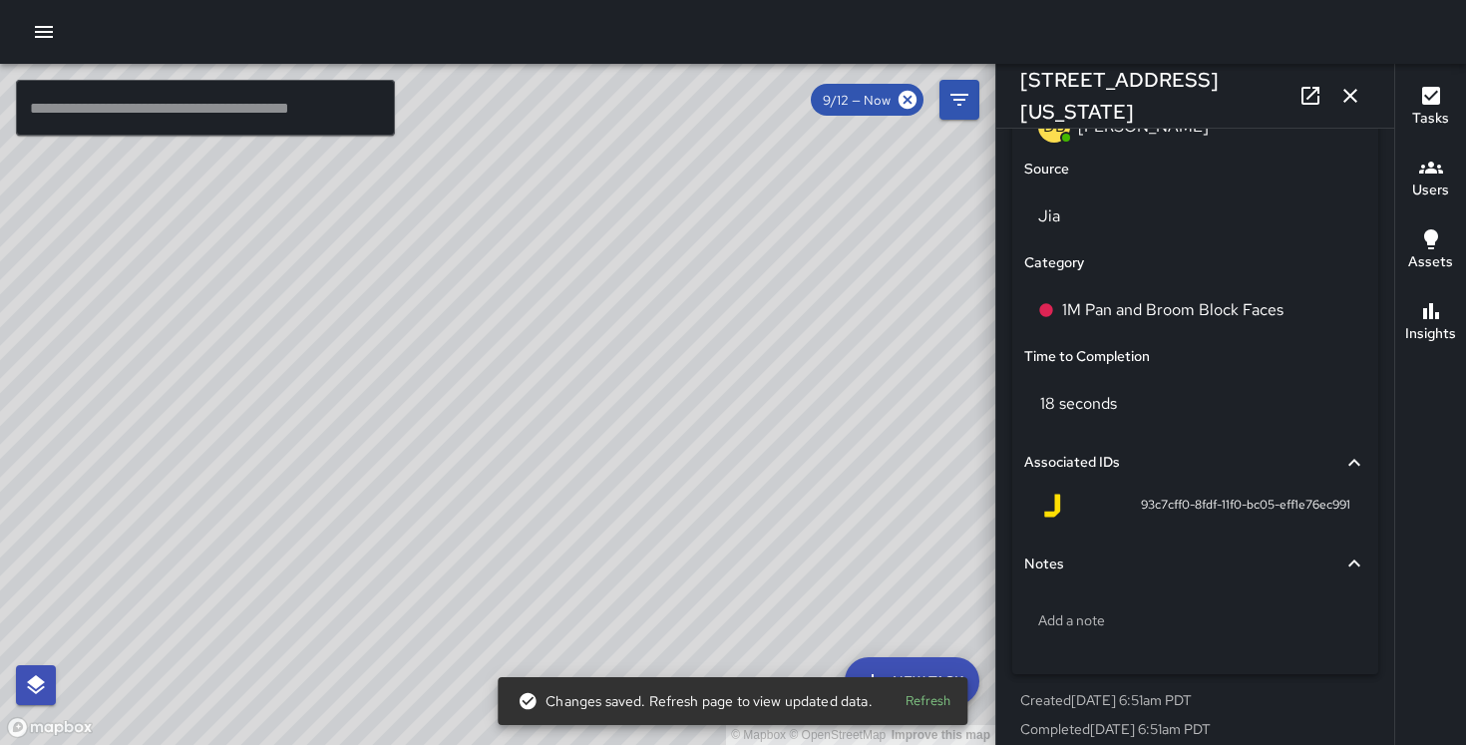
click at [611, 564] on div "© Mapbox © OpenStreetMap Improve this map DB [PERSON_NAME] [STREET_ADDRESS] Com…" at bounding box center [497, 404] width 995 height 681
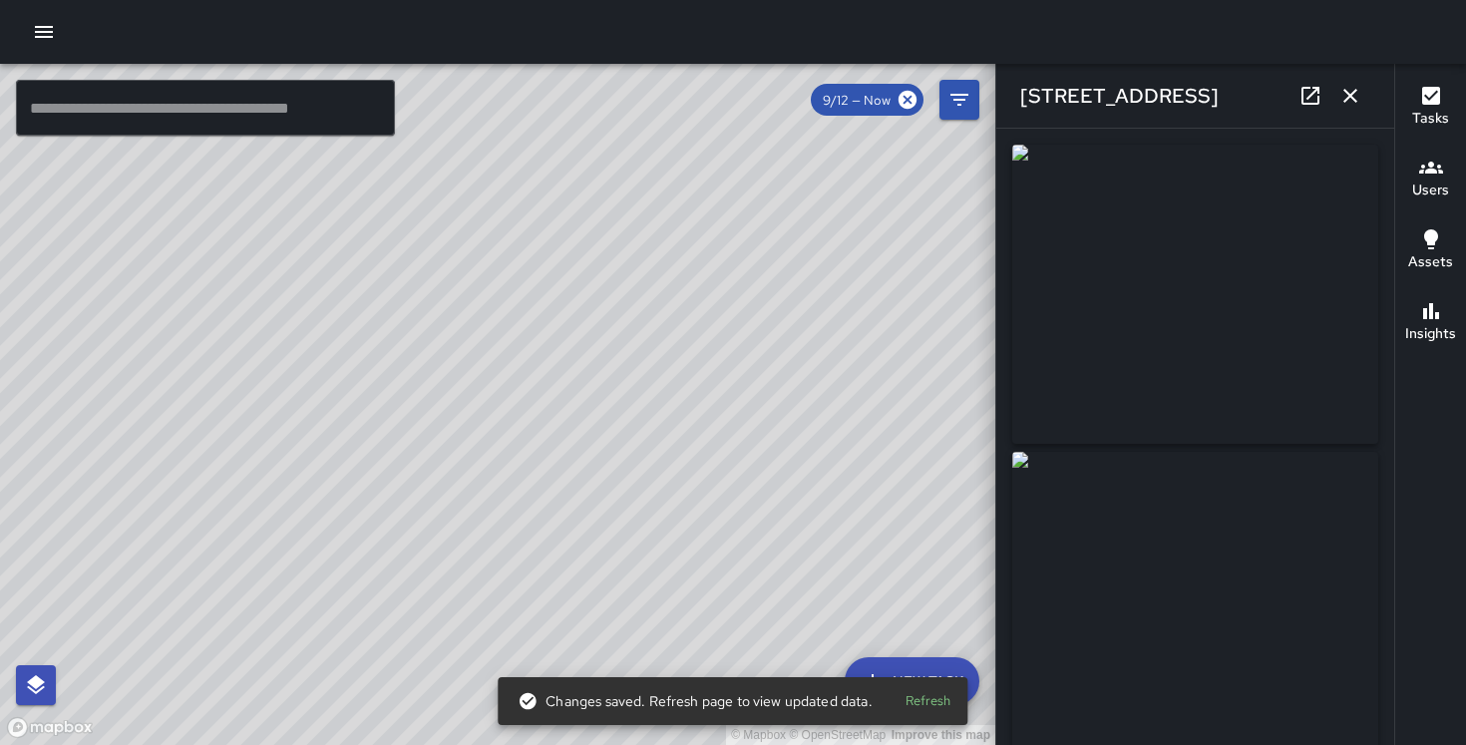
type input "**********"
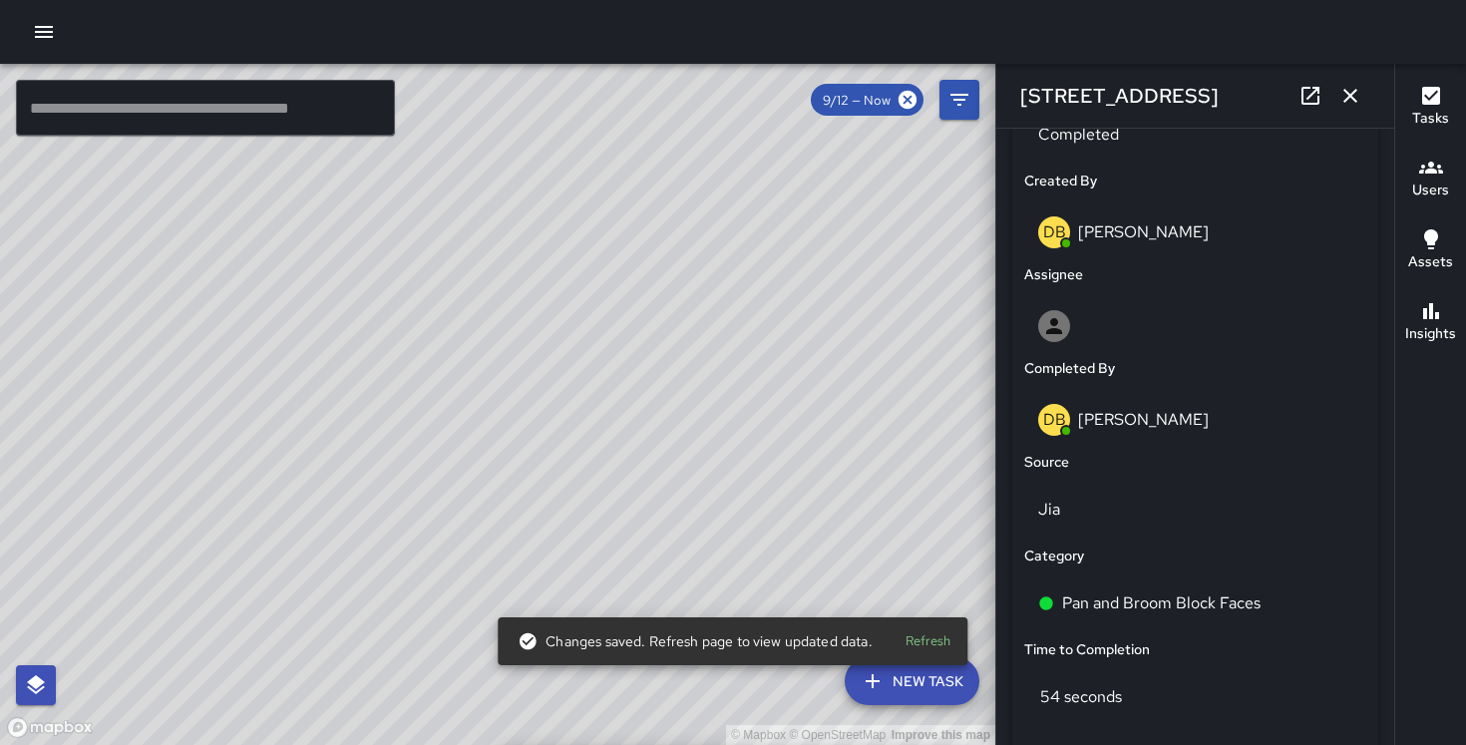
scroll to position [1316, 0]
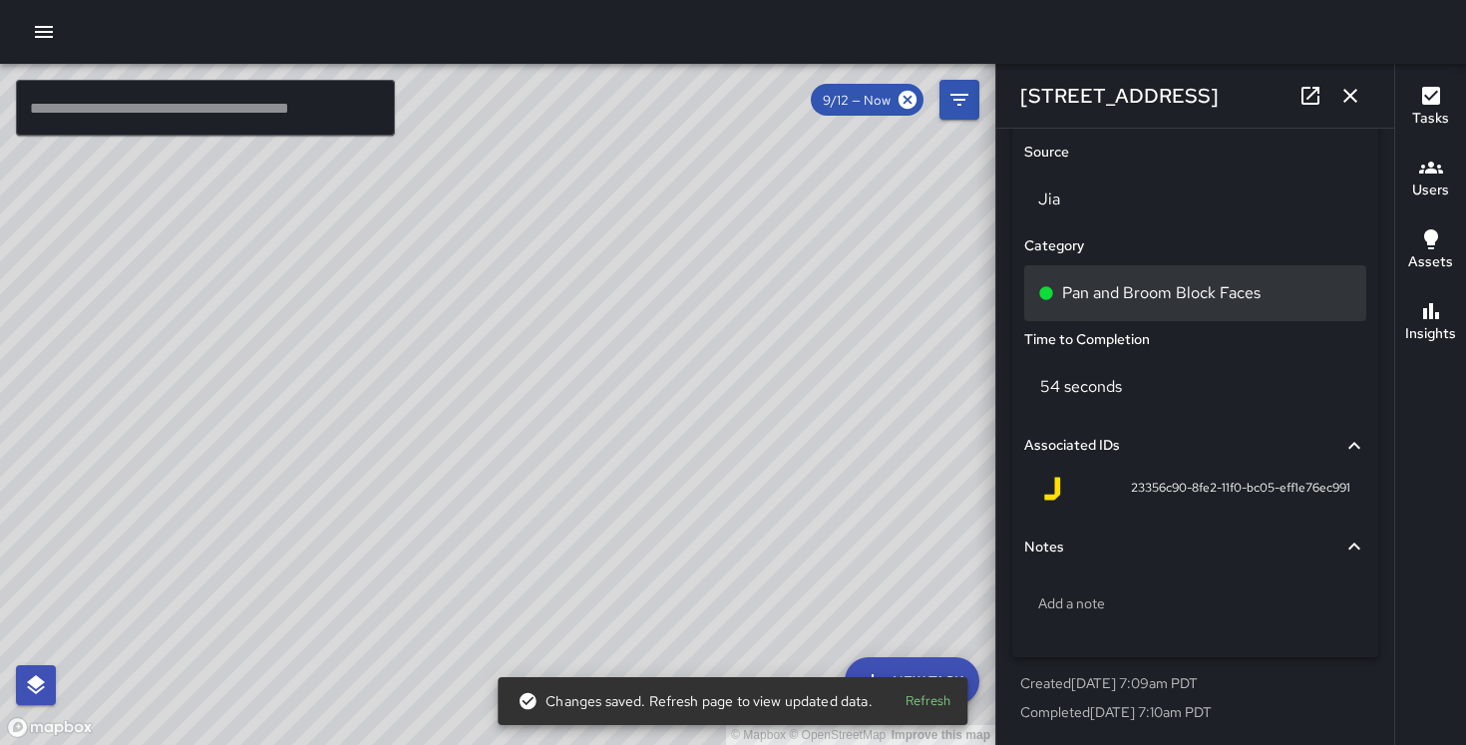
click at [1184, 293] on p "Pan and Broom Block Faces" at bounding box center [1161, 293] width 198 height 24
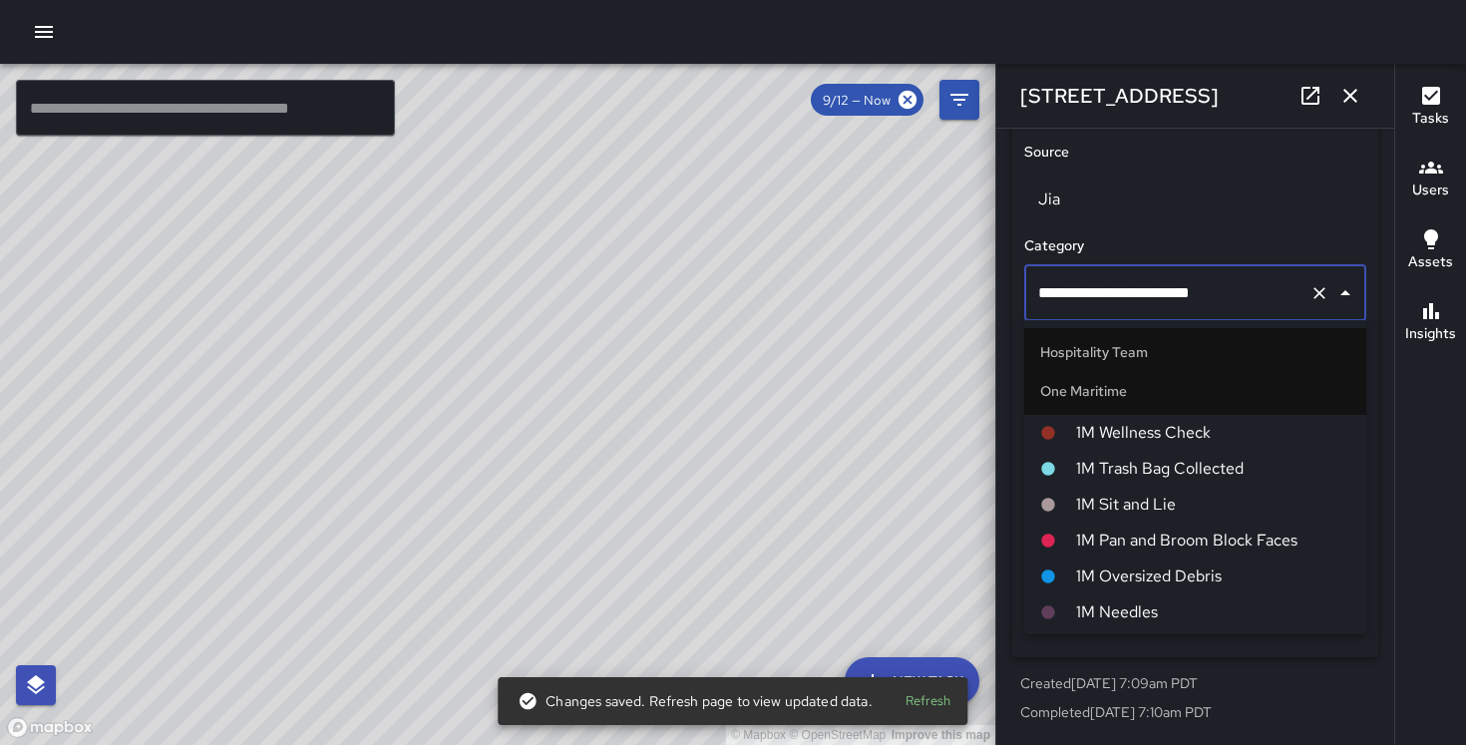
scroll to position [845, 0]
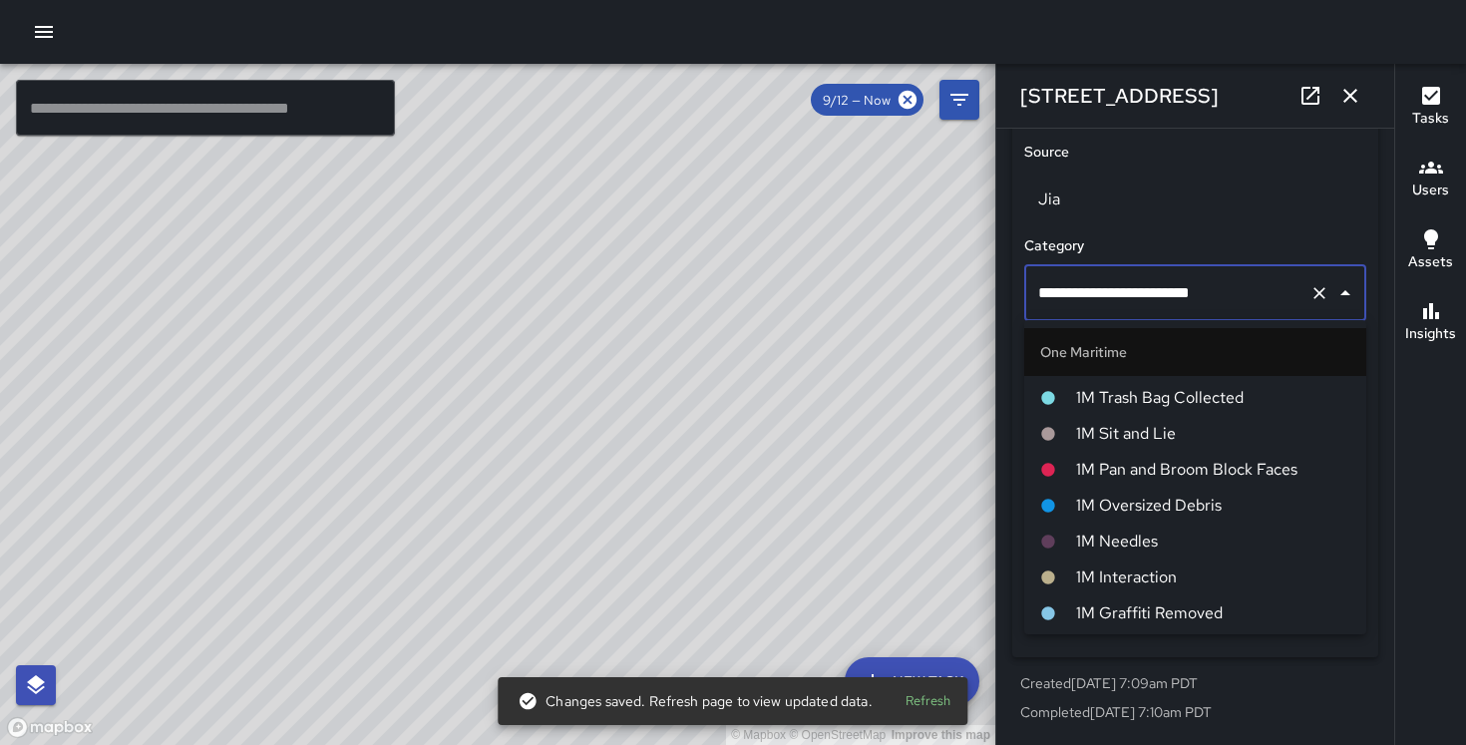
click at [1184, 459] on span "1M Pan and Broom Block Faces" at bounding box center [1213, 470] width 274 height 24
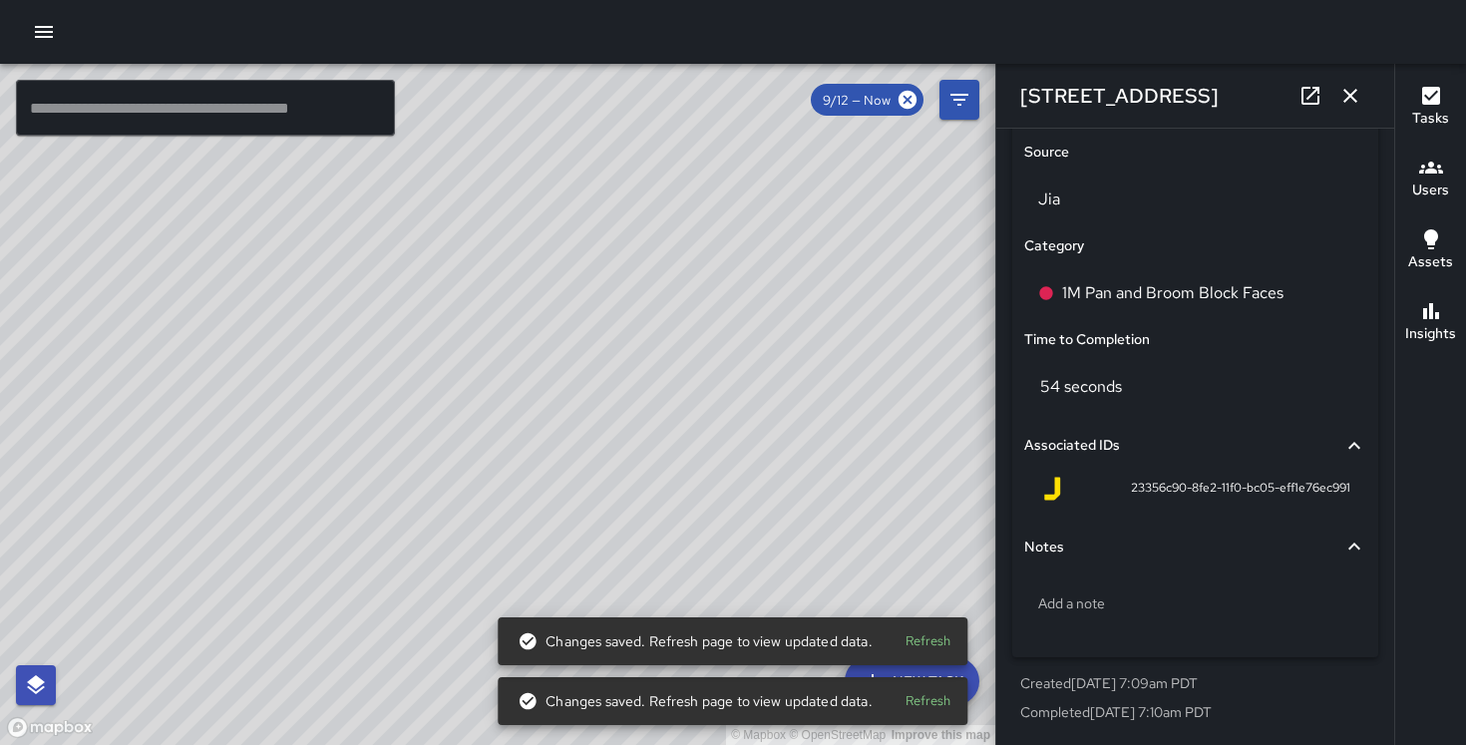
click at [547, 422] on div "© Mapbox © OpenStreetMap Improve this map DB [PERSON_NAME] [STREET_ADDRESS] Com…" at bounding box center [497, 404] width 995 height 681
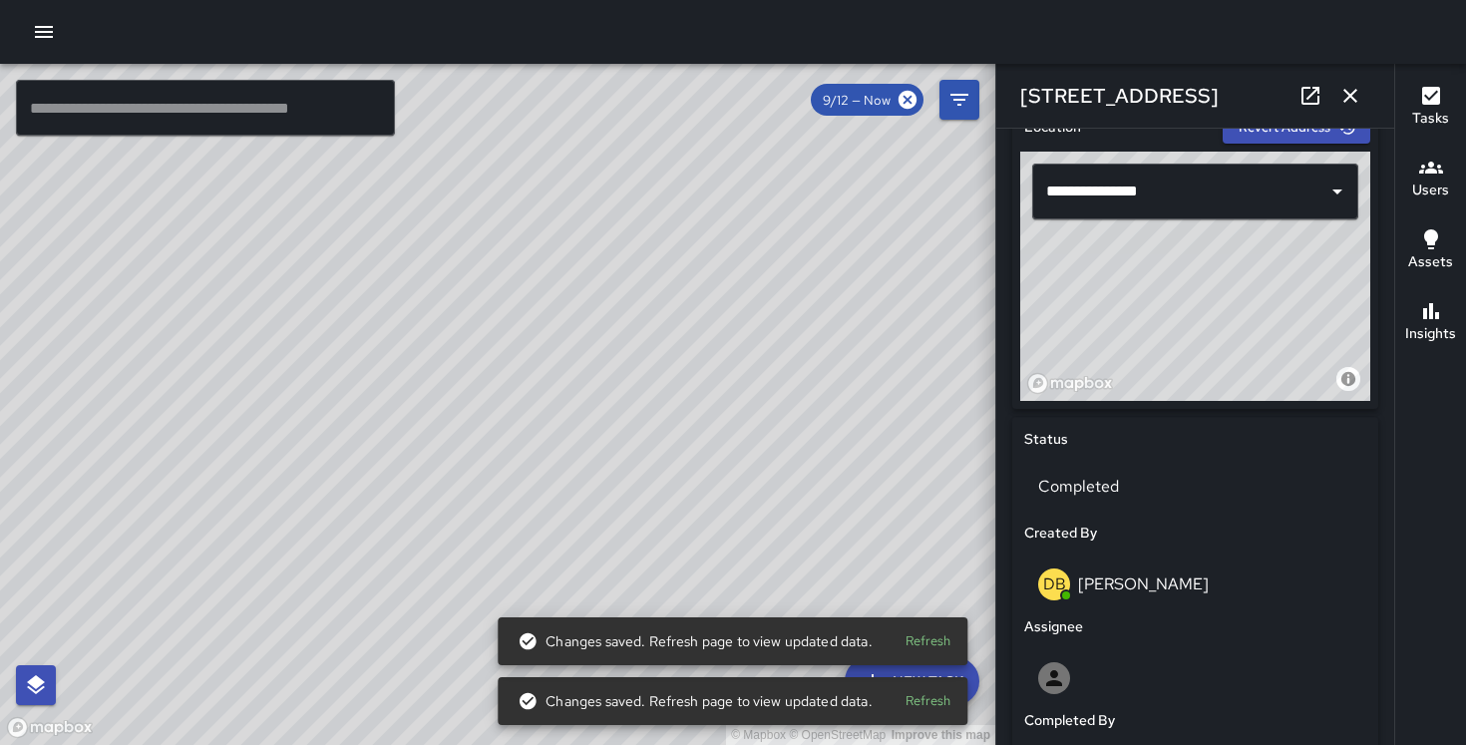
scroll to position [1316, 0]
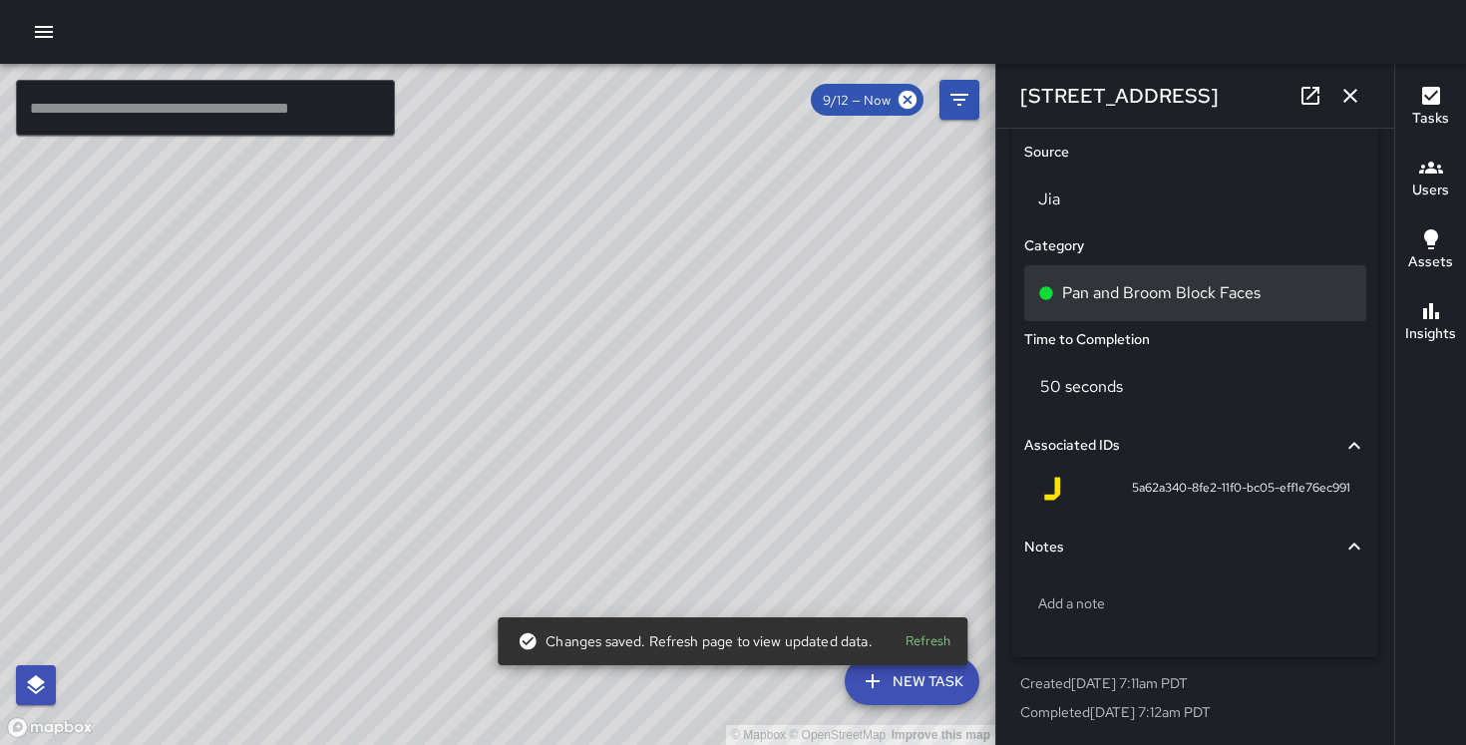
click at [1192, 292] on p "Pan and Broom Block Faces" at bounding box center [1161, 293] width 198 height 24
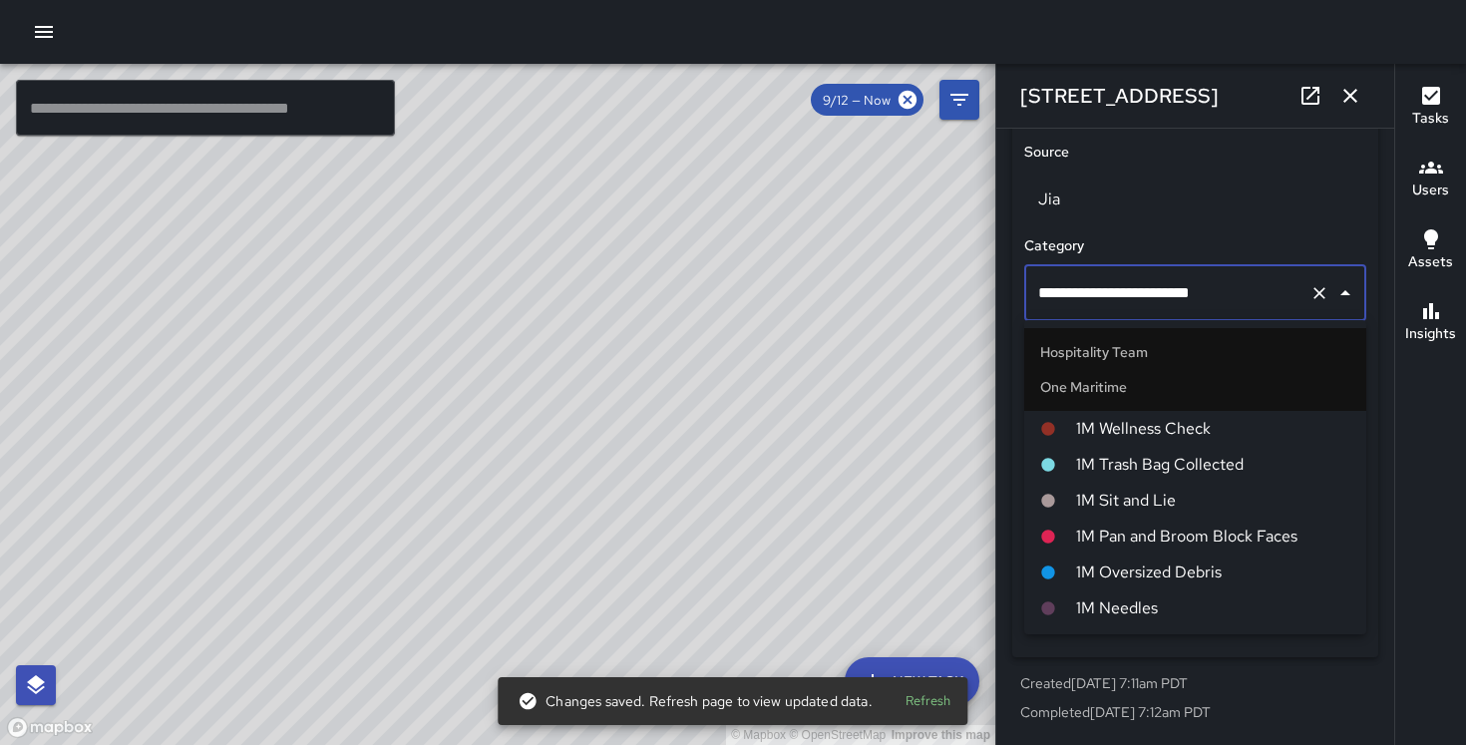
scroll to position [905, 0]
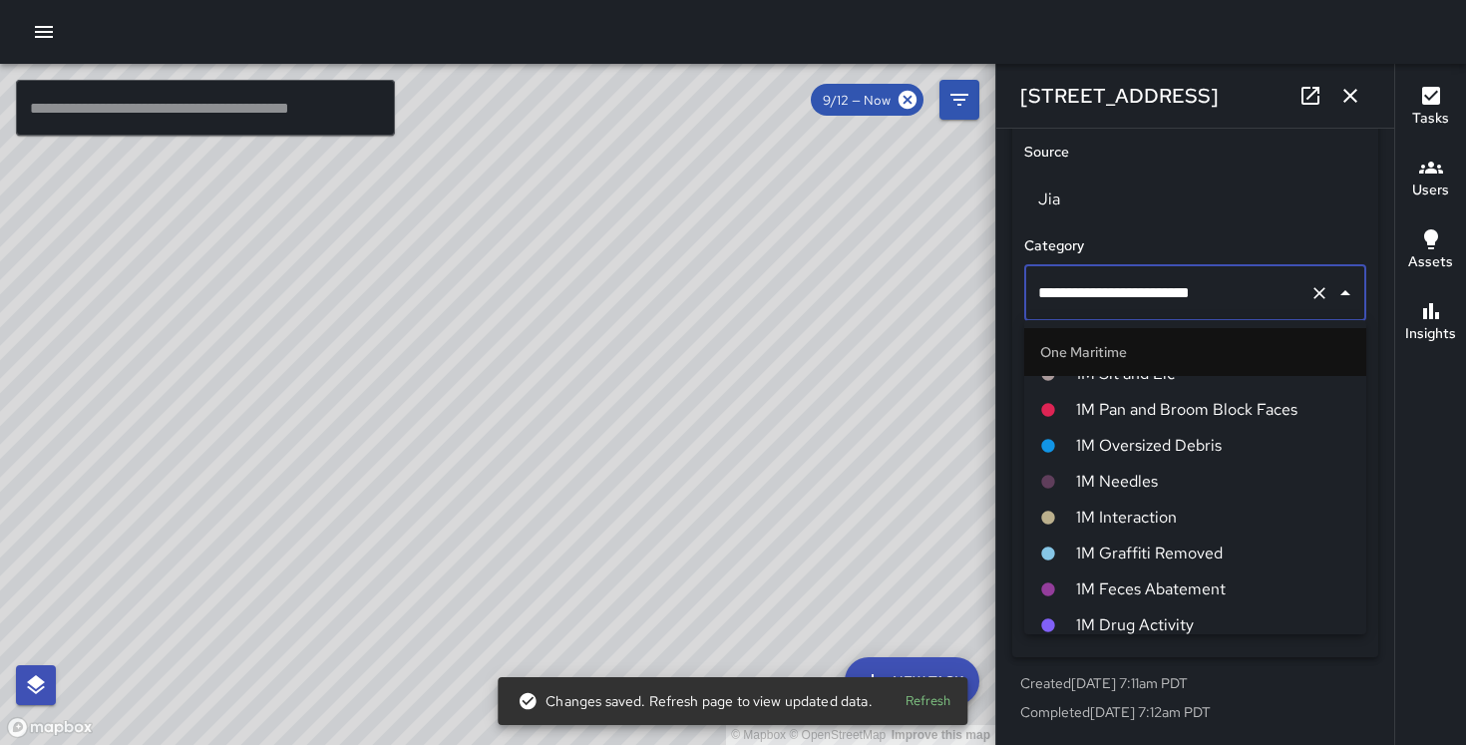
click at [1201, 404] on span "1M Pan and Broom Block Faces" at bounding box center [1213, 410] width 274 height 24
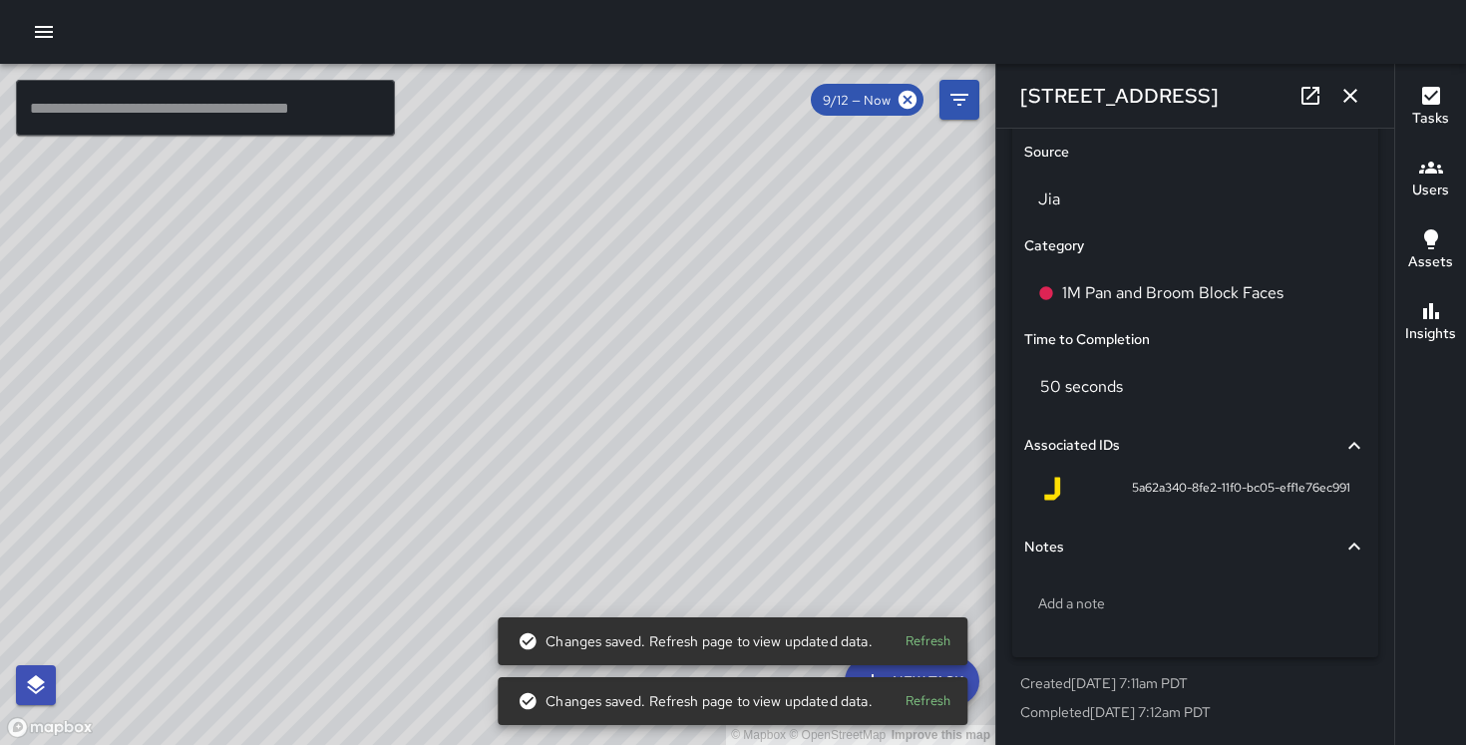
click at [483, 402] on div "© Mapbox © OpenStreetMap Improve this map DB [PERSON_NAME] [STREET_ADDRESS] Com…" at bounding box center [497, 404] width 995 height 681
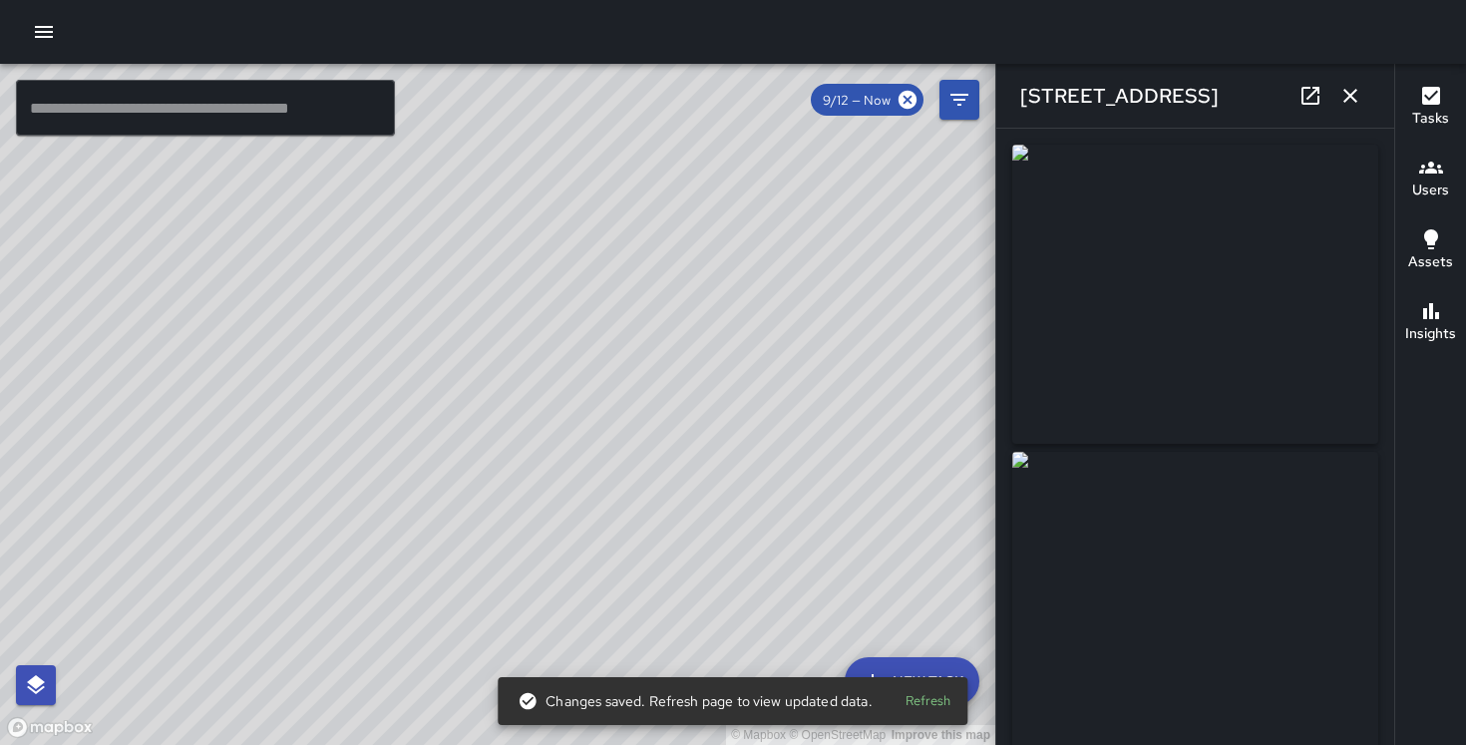
scroll to position [1316, 0]
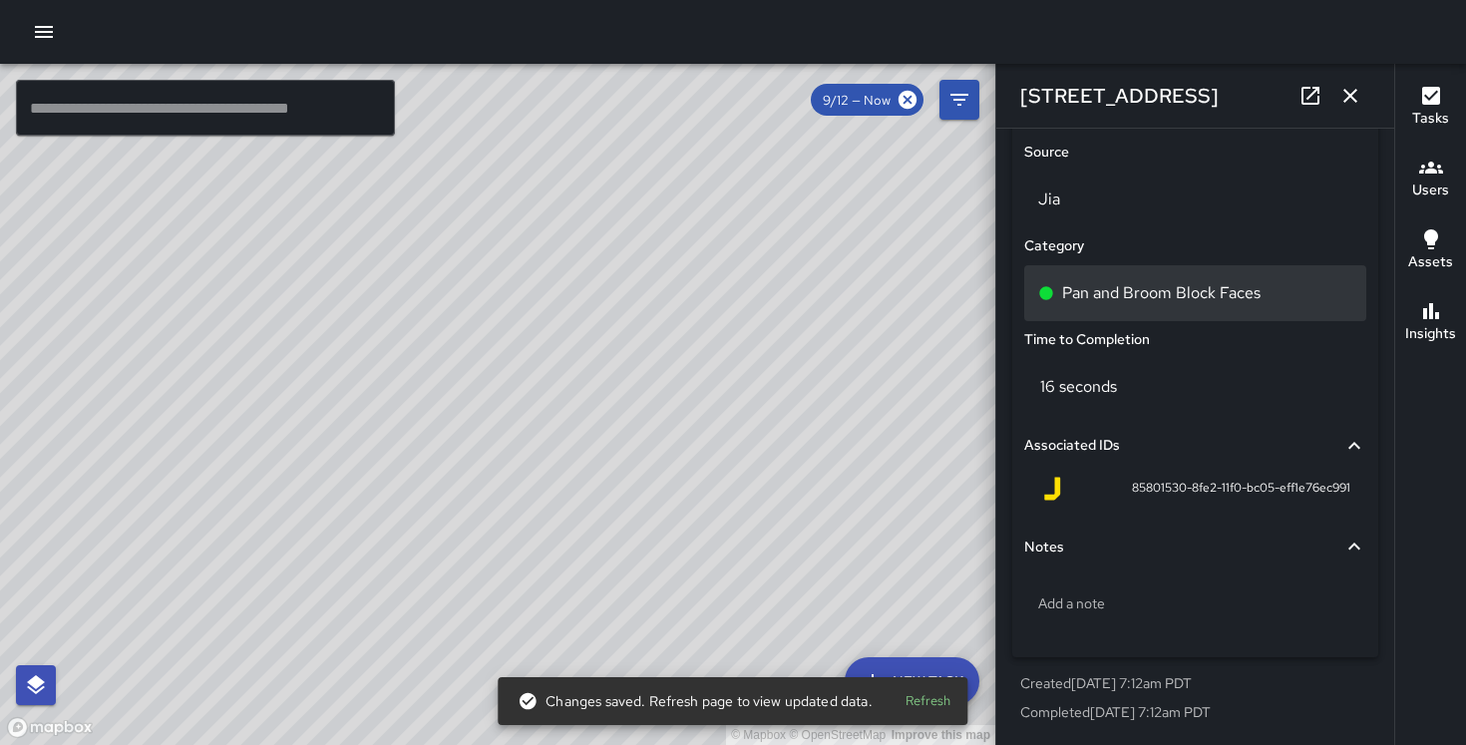
click at [1162, 305] on div "Pan and Broom Block Faces" at bounding box center [1195, 293] width 342 height 56
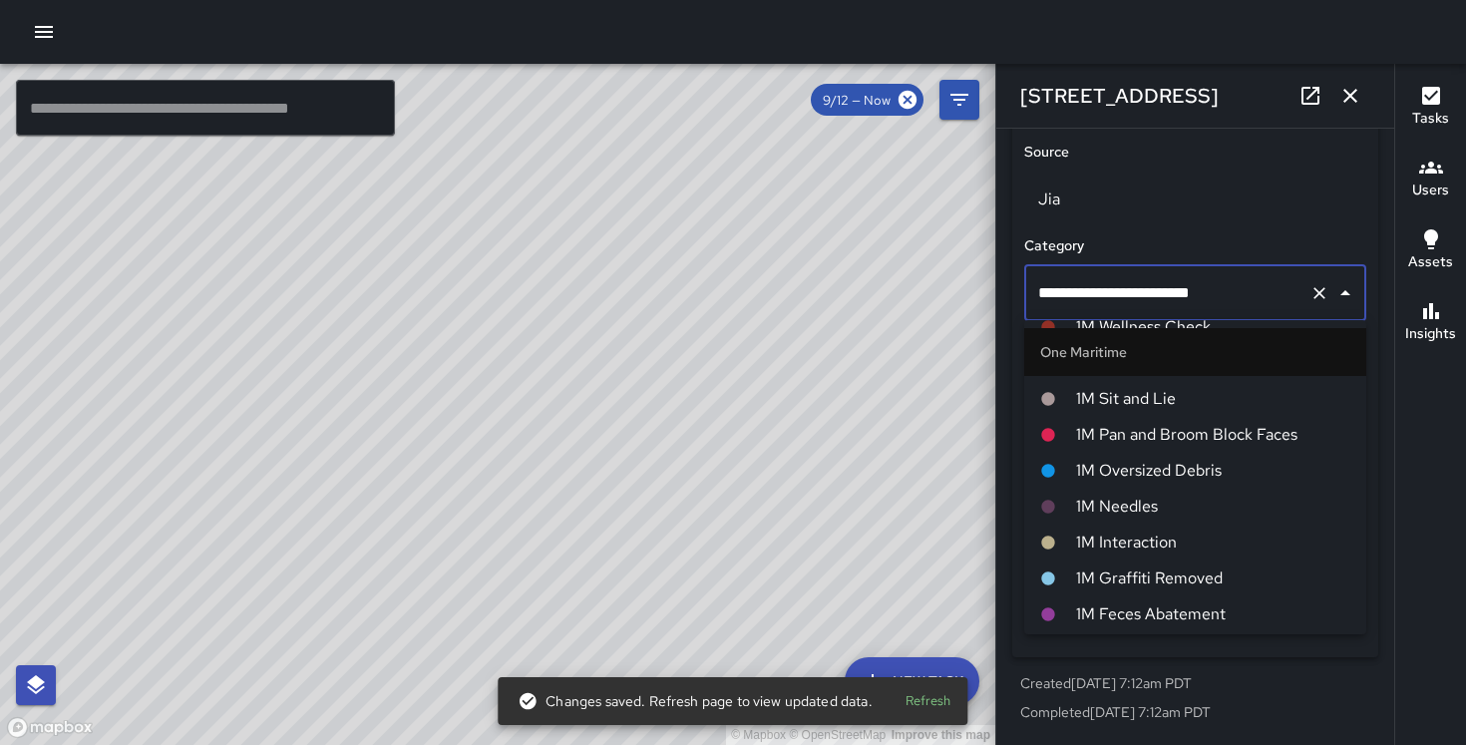
scroll to position [879, 0]
click at [1202, 432] on span "1M Pan and Broom Block Faces" at bounding box center [1213, 436] width 274 height 24
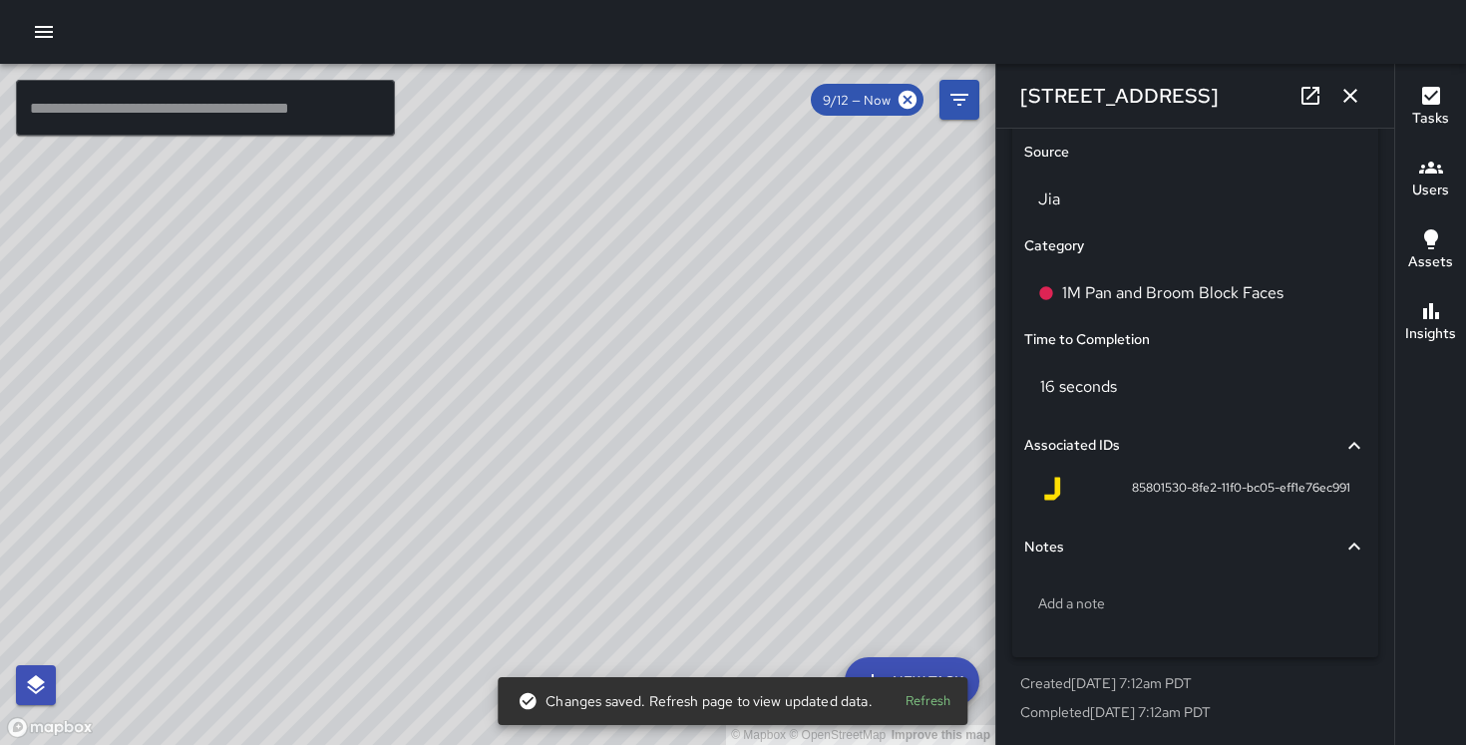
click at [1361, 84] on icon "button" at bounding box center [1350, 96] width 24 height 24
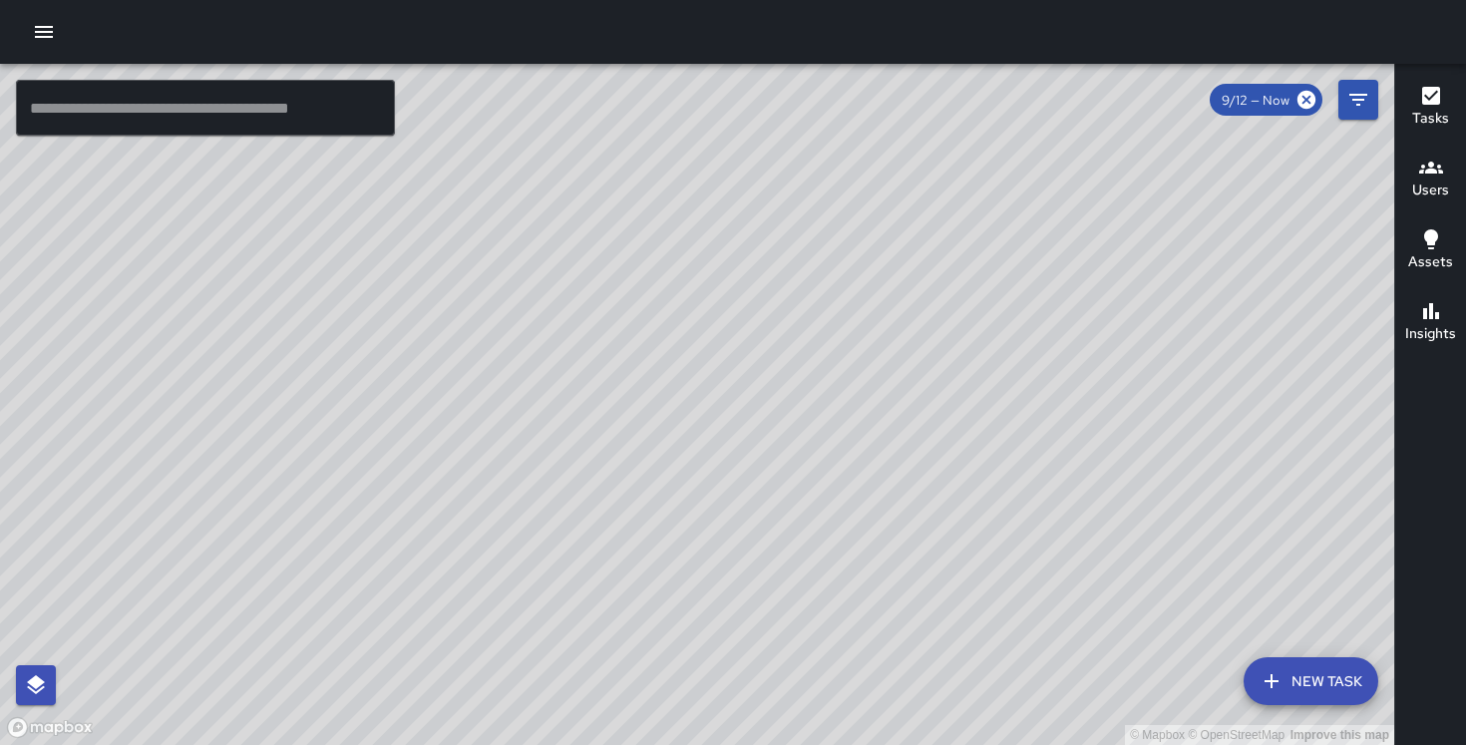
drag, startPoint x: 1081, startPoint y: 418, endPoint x: 1012, endPoint y: 327, distance: 113.9
click at [1012, 327] on div "© Mapbox © OpenStreetMap Improve this map" at bounding box center [697, 404] width 1394 height 681
drag, startPoint x: 975, startPoint y: 311, endPoint x: 851, endPoint y: 165, distance: 191.7
click at [851, 165] on div "© Mapbox © OpenStreetMap Improve this map" at bounding box center [697, 404] width 1394 height 681
drag, startPoint x: 1088, startPoint y: 451, endPoint x: 923, endPoint y: 326, distance: 206.4
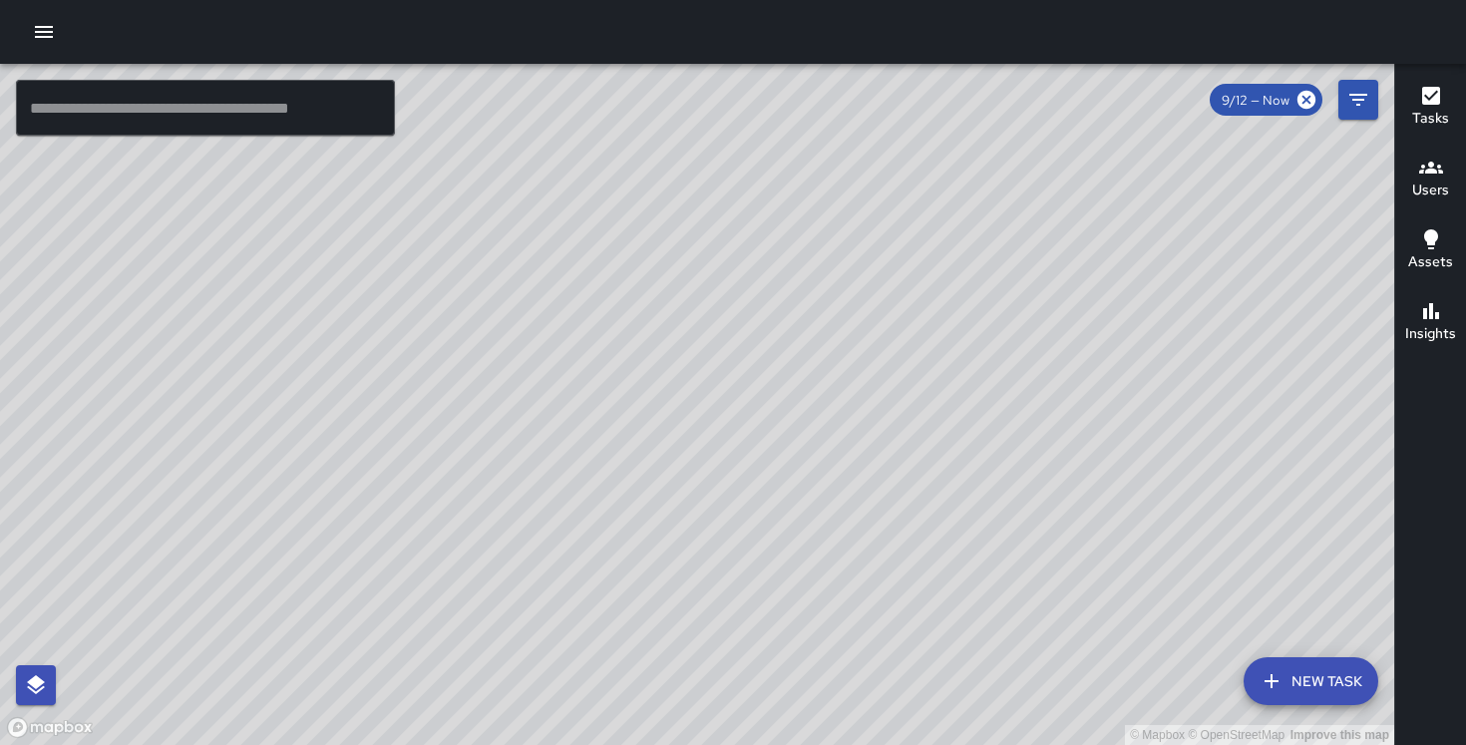
click at [923, 326] on div "© Mapbox © OpenStreetMap Improve this map" at bounding box center [697, 404] width 1394 height 681
drag, startPoint x: 708, startPoint y: 681, endPoint x: 937, endPoint y: 532, distance: 273.2
click at [937, 532] on div "© Mapbox © OpenStreetMap Improve this map" at bounding box center [697, 404] width 1394 height 681
drag, startPoint x: 898, startPoint y: 355, endPoint x: 813, endPoint y: 451, distance: 128.5
click at [813, 451] on div "© Mapbox © OpenStreetMap Improve this map" at bounding box center [697, 404] width 1394 height 681
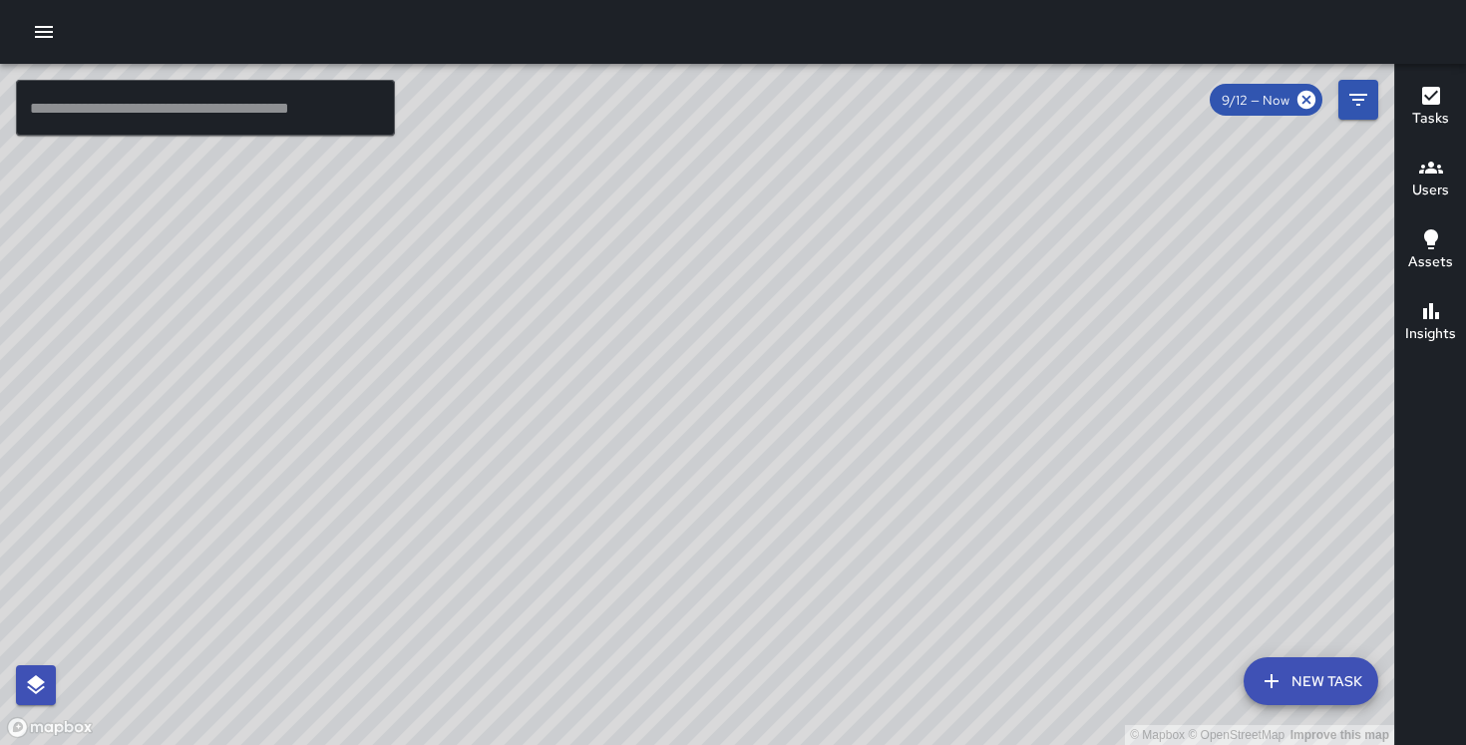
drag, startPoint x: 852, startPoint y: 174, endPoint x: 877, endPoint y: 326, distance: 153.6
click at [876, 325] on div "© Mapbox © OpenStreetMap Improve this map" at bounding box center [697, 404] width 1394 height 681
click at [46, 24] on icon "button" at bounding box center [44, 32] width 24 height 24
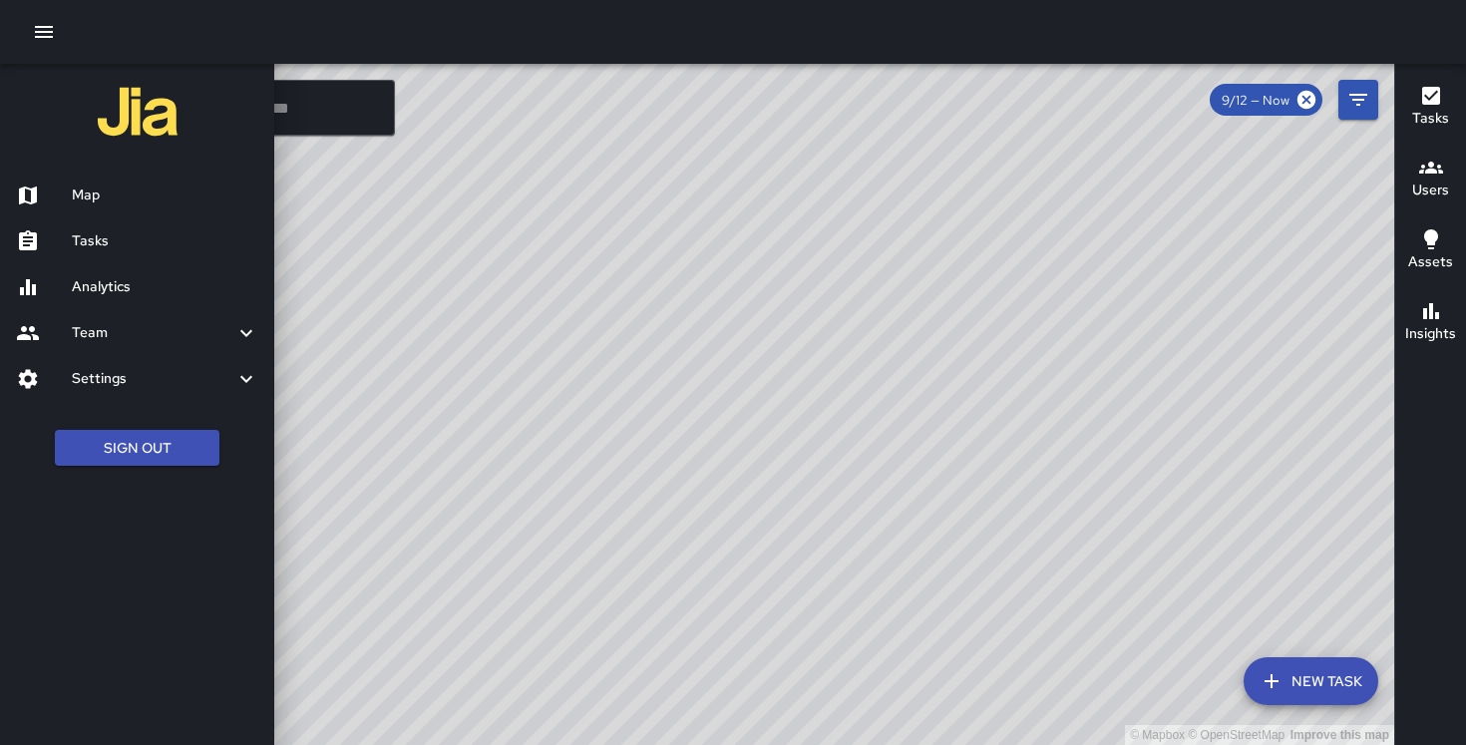
click at [163, 383] on h6 "Settings" at bounding box center [153, 379] width 163 height 22
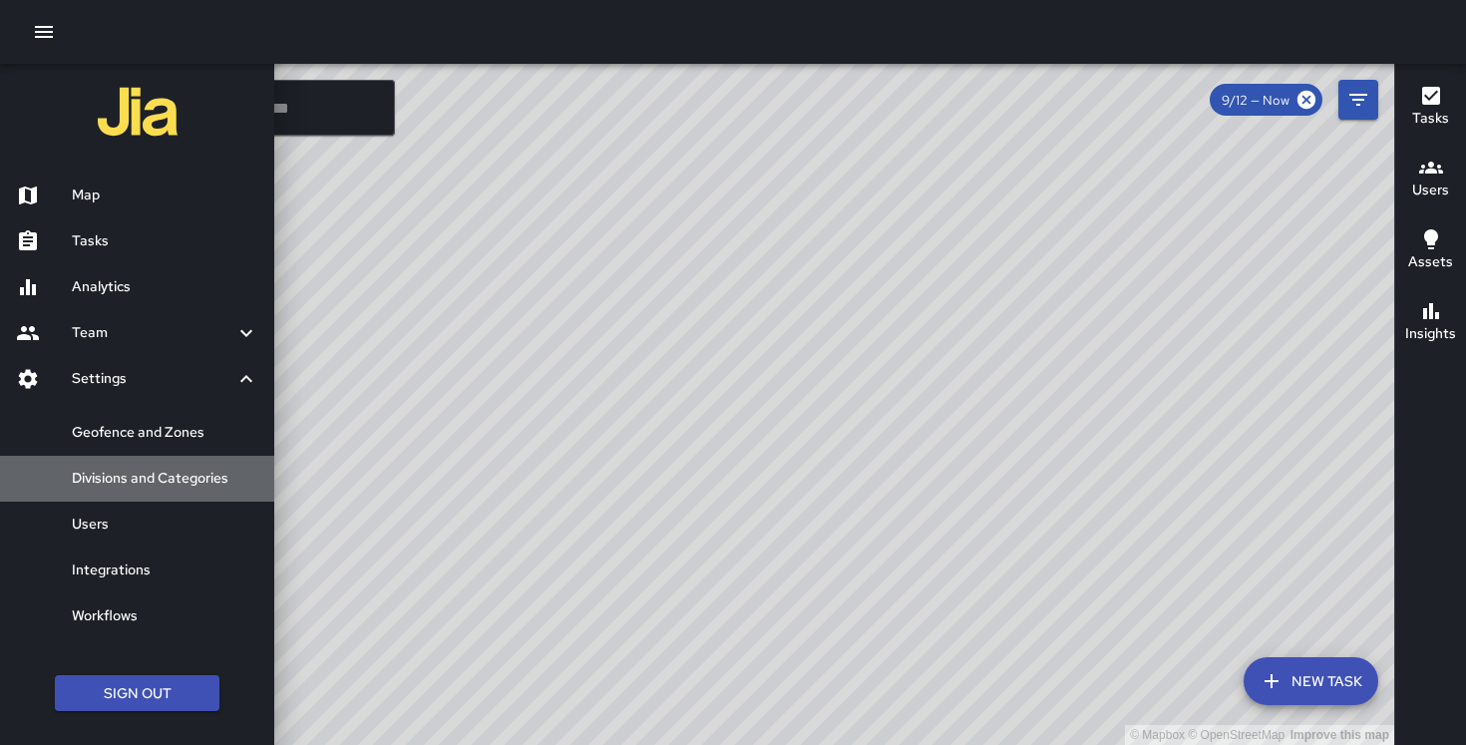
click at [138, 470] on h6 "Divisions and Categories" at bounding box center [165, 479] width 186 height 22
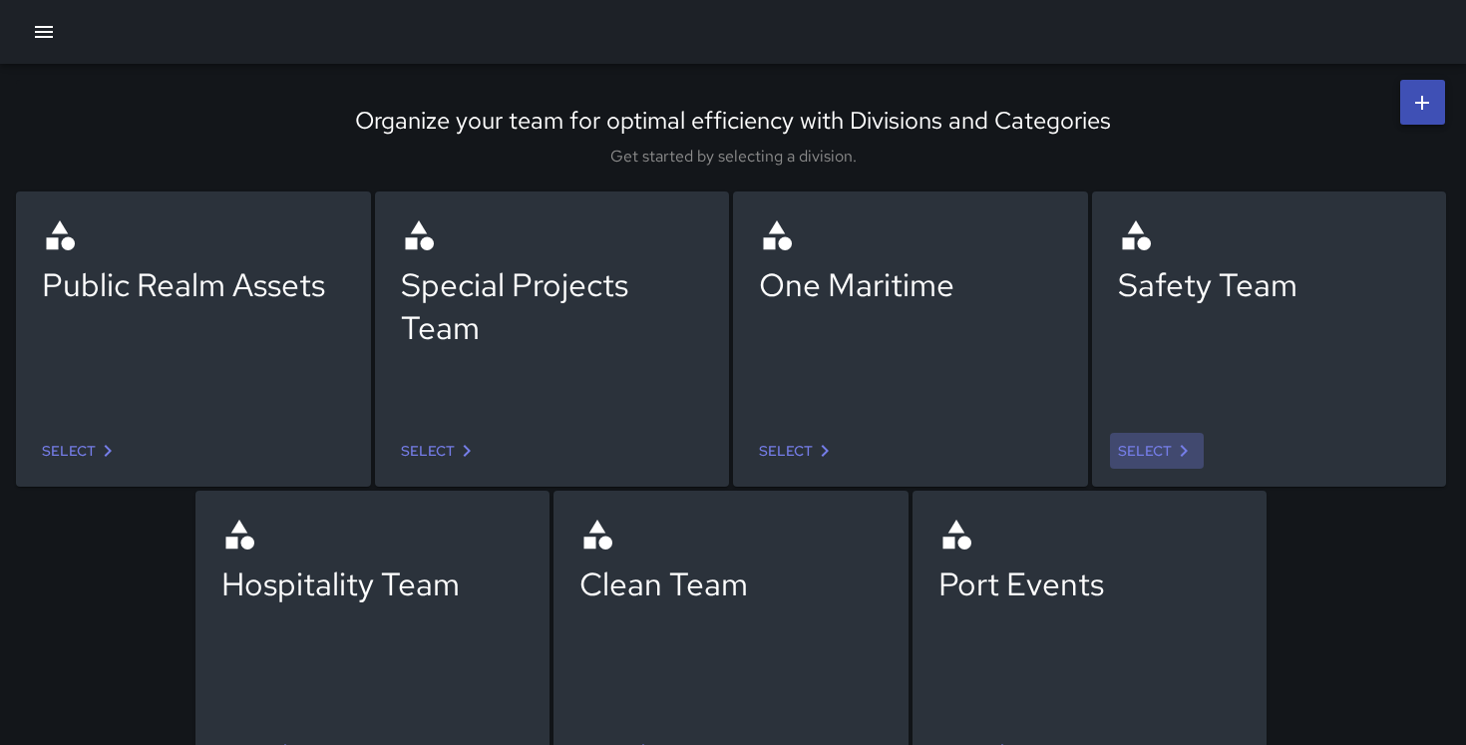
click at [1168, 457] on link "Select" at bounding box center [1157, 451] width 94 height 37
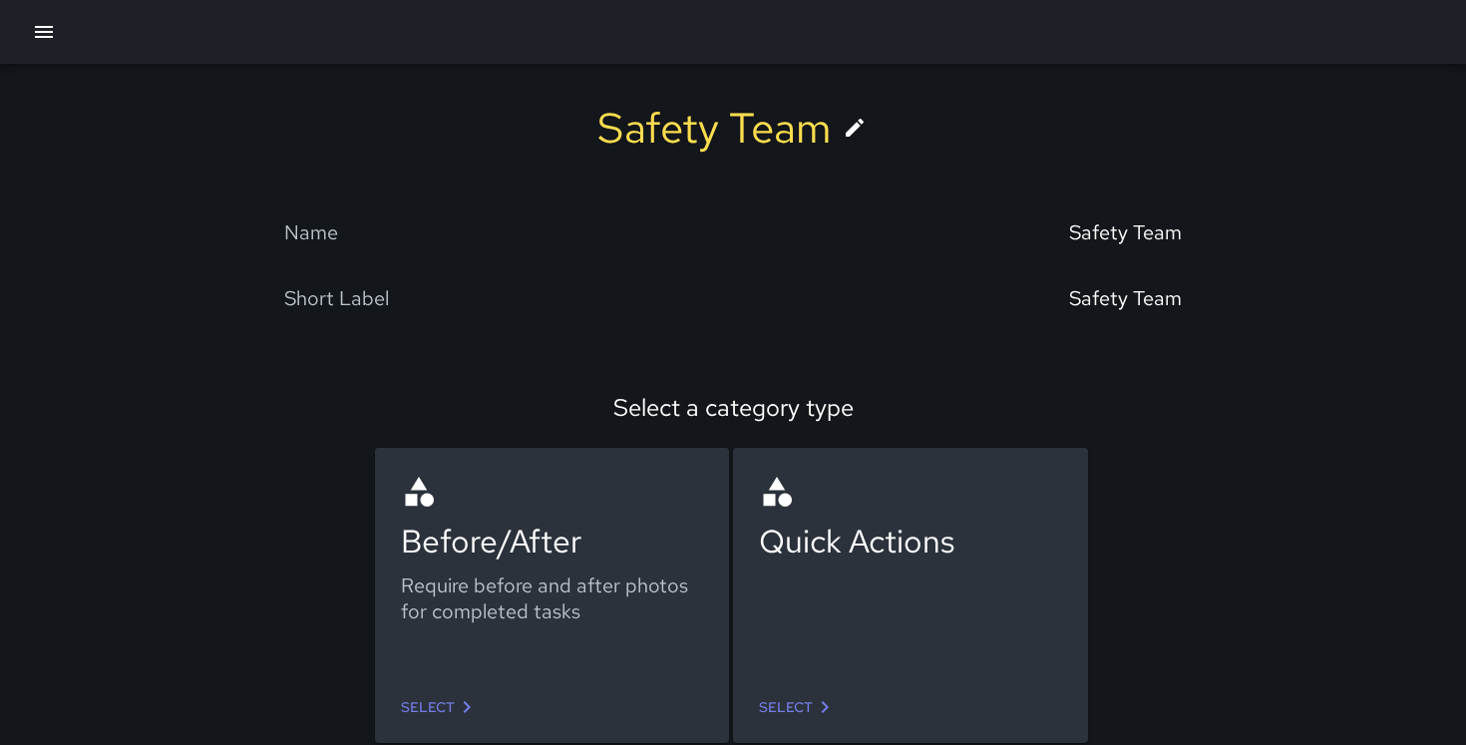
click at [644, 575] on div "Require before and after photos for completed tasks" at bounding box center [552, 598] width 303 height 52
click at [786, 708] on link "Select" at bounding box center [798, 707] width 94 height 37
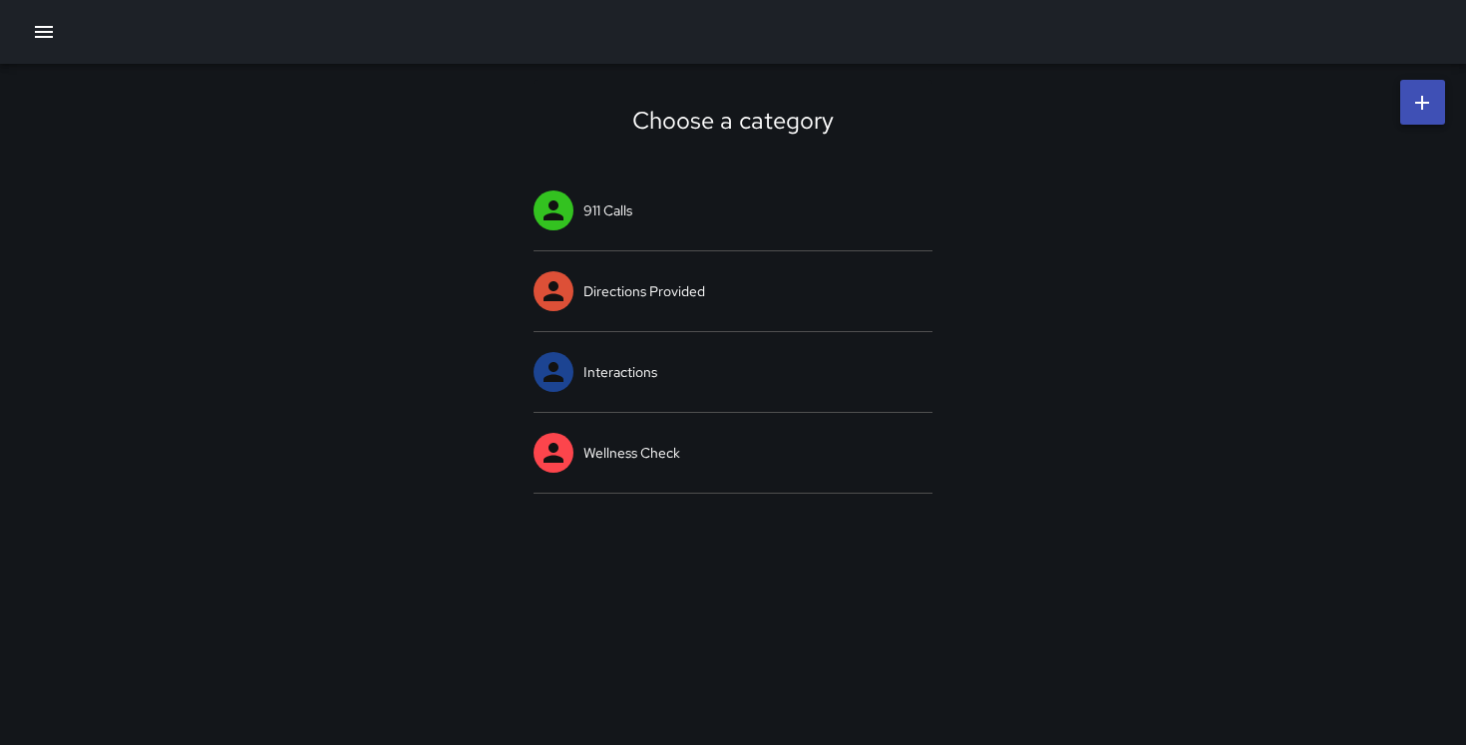
click at [42, 34] on icon "button" at bounding box center [44, 32] width 24 height 24
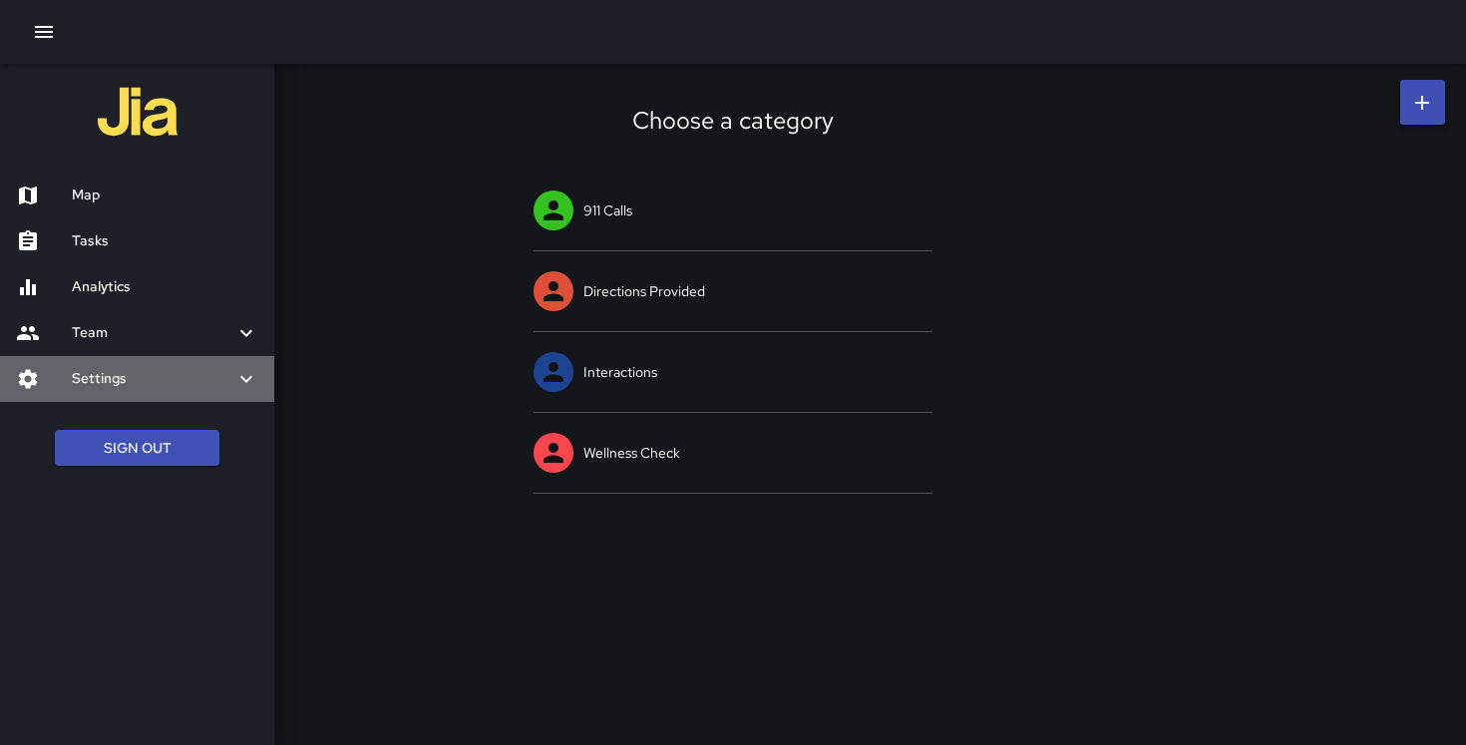
click at [149, 375] on h6 "Settings" at bounding box center [153, 379] width 163 height 22
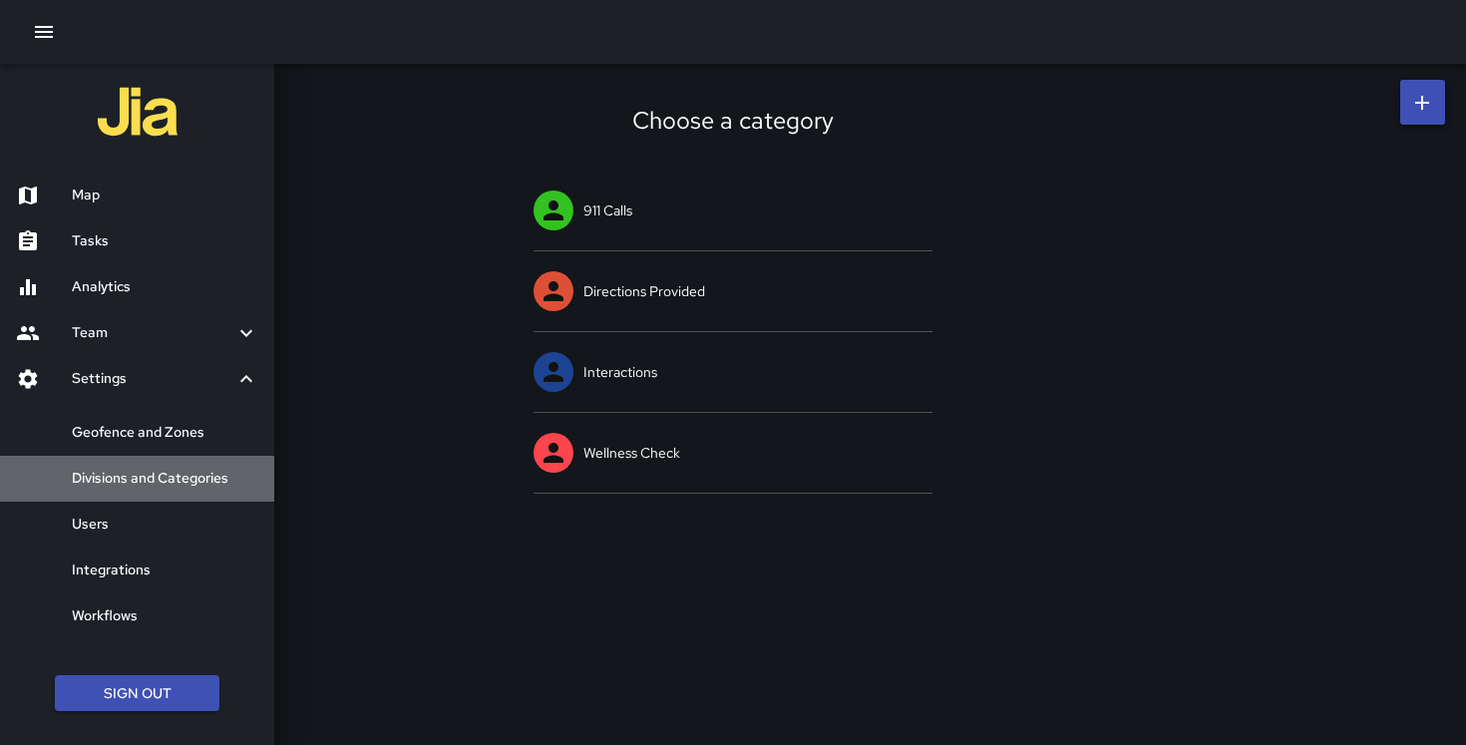
click at [134, 471] on h6 "Divisions and Categories" at bounding box center [165, 479] width 186 height 22
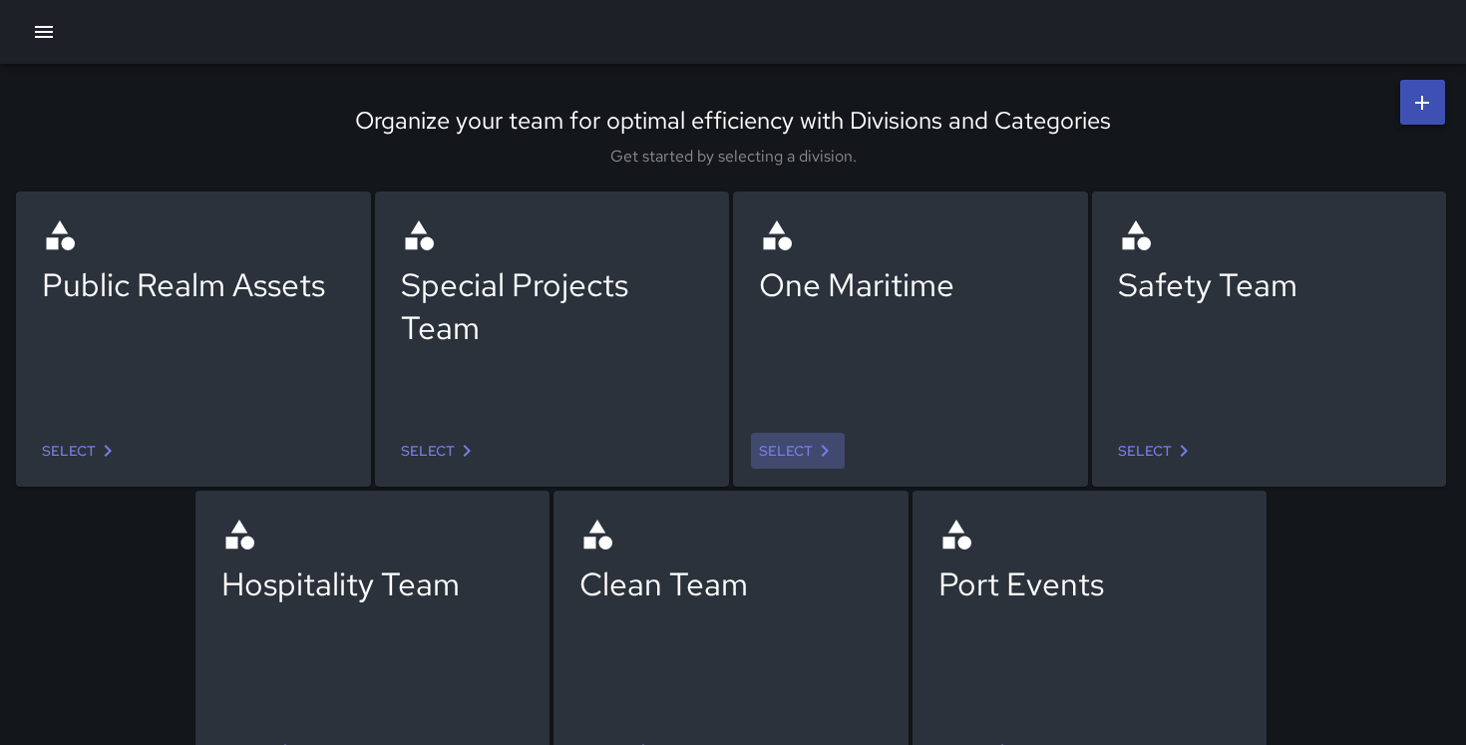
click at [813, 445] on icon at bounding box center [825, 451] width 24 height 24
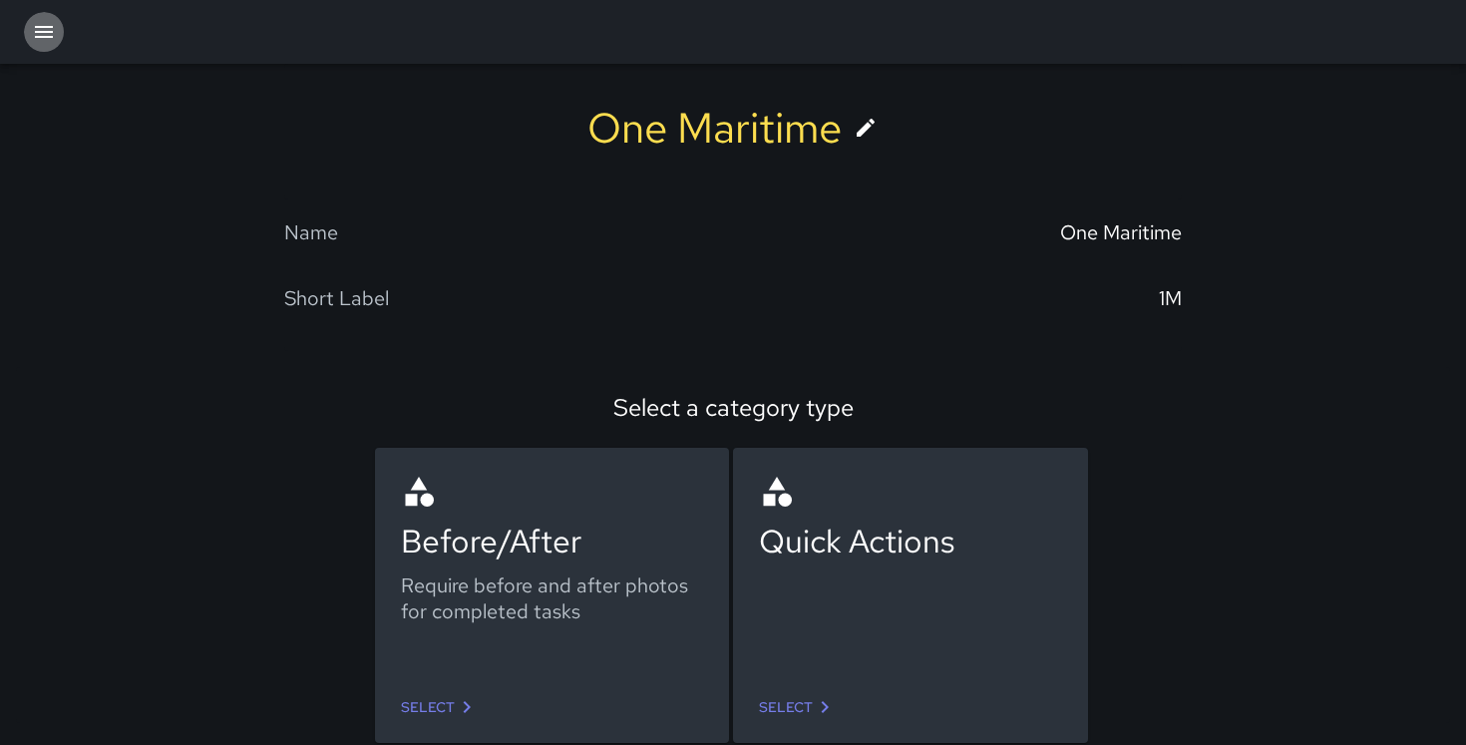
click at [34, 14] on button "button" at bounding box center [44, 32] width 40 height 40
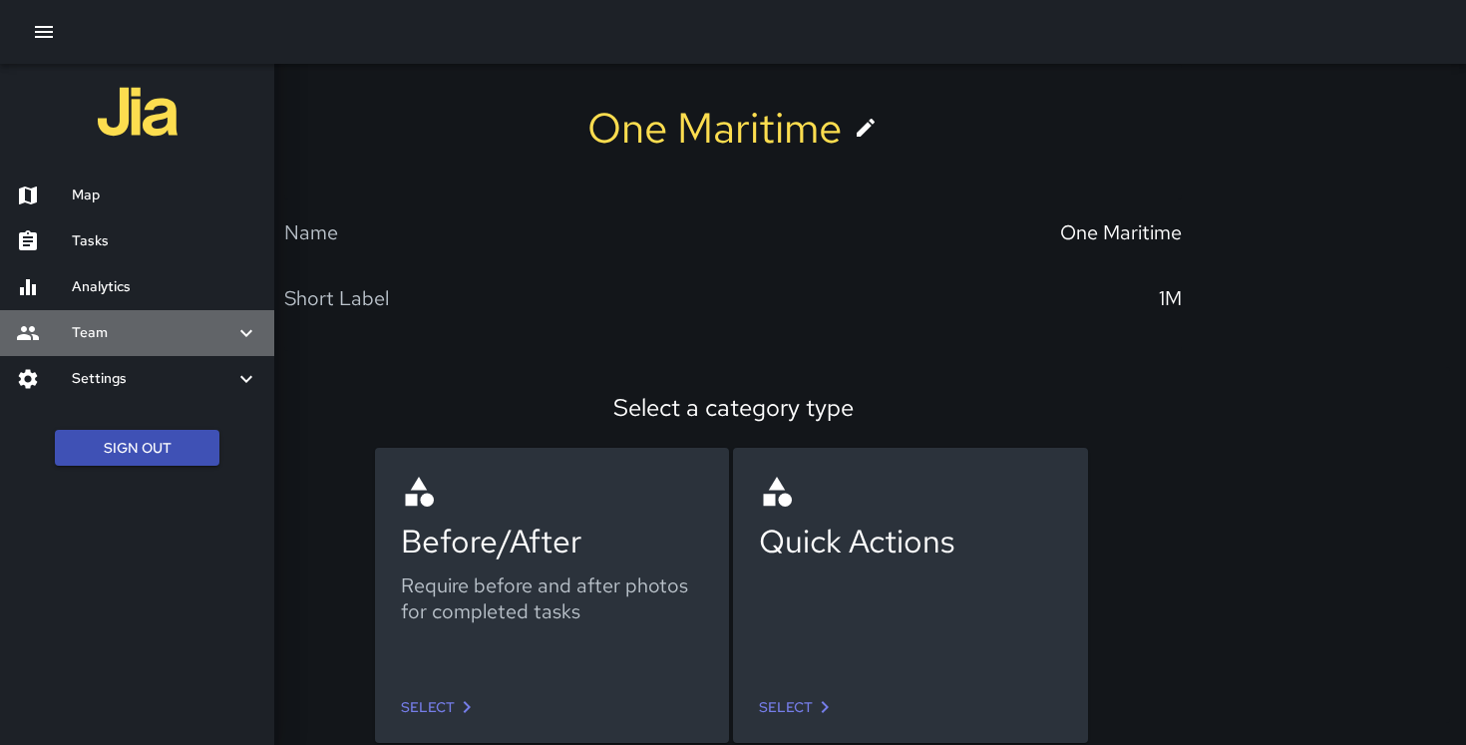
click at [129, 347] on div "Team" at bounding box center [137, 333] width 274 height 46
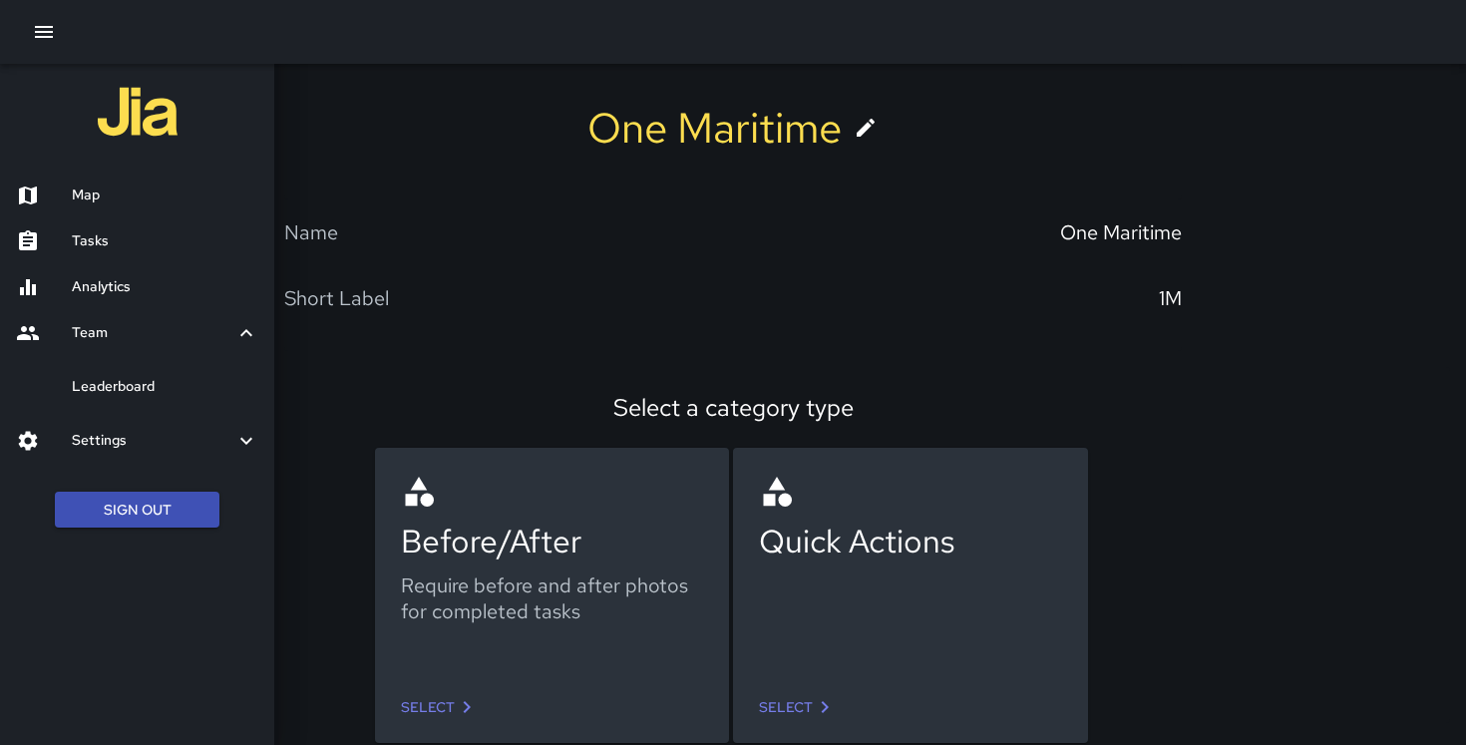
click at [113, 433] on h6 "Settings" at bounding box center [153, 441] width 163 height 22
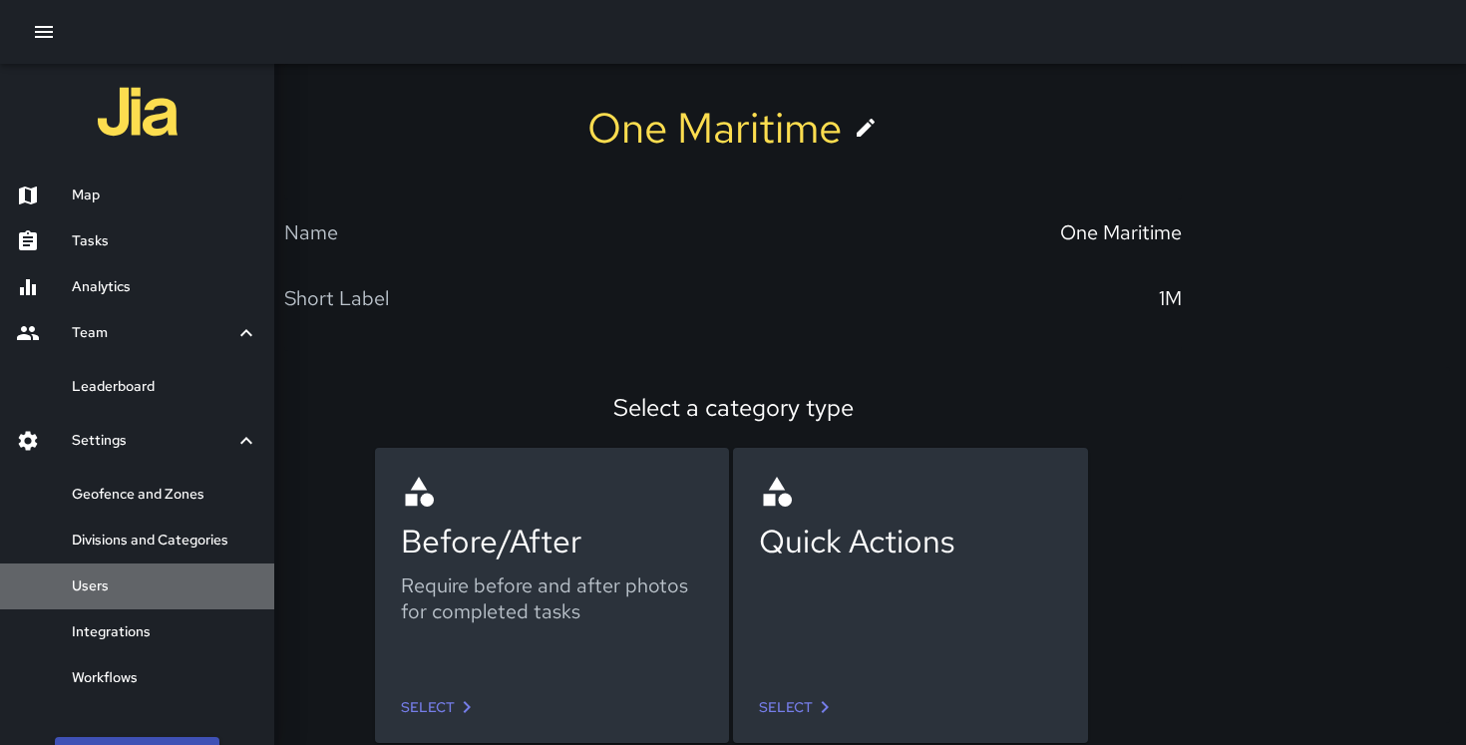
click at [118, 591] on h6 "Users" at bounding box center [165, 586] width 186 height 22
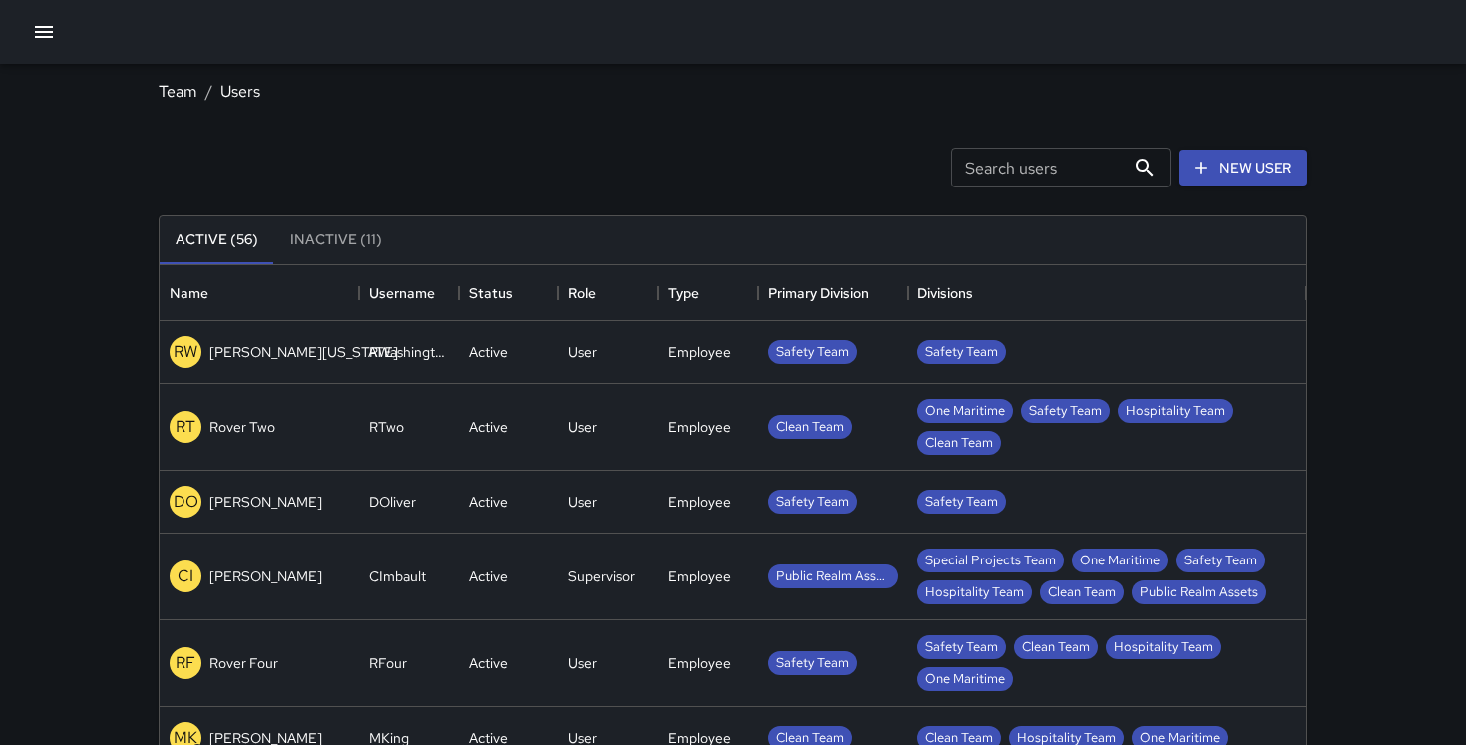
click at [50, 140] on div "Team / Users Search users Search users New User Active (56) Inactive (11) Name …" at bounding box center [733, 589] width 1466 height 1179
click at [58, 46] on div at bounding box center [733, 32] width 1466 height 64
click at [27, 33] on button "button" at bounding box center [44, 32] width 40 height 40
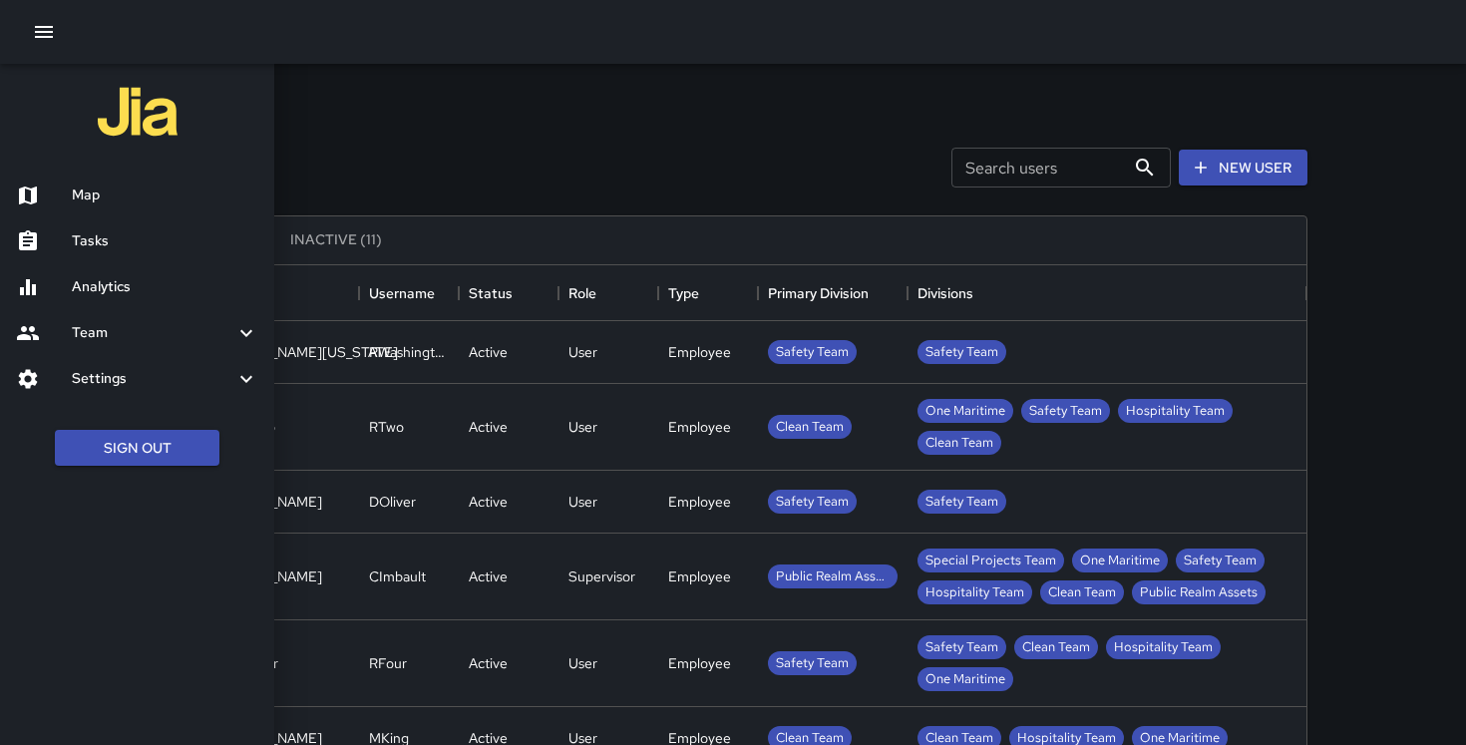
click at [186, 379] on h6 "Settings" at bounding box center [153, 379] width 163 height 22
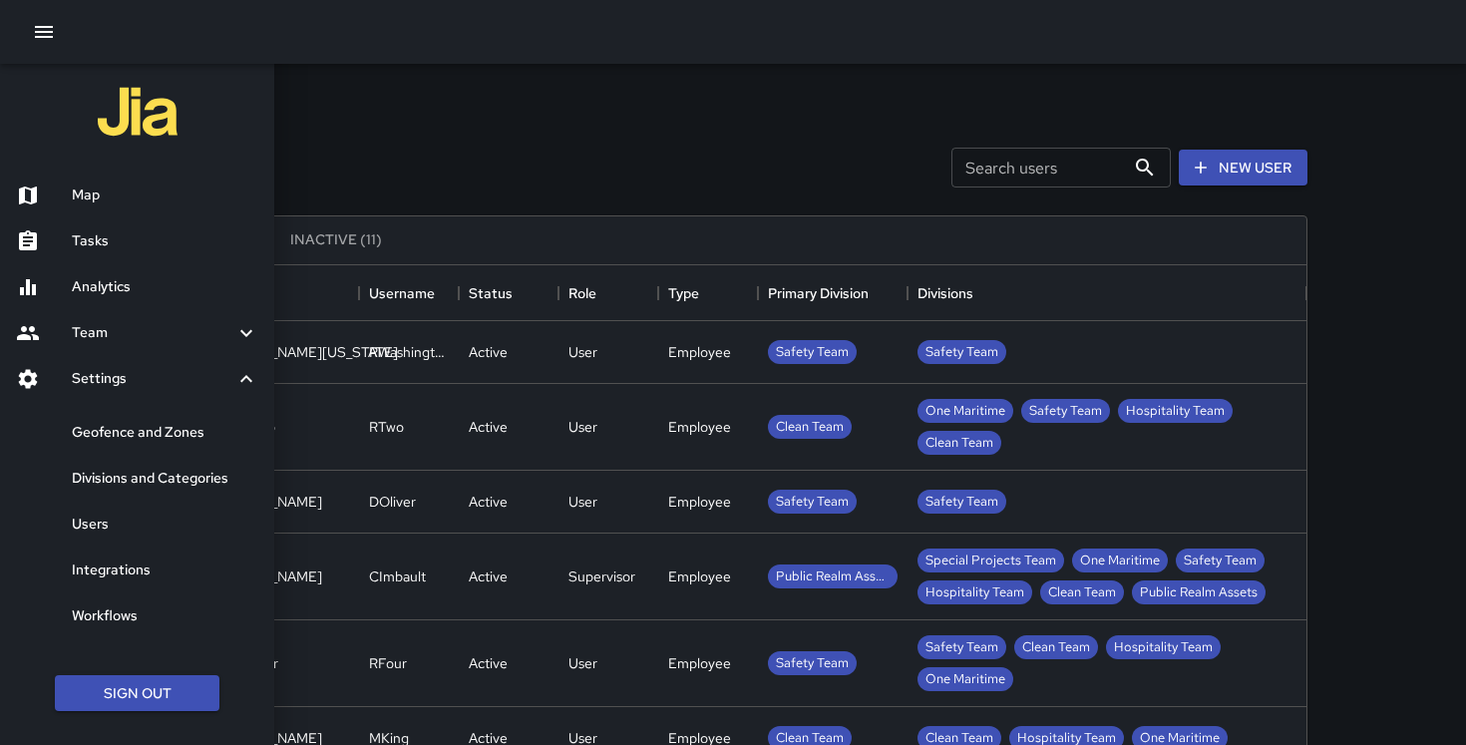
click at [139, 485] on h6 "Divisions and Categories" at bounding box center [165, 479] width 186 height 22
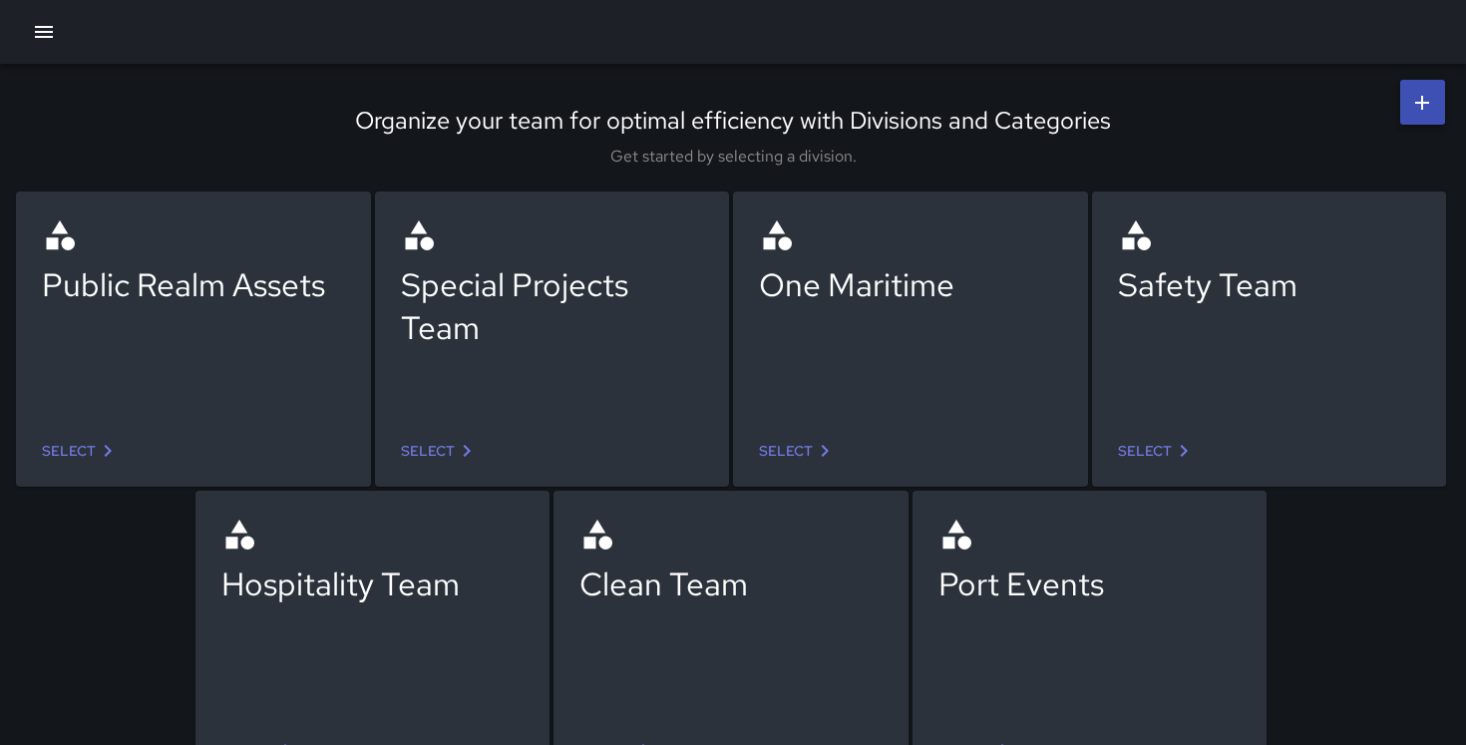
scroll to position [42, 0]
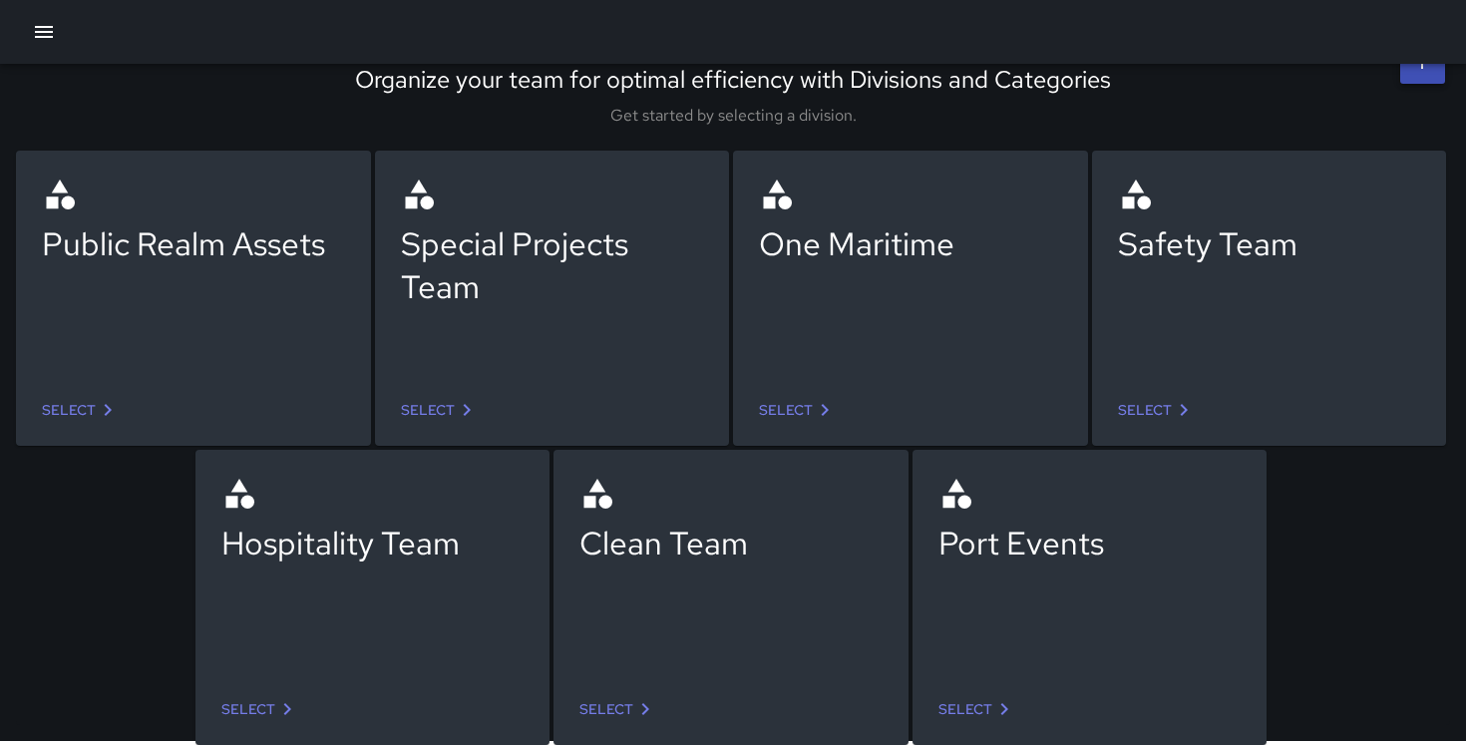
click at [619, 718] on link "Select" at bounding box center [618, 709] width 94 height 37
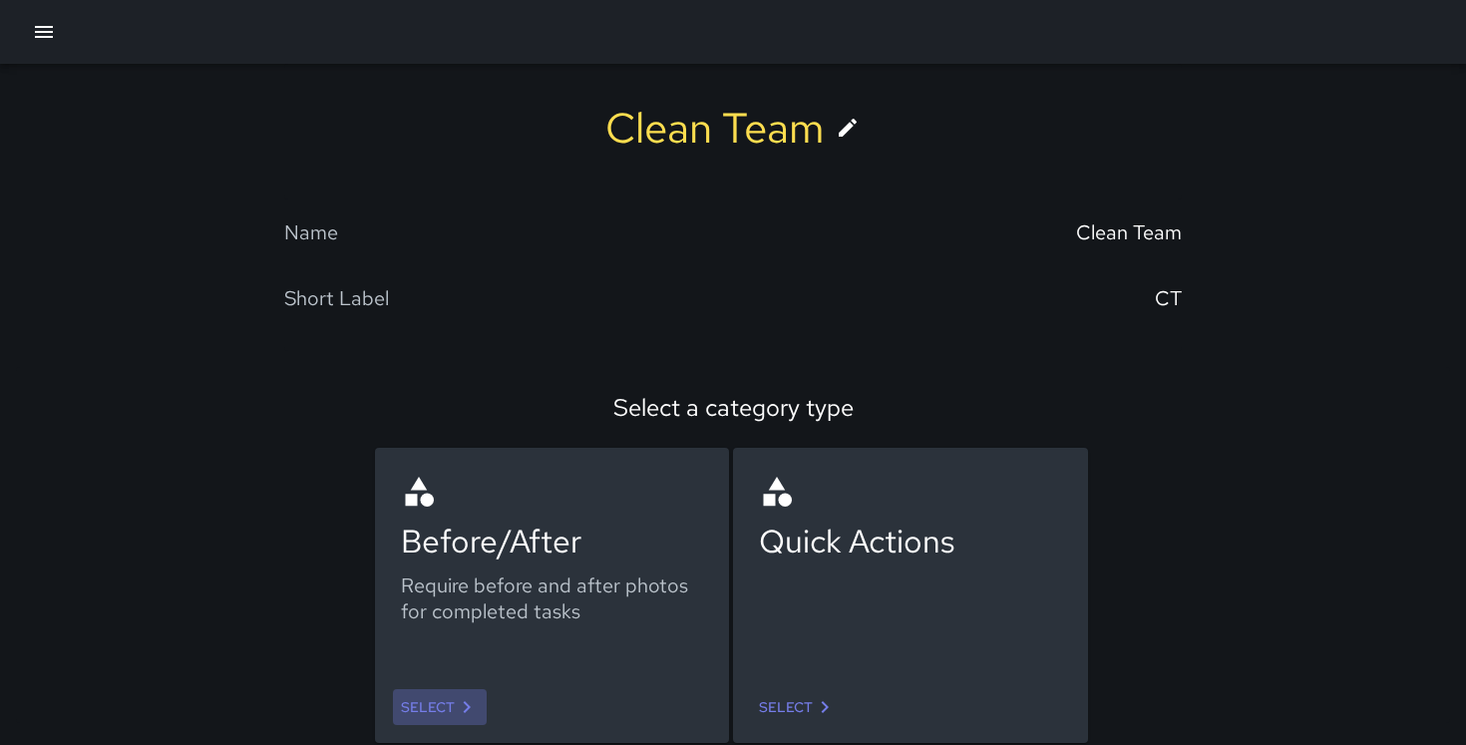
click at [451, 700] on link "Select" at bounding box center [440, 707] width 94 height 37
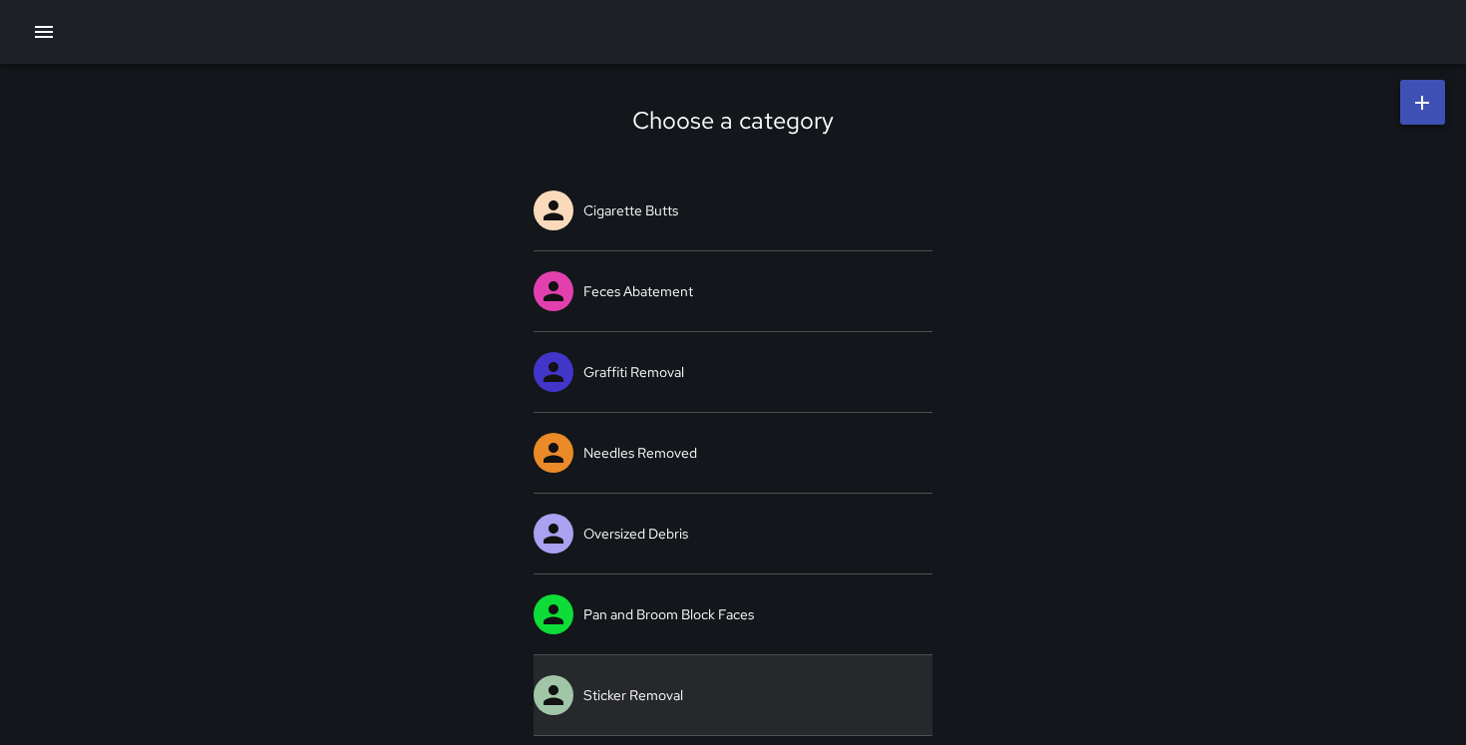
scroll to position [245, 0]
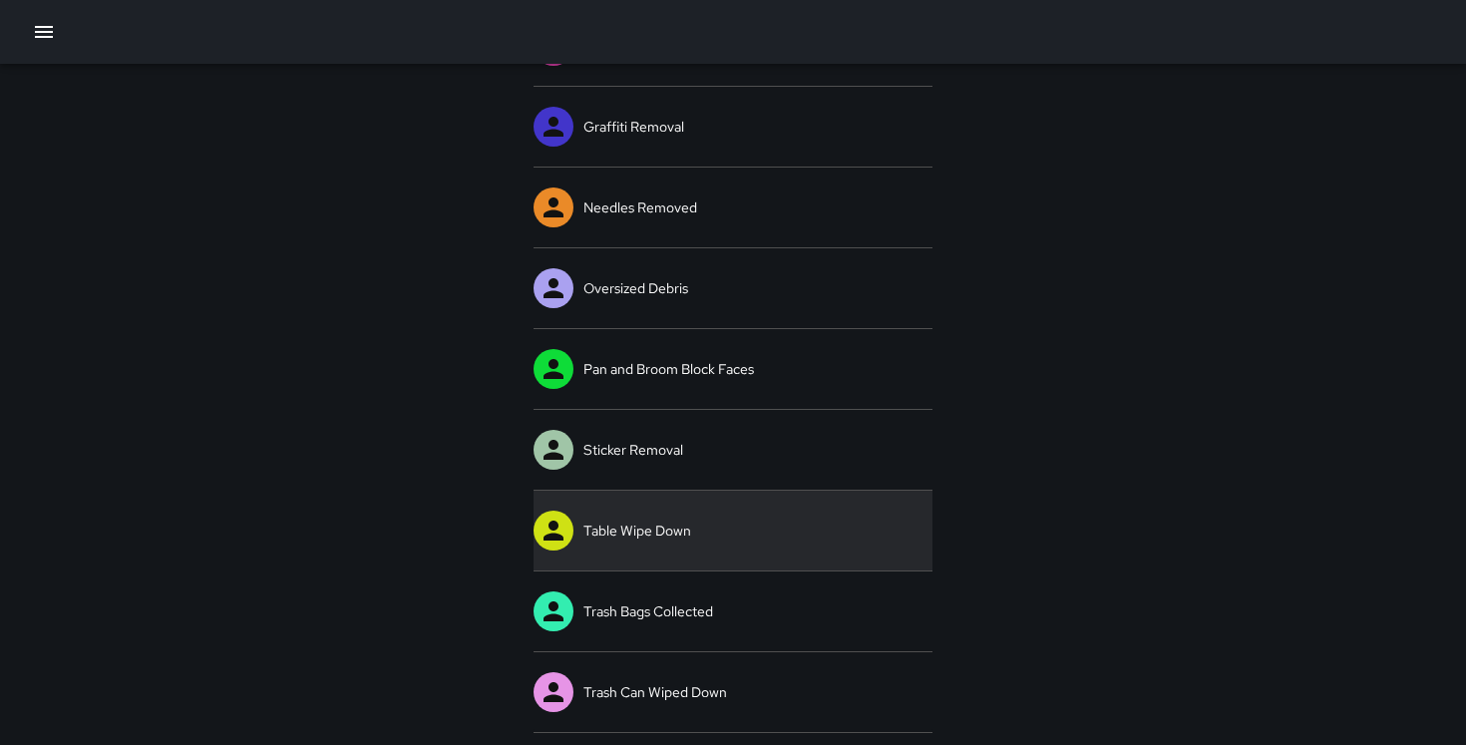
click at [662, 525] on link "Table Wipe Down" at bounding box center [732, 531] width 399 height 80
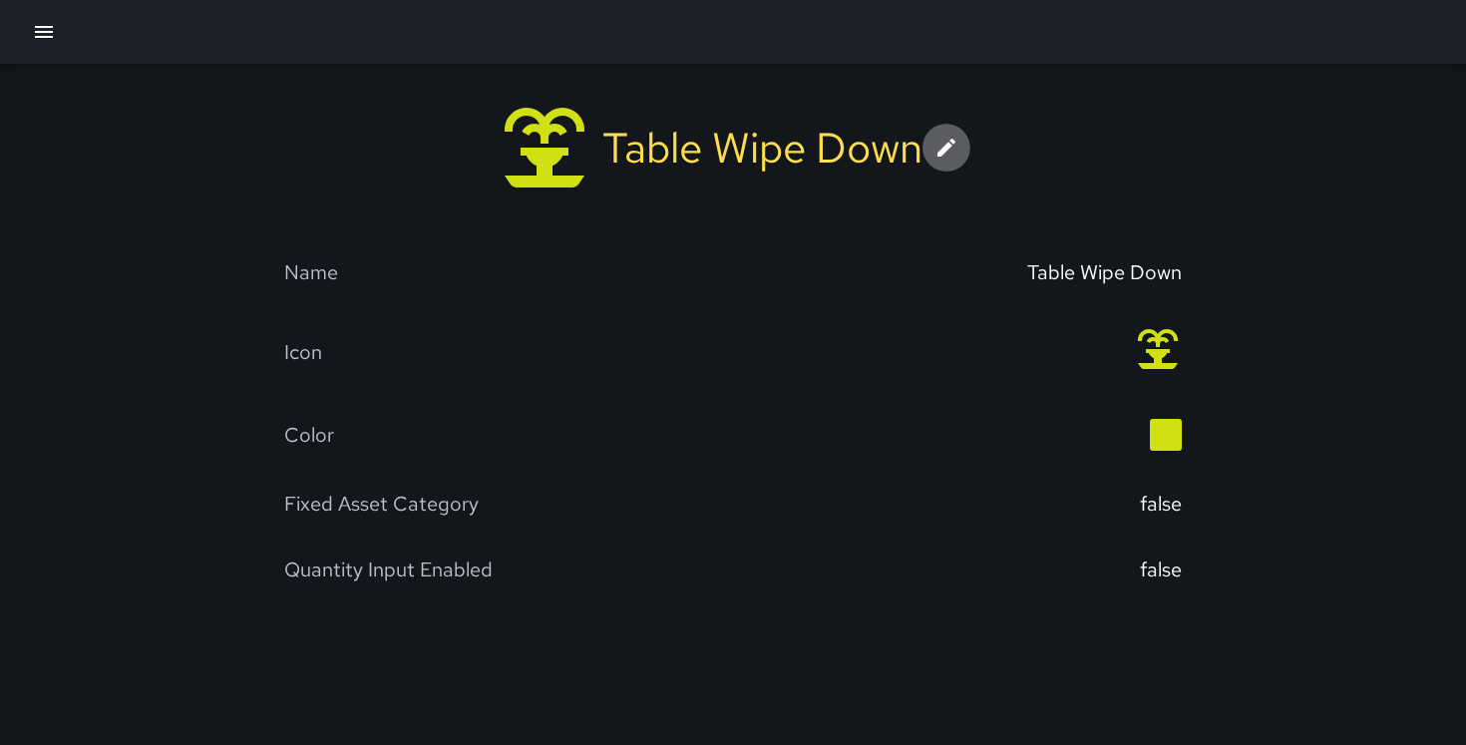
click at [955, 137] on icon at bounding box center [946, 148] width 24 height 24
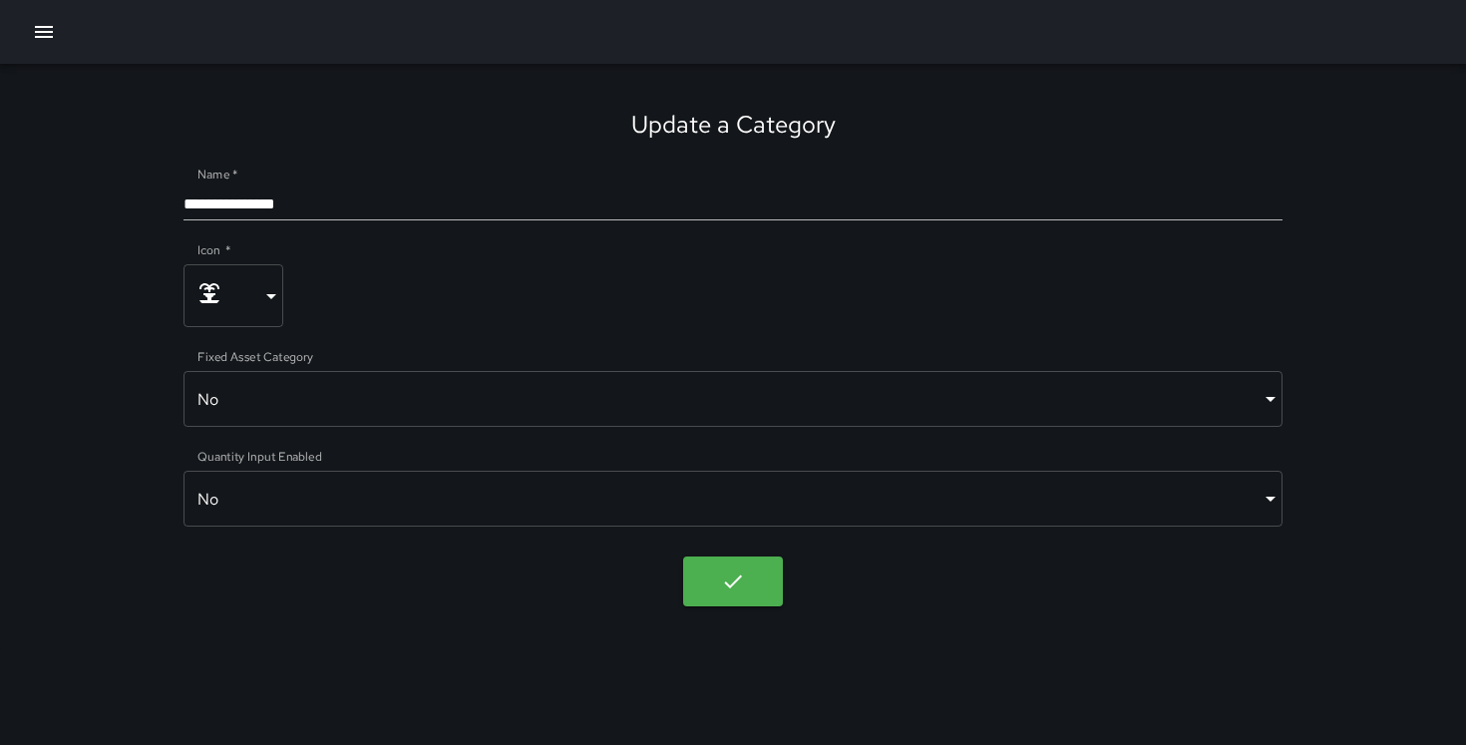
click at [198, 201] on input "**********" at bounding box center [733, 204] width 1100 height 32
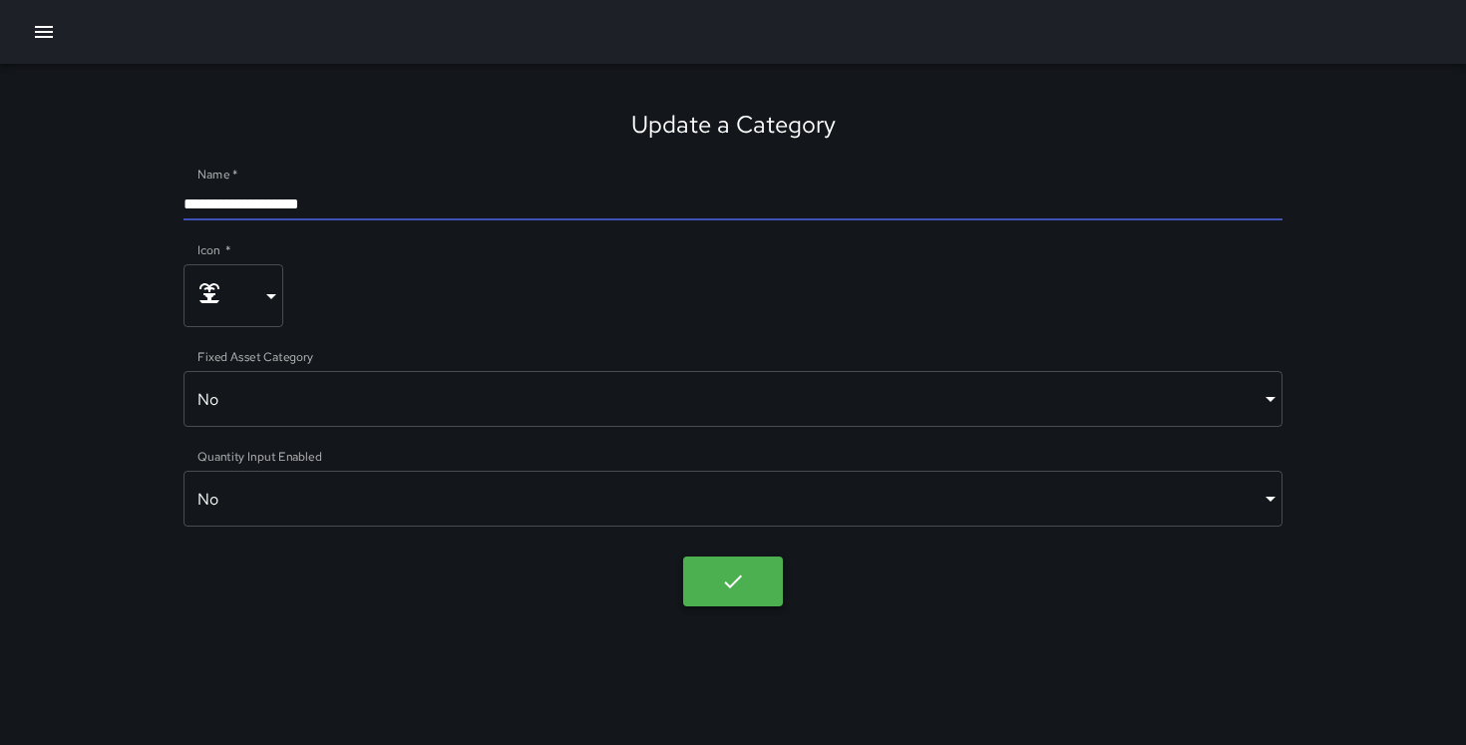
type input "**********"
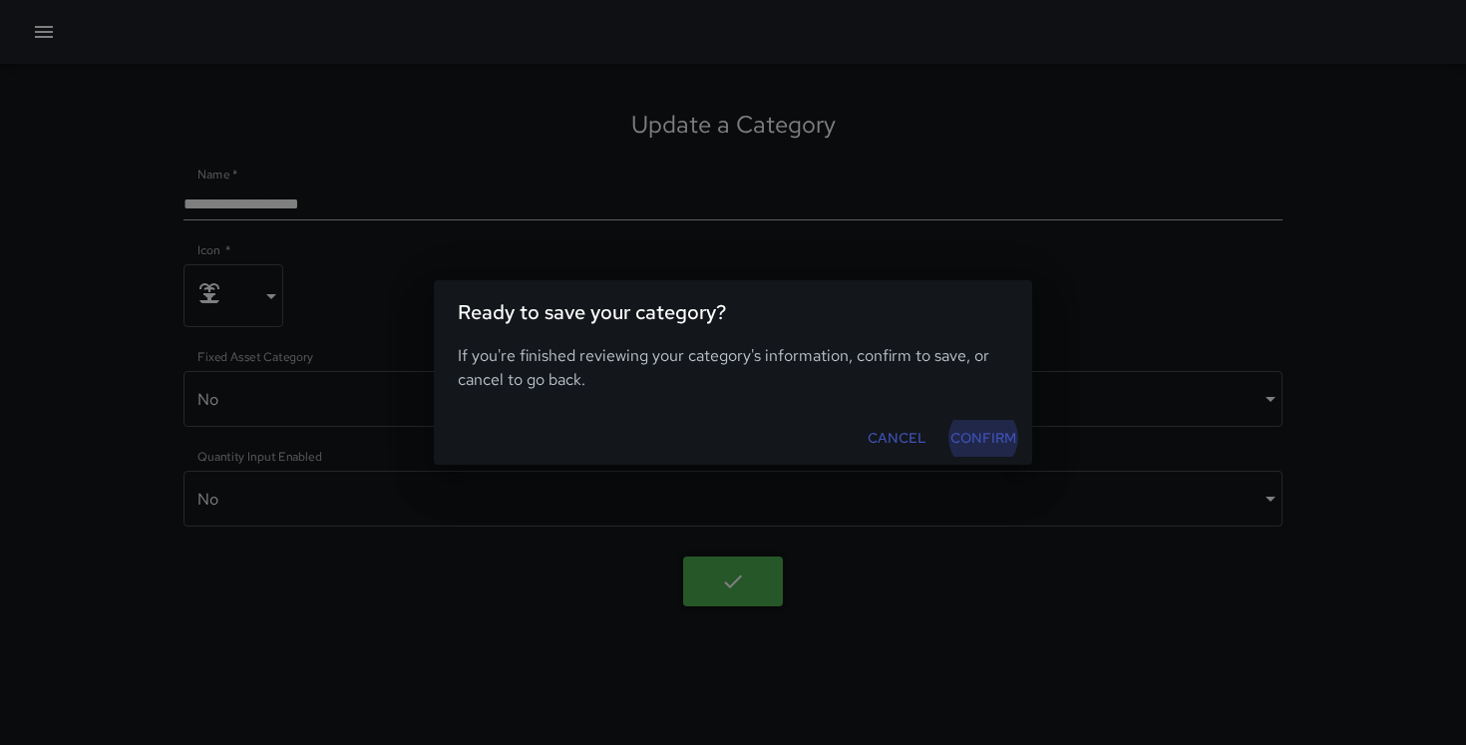
click at [741, 588] on body "**********" at bounding box center [733, 372] width 1466 height 745
click at [977, 435] on button "Confirm" at bounding box center [983, 438] width 82 height 37
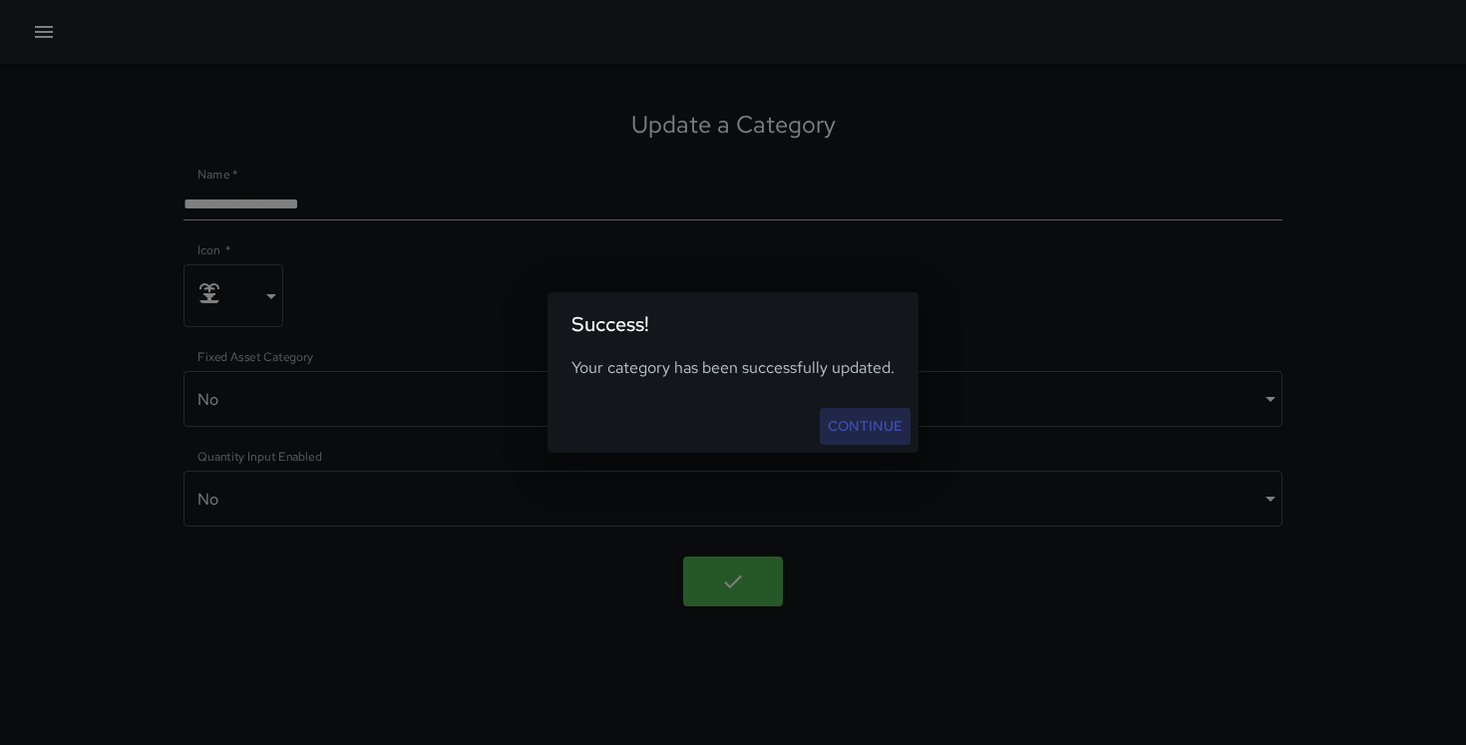
click at [850, 433] on link "Continue" at bounding box center [865, 426] width 91 height 37
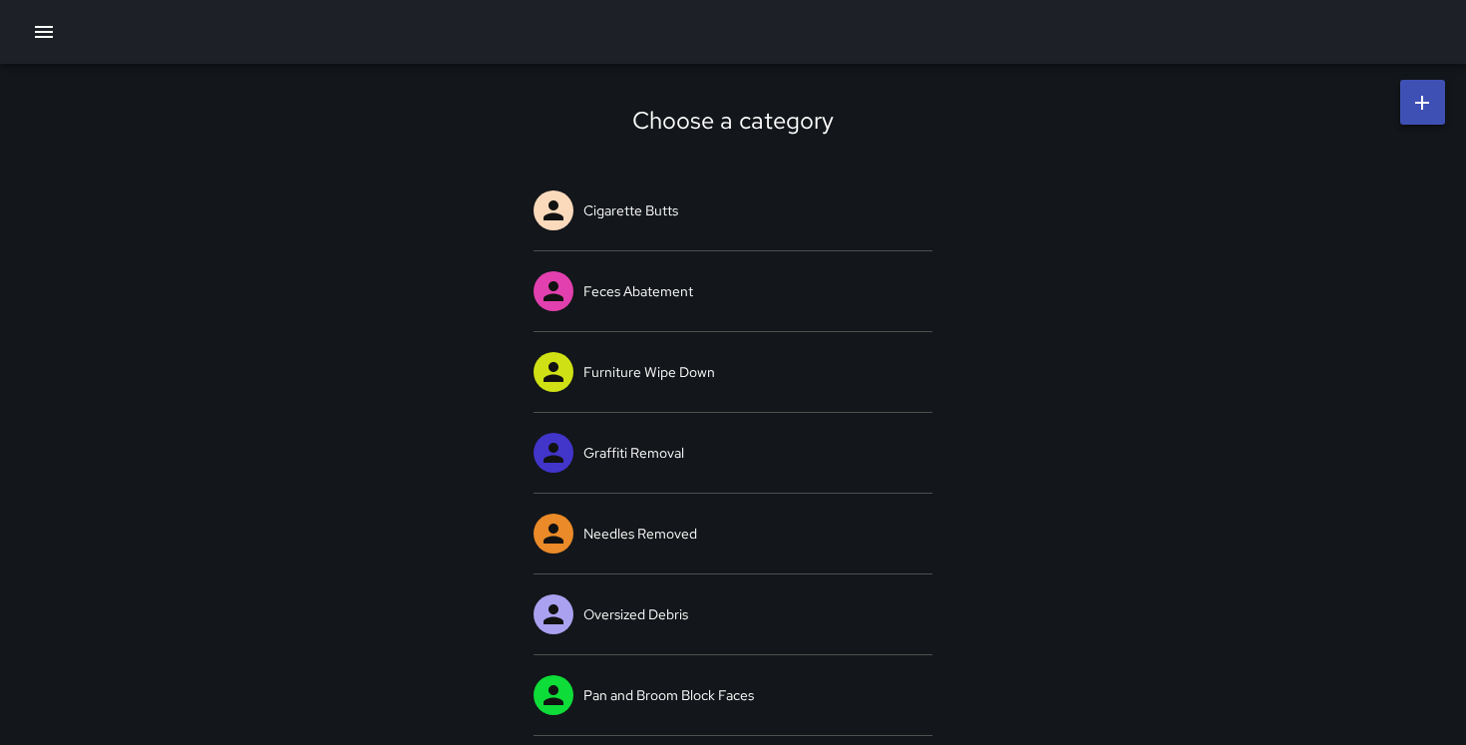
click at [40, 23] on icon "button" at bounding box center [44, 32] width 24 height 24
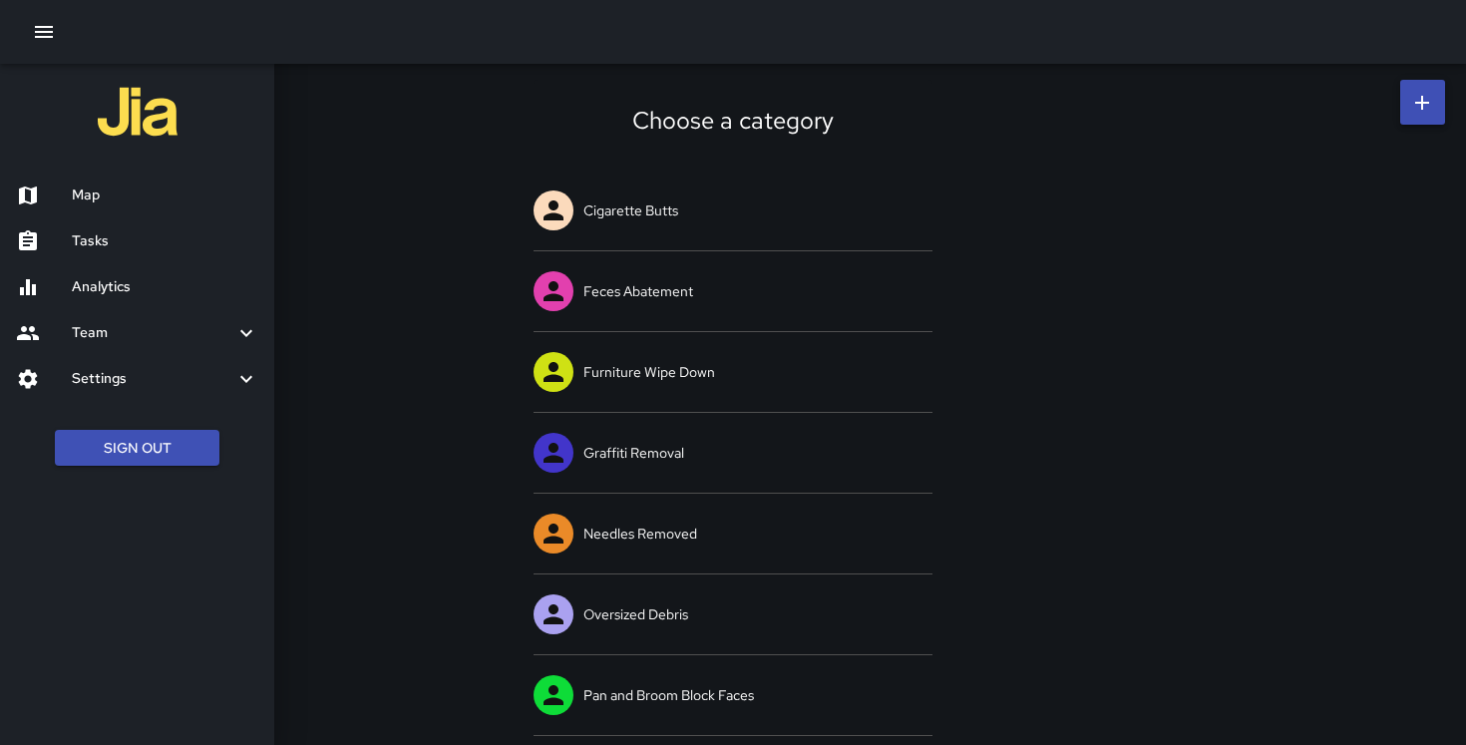
click at [123, 199] on h6 "Map" at bounding box center [165, 195] width 186 height 22
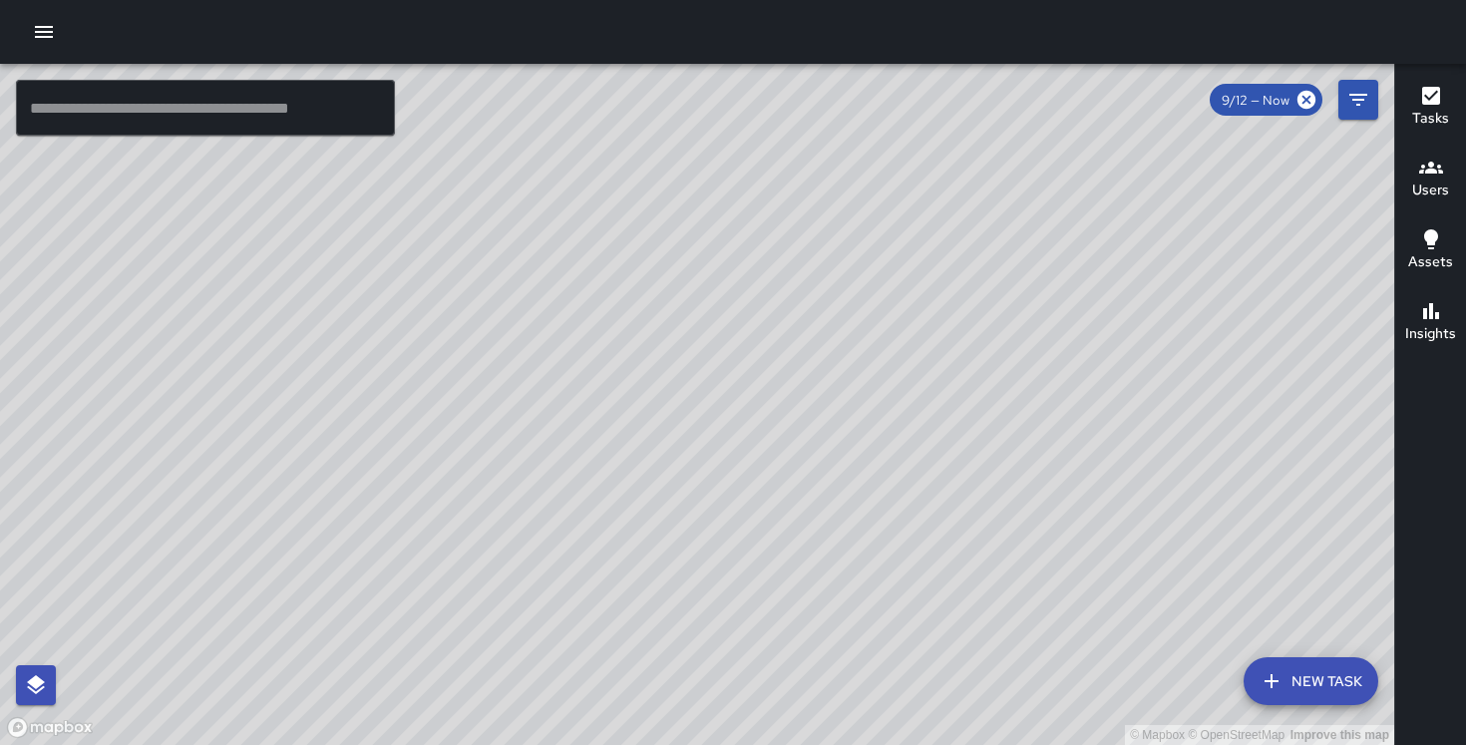
drag, startPoint x: 767, startPoint y: 373, endPoint x: 649, endPoint y: 188, distance: 218.8
click at [649, 188] on div "© Mapbox © OpenStreetMap Improve this map" at bounding box center [697, 404] width 1394 height 681
drag, startPoint x: 1066, startPoint y: 478, endPoint x: 744, endPoint y: 295, distance: 370.1
click at [744, 295] on div "© Mapbox © OpenStreetMap Improve this map" at bounding box center [697, 404] width 1394 height 681
click at [525, 248] on div "© Mapbox © OpenStreetMap Improve this map" at bounding box center [697, 404] width 1394 height 681
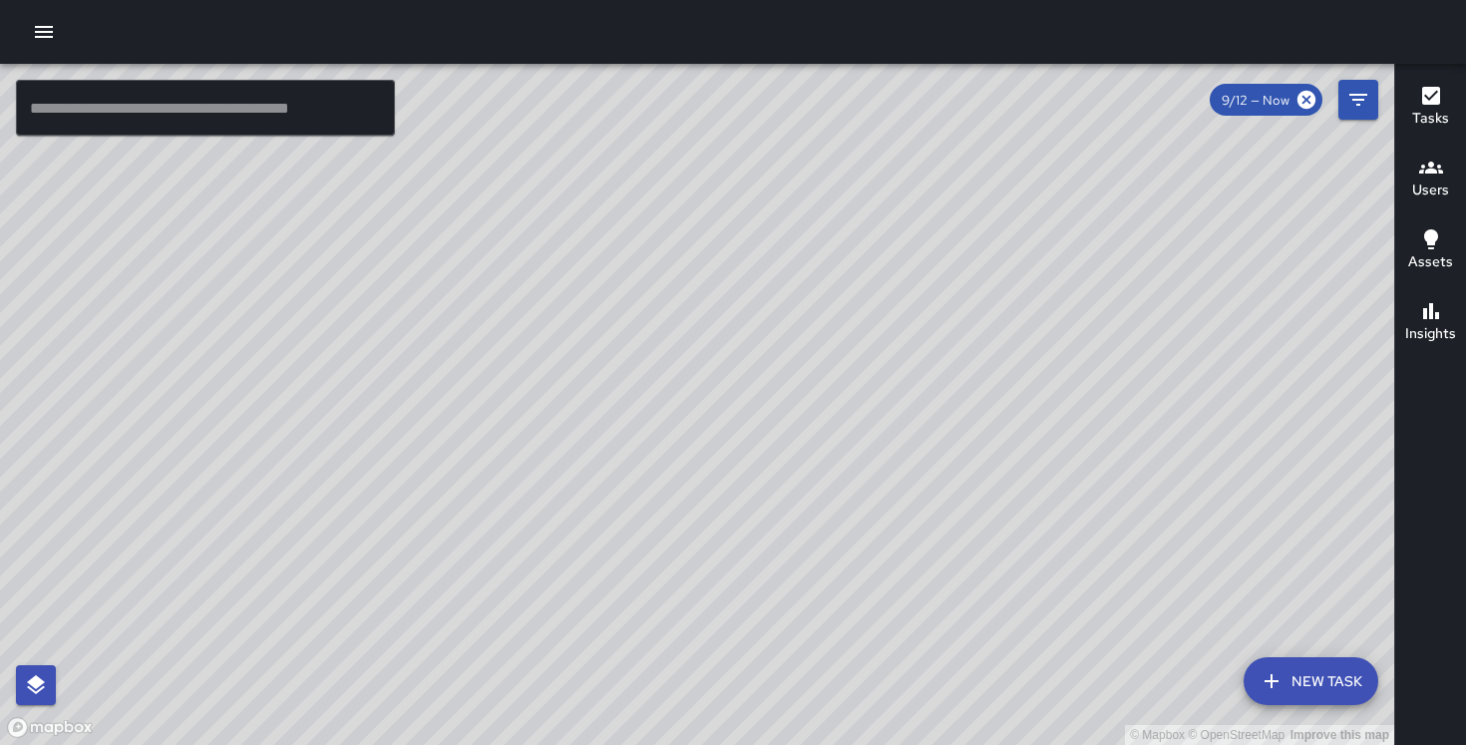
drag, startPoint x: 525, startPoint y: 248, endPoint x: 555, endPoint y: 450, distance: 203.6
click at [555, 450] on div "© Mapbox © OpenStreetMap Improve this map" at bounding box center [697, 404] width 1394 height 681
drag, startPoint x: 763, startPoint y: 539, endPoint x: 1037, endPoint y: 306, distance: 360.0
click at [1037, 306] on div "© Mapbox © OpenStreetMap Improve this map" at bounding box center [697, 404] width 1394 height 681
